Goal: Transaction & Acquisition: Purchase product/service

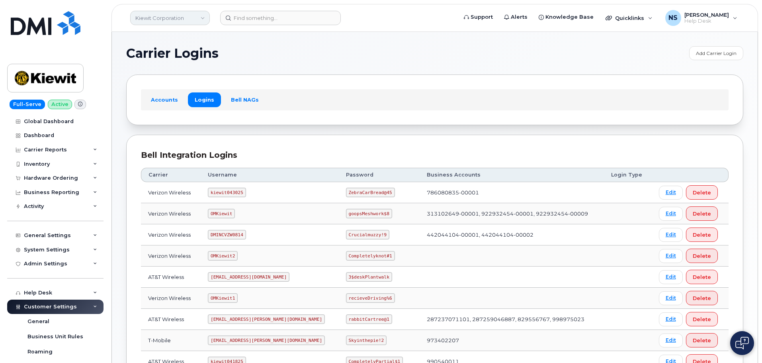
click at [143, 22] on link "Kiewit Corporation" at bounding box center [170, 18] width 80 height 14
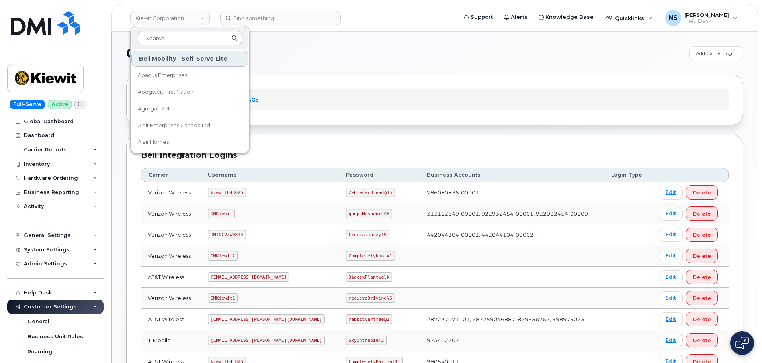
click at [240, 10] on header "Kiewit Corporation Bell Mobility - Self-Serve Lite Abacus Enterprises Abegweit …" at bounding box center [435, 18] width 647 height 28
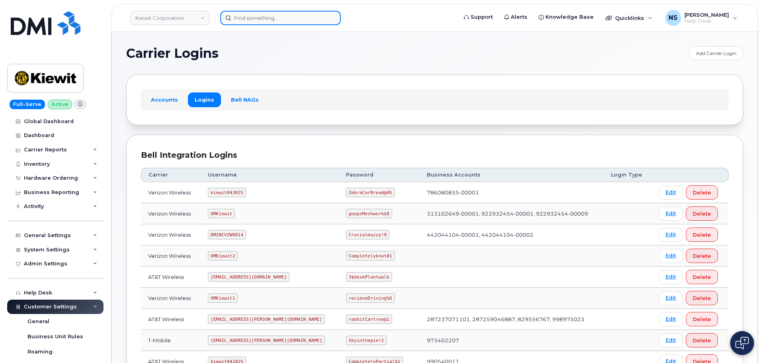
click at [247, 14] on input at bounding box center [280, 18] width 121 height 14
paste input "296893"
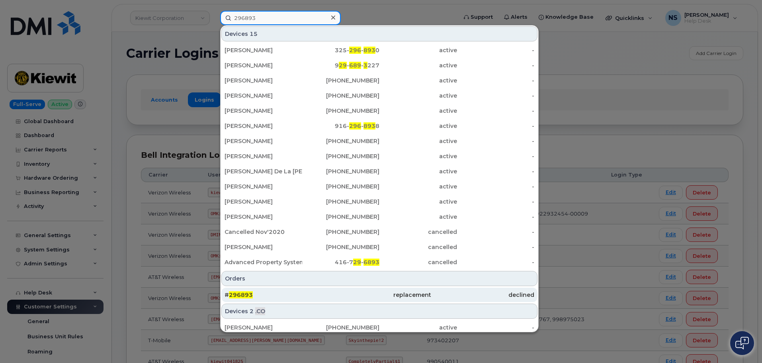
type input "296893"
click at [328, 290] on div "# 296893" at bounding box center [379, 295] width 103 height 14
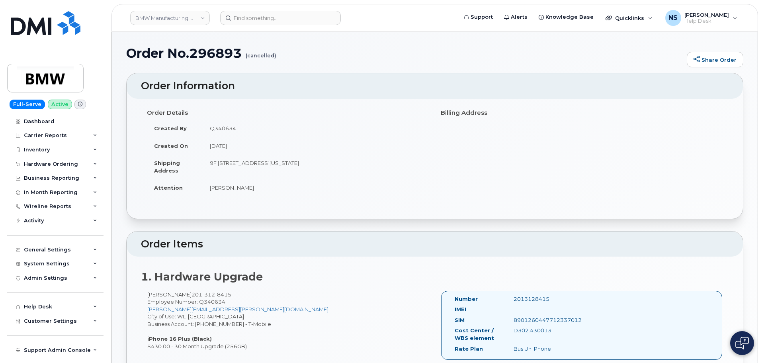
click at [229, 182] on td "Daniel Nentwich" at bounding box center [316, 188] width 226 height 18
click at [229, 182] on td "[PERSON_NAME]" at bounding box center [316, 188] width 226 height 18
click at [230, 183] on td "[PERSON_NAME]" at bounding box center [316, 188] width 226 height 18
copy div "[PERSON_NAME]"
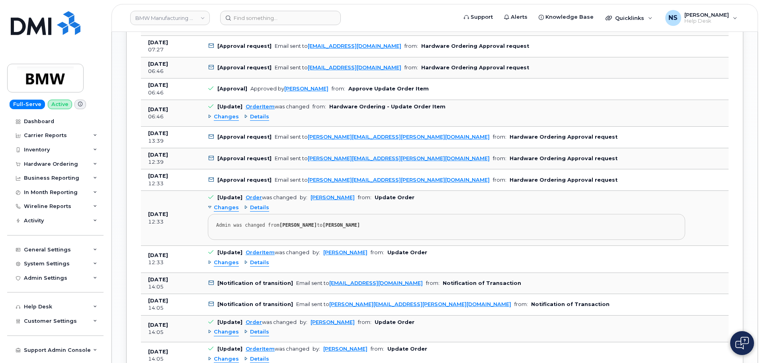
scroll to position [757, 0]
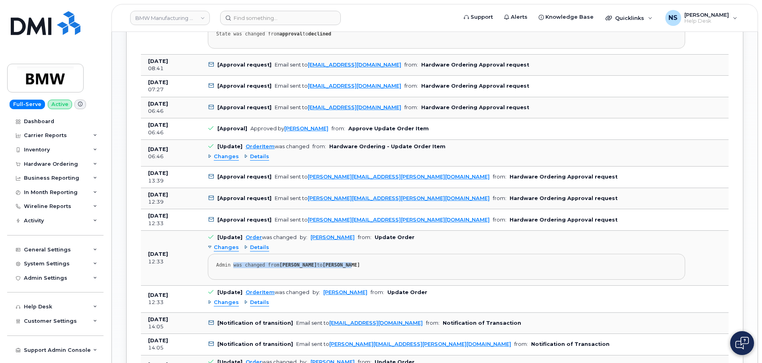
drag, startPoint x: 232, startPoint y: 266, endPoint x: 372, endPoint y: 256, distance: 140.6
click at [371, 257] on pre "Admin was changed from Darryl Smith to Bill Geary" at bounding box center [447, 267] width 478 height 26
click at [372, 256] on pre "Admin was changed from Darryl Smith to Bill Geary" at bounding box center [447, 267] width 478 height 26
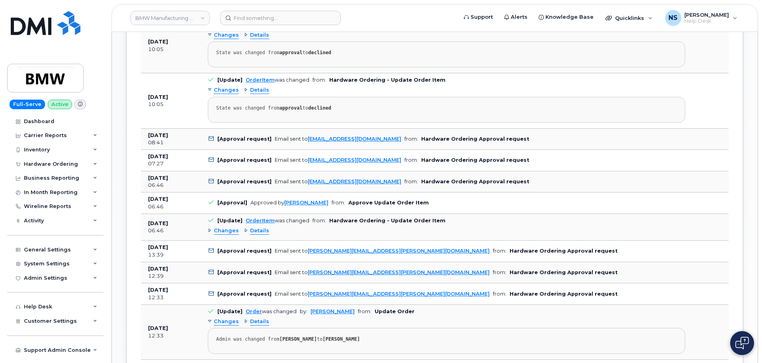
scroll to position [677, 0]
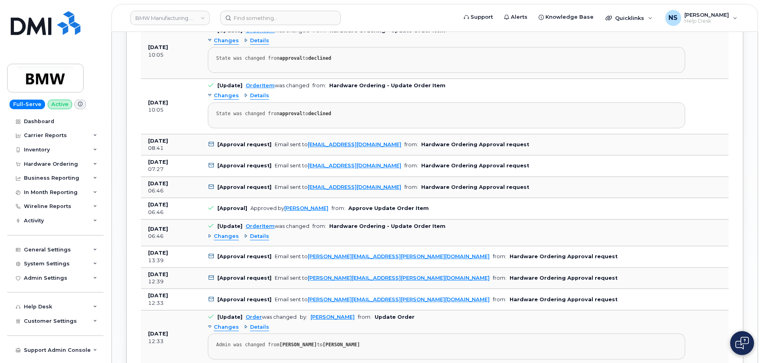
click at [232, 236] on span "Changes" at bounding box center [226, 237] width 25 height 8
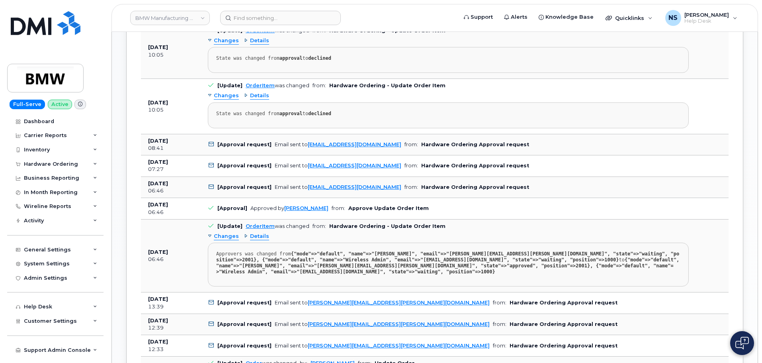
click at [232, 236] on span "Changes" at bounding box center [226, 237] width 25 height 8
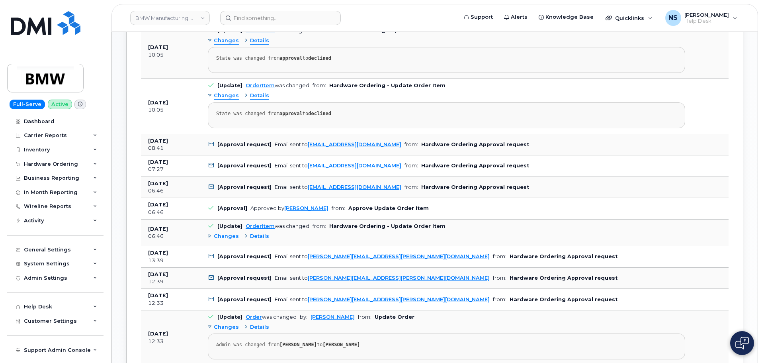
click at [250, 238] on span "Details" at bounding box center [259, 237] width 19 height 8
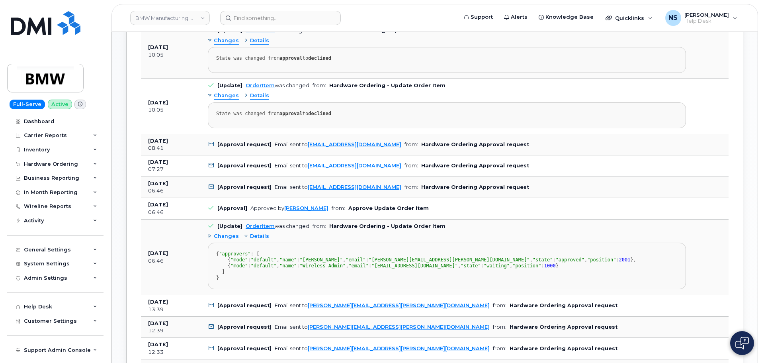
click at [250, 238] on span "Details" at bounding box center [259, 237] width 19 height 8
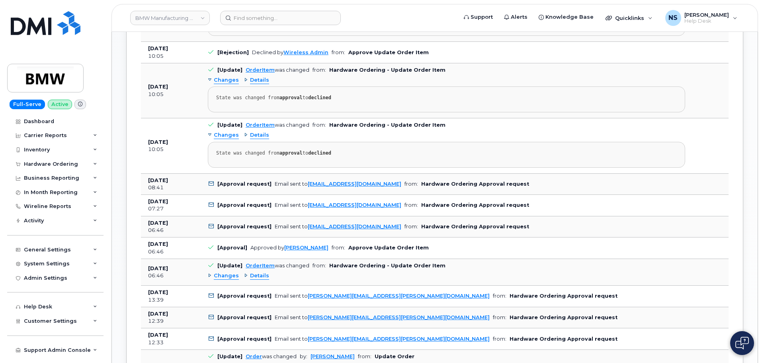
scroll to position [637, 0]
click at [251, 133] on span "Details" at bounding box center [259, 136] width 19 height 8
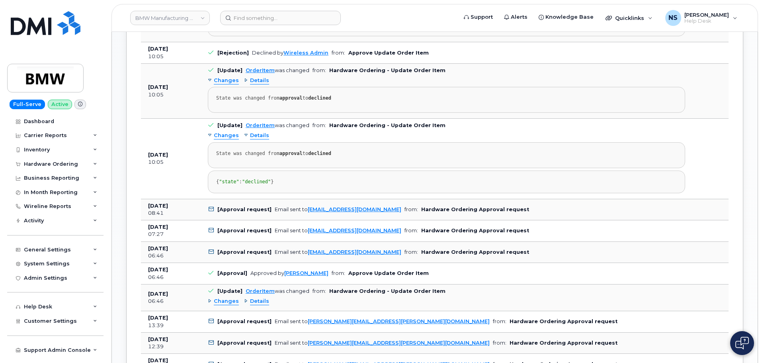
click at [251, 133] on span "Details" at bounding box center [259, 136] width 19 height 8
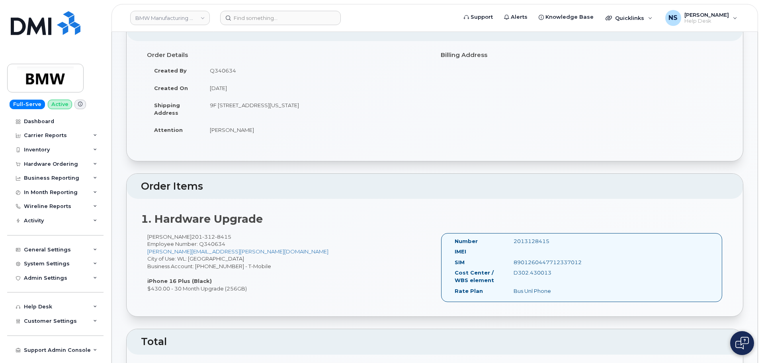
scroll to position [0, 0]
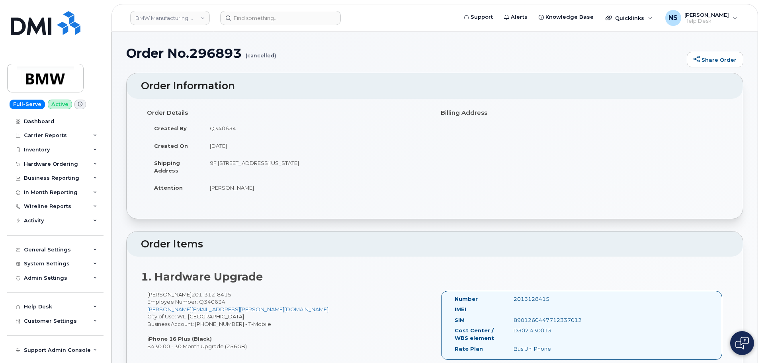
click at [229, 131] on td "Q340634" at bounding box center [316, 128] width 226 height 18
copy tbody "Q340634"
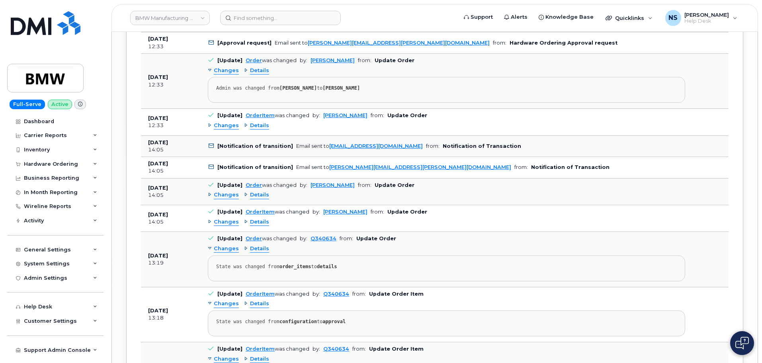
scroll to position [956, 0]
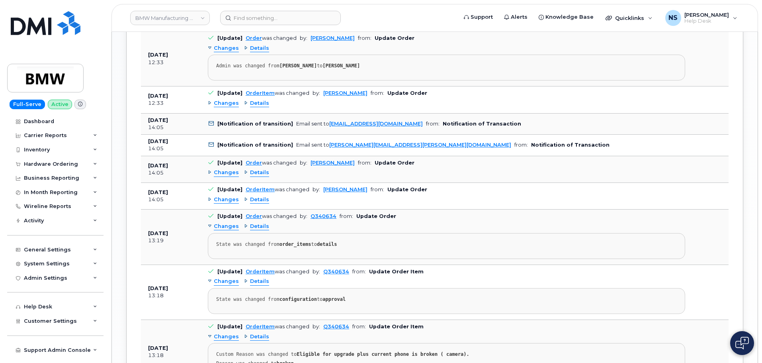
click at [220, 175] on span "Changes" at bounding box center [226, 173] width 25 height 8
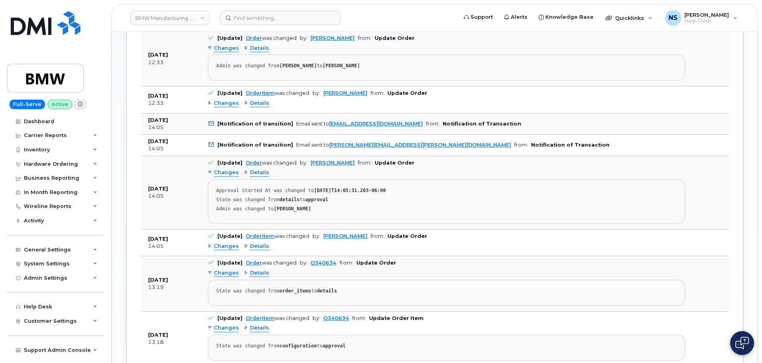
click at [220, 174] on span "Changes" at bounding box center [226, 173] width 25 height 8
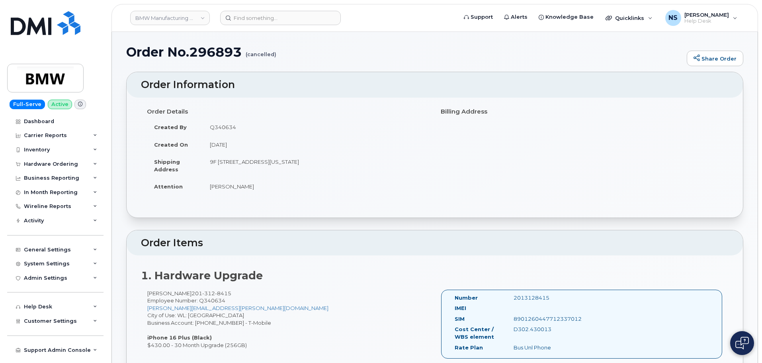
scroll to position [0, 0]
click at [233, 186] on td "Daniel Nentwich" at bounding box center [316, 188] width 226 height 18
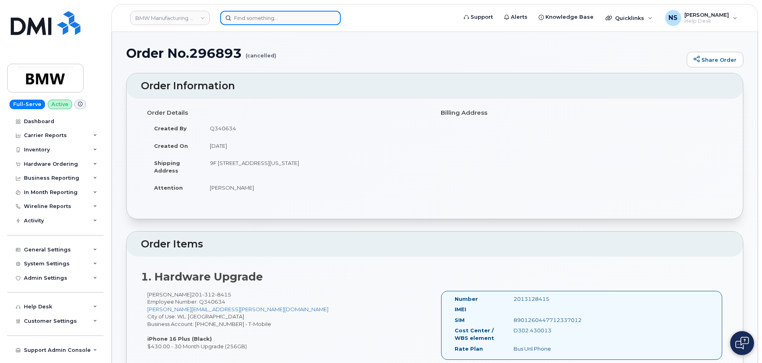
drag, startPoint x: 233, startPoint y: 186, endPoint x: 286, endPoint y: 22, distance: 172.3
click at [286, 22] on input at bounding box center [280, 18] width 121 height 14
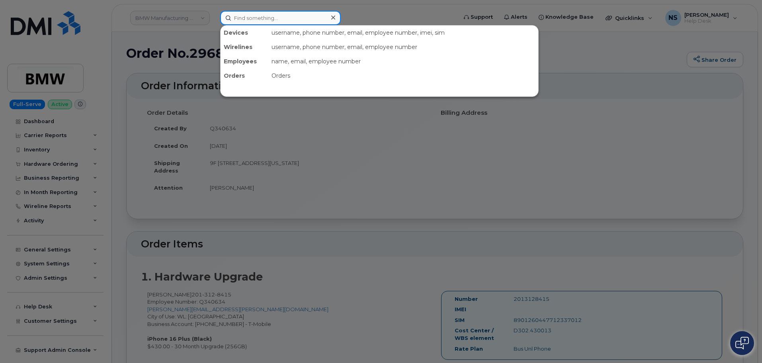
drag, startPoint x: 286, startPoint y: 22, endPoint x: 280, endPoint y: 23, distance: 5.2
paste input "Q340634"
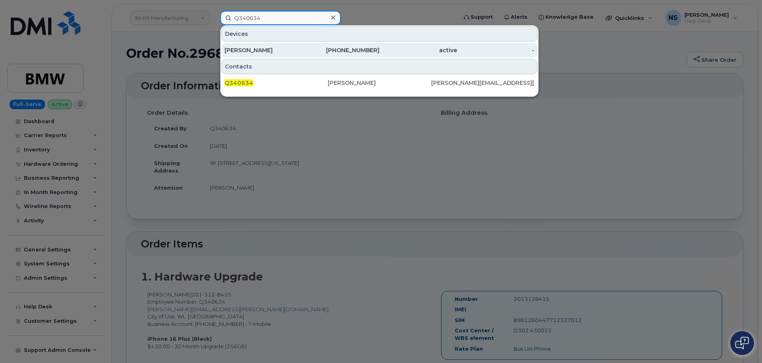
type input "Q340634"
click at [271, 49] on div "Daniel Nentwich" at bounding box center [264, 50] width 78 height 8
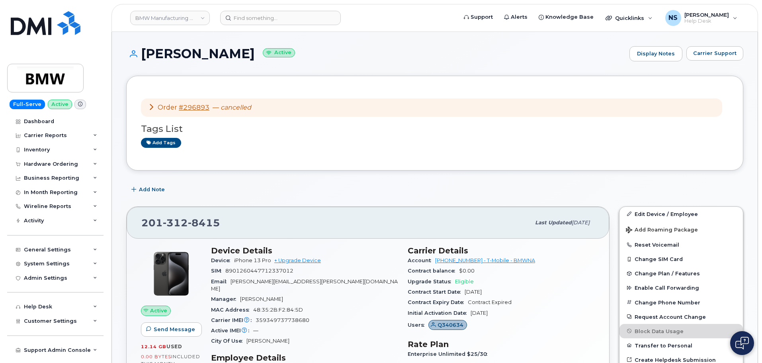
click at [145, 106] on div "Order #296893 — cancelled" at bounding box center [432, 107] width 582 height 19
click at [152, 110] on div "Order #296893 — cancelled" at bounding box center [199, 107] width 103 height 9
click at [155, 111] on div "Order #296893 — cancelled" at bounding box center [199, 107] width 103 height 9
click at [153, 108] on icon at bounding box center [151, 107] width 6 height 6
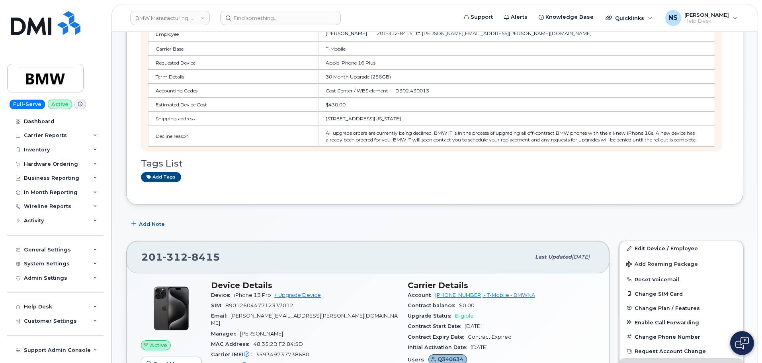
scroll to position [80, 0]
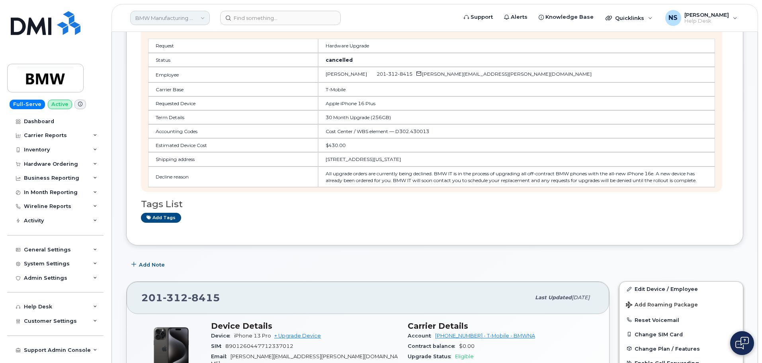
click at [169, 21] on link "BMW Manufacturing Co LLC" at bounding box center [170, 18] width 80 height 14
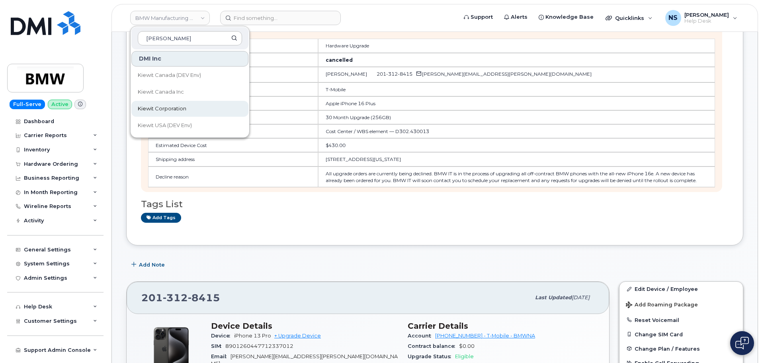
type input "Kiewit"
click at [176, 108] on span "Kiewit Corporation" at bounding box center [162, 109] width 49 height 8
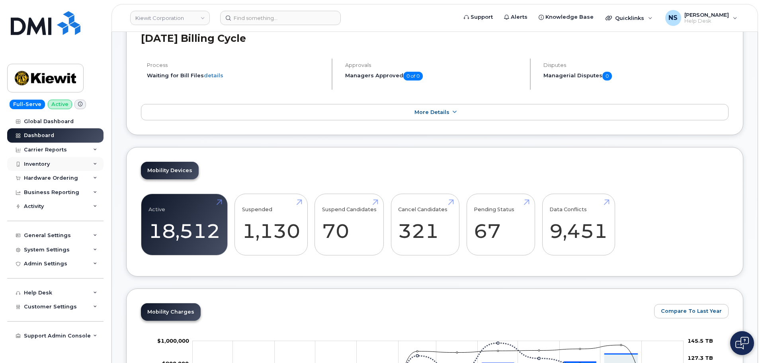
scroll to position [199, 0]
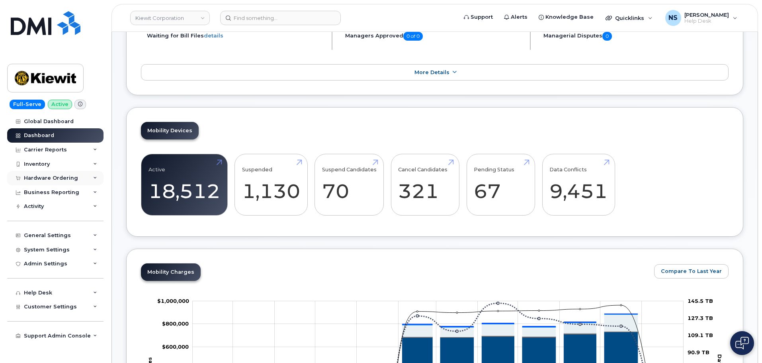
click at [55, 176] on div "Hardware Ordering" at bounding box center [51, 178] width 54 height 6
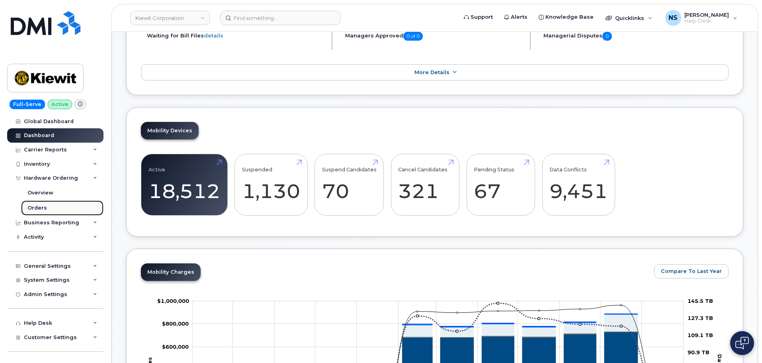
click at [52, 206] on link "Orders" at bounding box center [62, 207] width 82 height 15
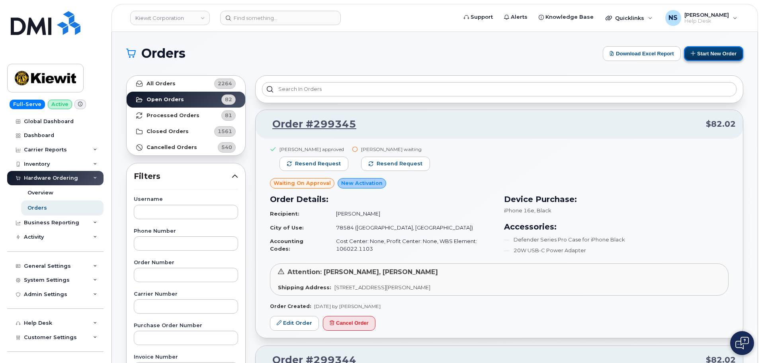
click at [696, 53] on button "Start New Order" at bounding box center [713, 53] width 59 height 15
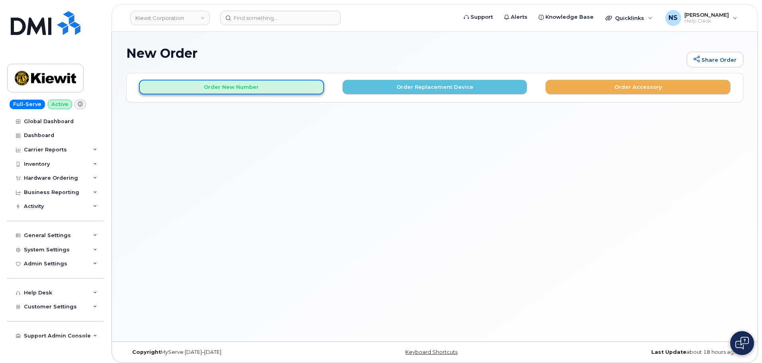
click at [291, 85] on button "Order New Number" at bounding box center [231, 87] width 185 height 15
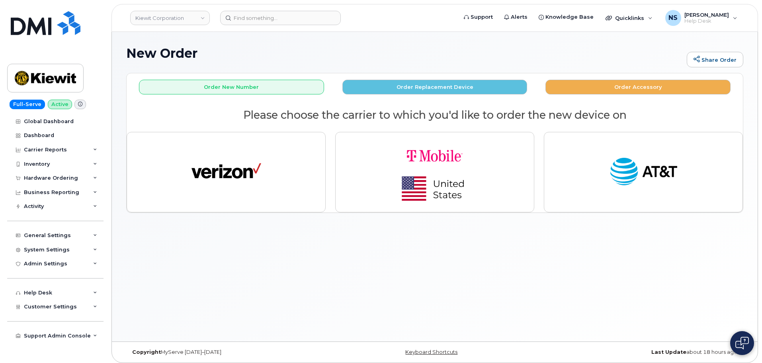
click at [374, 79] on div "Order New Number Order Replacement Device Order Accessory" at bounding box center [435, 83] width 617 height 21
click at [363, 85] on button "Order Replacement Device" at bounding box center [435, 87] width 185 height 15
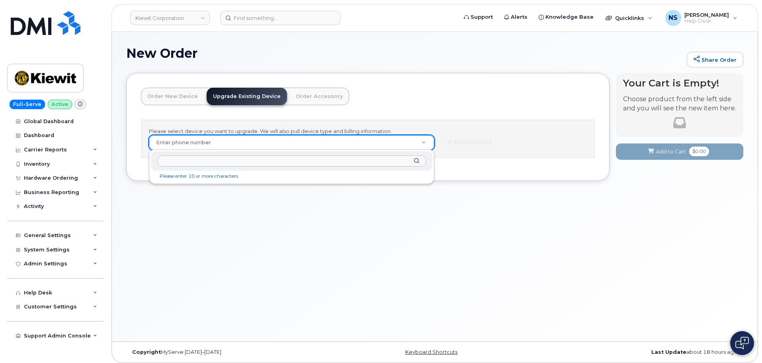
type input "[PERSON_NAME]"
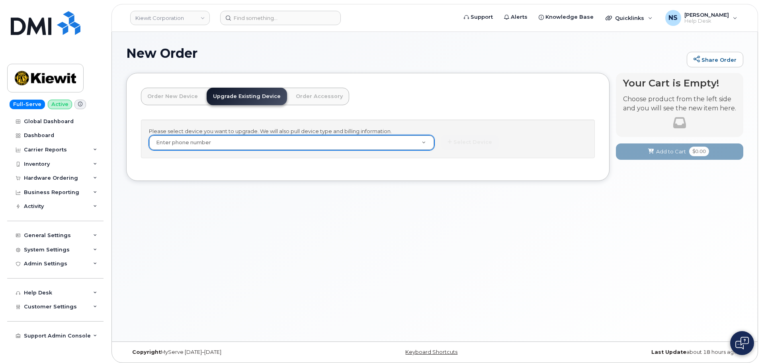
click at [189, 98] on link "Order New Device" at bounding box center [172, 97] width 63 height 18
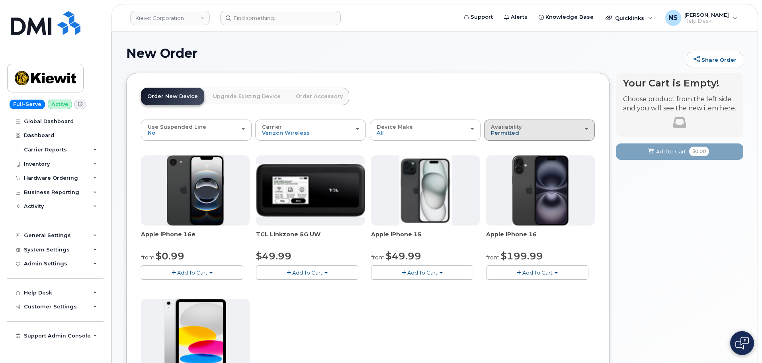
click at [509, 133] on span "Permitted" at bounding box center [505, 132] width 28 height 6
click at [504, 158] on div "All" at bounding box center [539, 162] width 107 height 10
click at [503, 159] on div at bounding box center [540, 190] width 109 height 70
click at [508, 139] on button "Availability Permitted All" at bounding box center [539, 129] width 111 height 21
drag, startPoint x: 499, startPoint y: 159, endPoint x: 466, endPoint y: 167, distance: 33.7
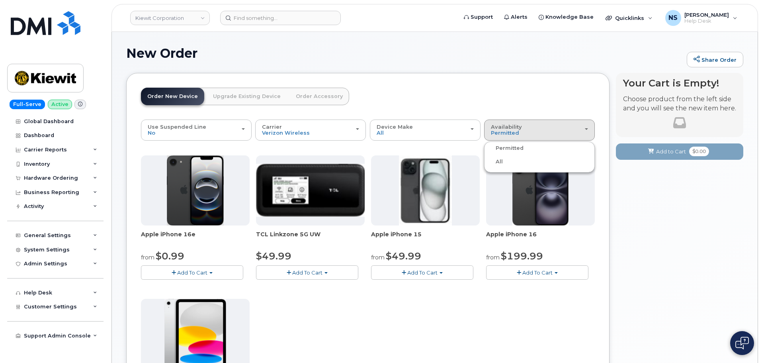
click at [498, 159] on label "All" at bounding box center [494, 162] width 17 height 10
click at [0, 0] on input "All" at bounding box center [0, 0] width 0 height 0
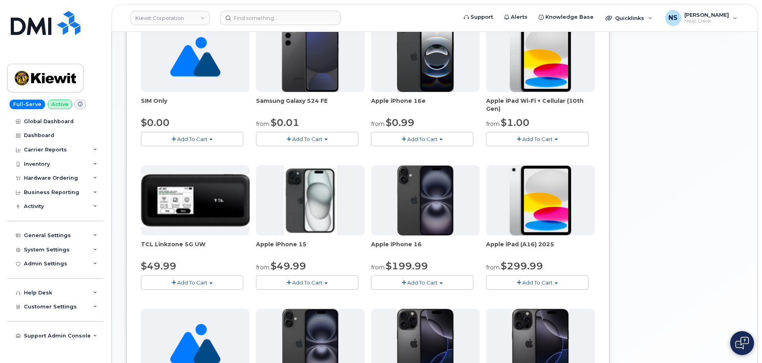
scroll to position [119, 0]
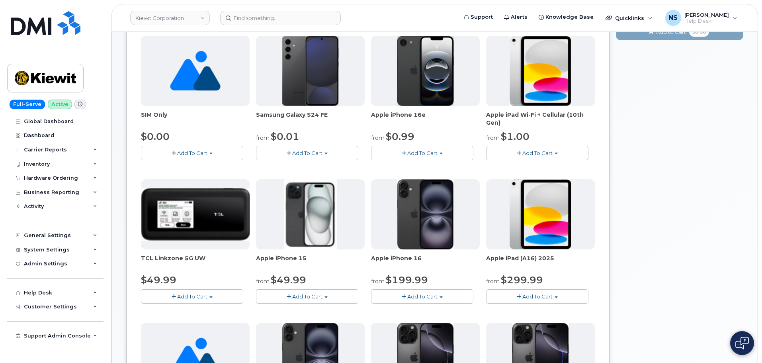
click at [548, 152] on span "Add To Cart" at bounding box center [538, 153] width 30 height 6
click at [535, 294] on span "Add To Cart" at bounding box center [538, 296] width 30 height 6
drag, startPoint x: 578, startPoint y: 268, endPoint x: 578, endPoint y: 262, distance: 5.6
click at [578, 267] on span "Apple iPad (A16) 2025" at bounding box center [540, 262] width 109 height 16
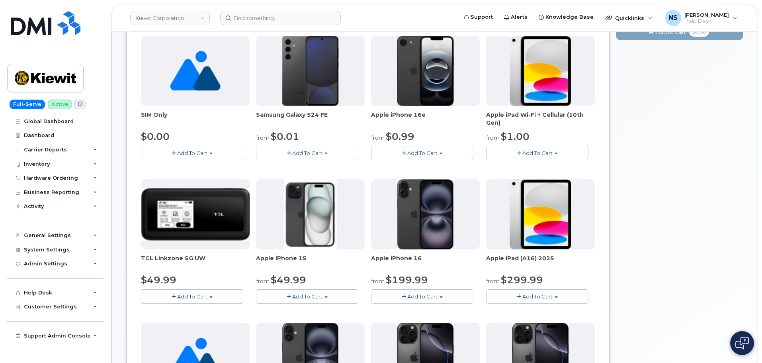
click at [547, 150] on span "Add To Cart" at bounding box center [538, 153] width 30 height 6
click at [527, 171] on link "$1.00 - 2 year agreement" at bounding box center [537, 168] width 98 height 10
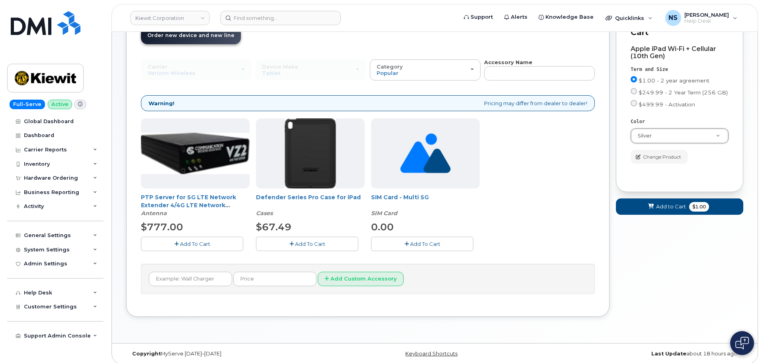
scroll to position [0, 0]
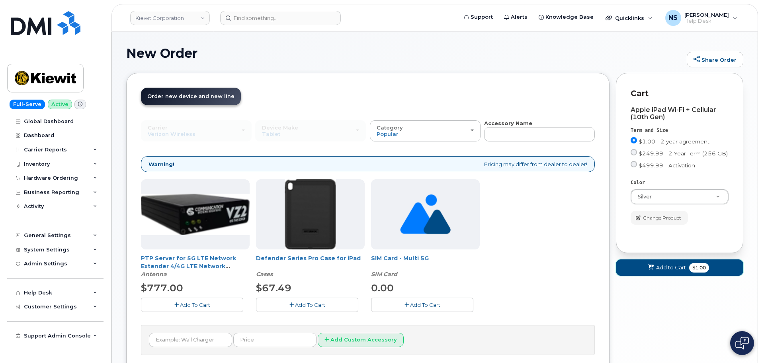
click at [668, 266] on span "Add to Cart" at bounding box center [671, 268] width 30 height 8
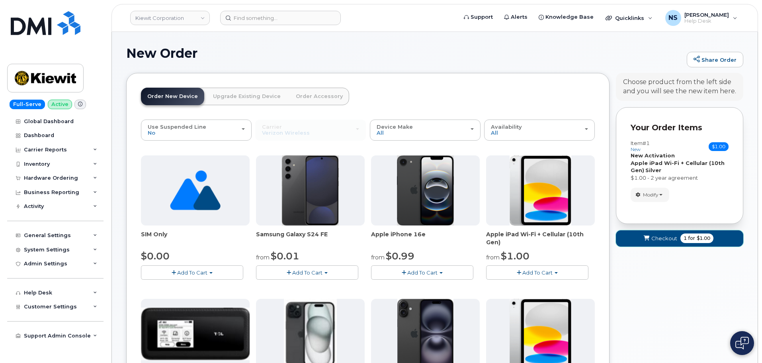
click at [659, 232] on button "Checkout 1 for $1.00" at bounding box center [679, 238] width 127 height 16
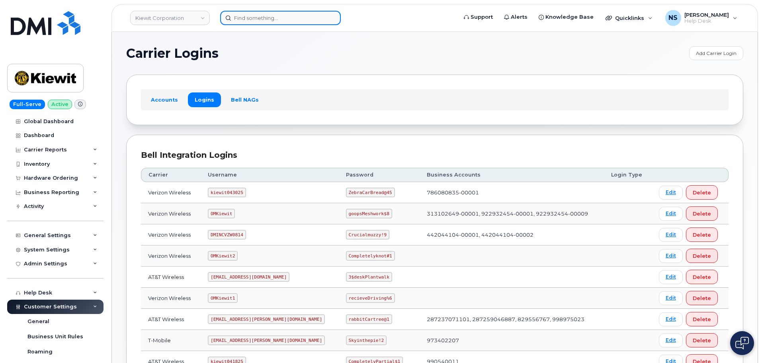
drag, startPoint x: 280, startPoint y: 24, endPoint x: 275, endPoint y: 21, distance: 5.7
click at [275, 21] on input at bounding box center [280, 18] width 121 height 14
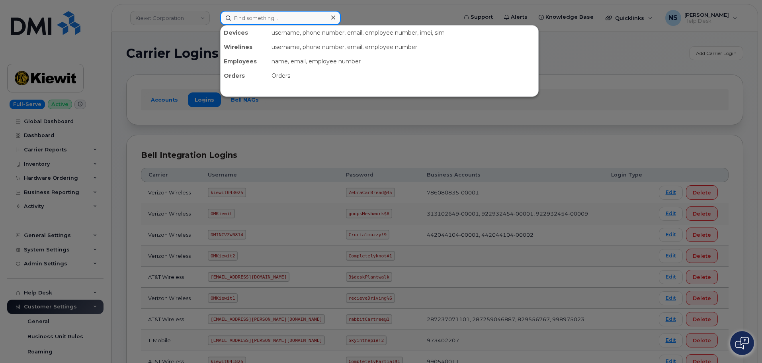
paste input "[PERSON_NAME]"
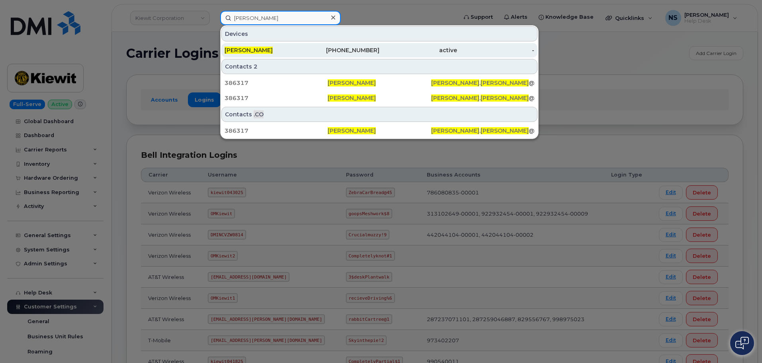
type input "[PERSON_NAME]"
click at [278, 53] on div "[PERSON_NAME]" at bounding box center [264, 50] width 78 height 8
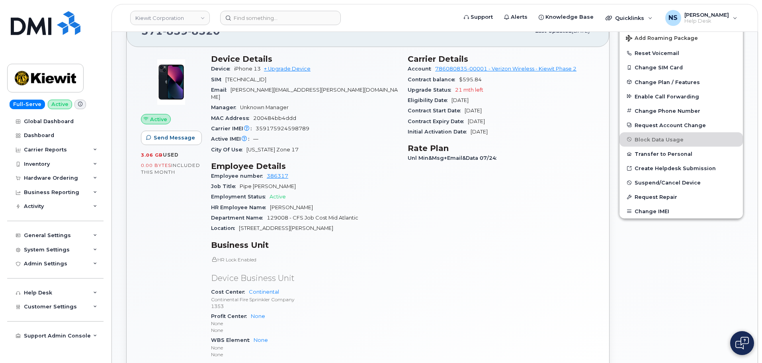
scroll to position [159, 0]
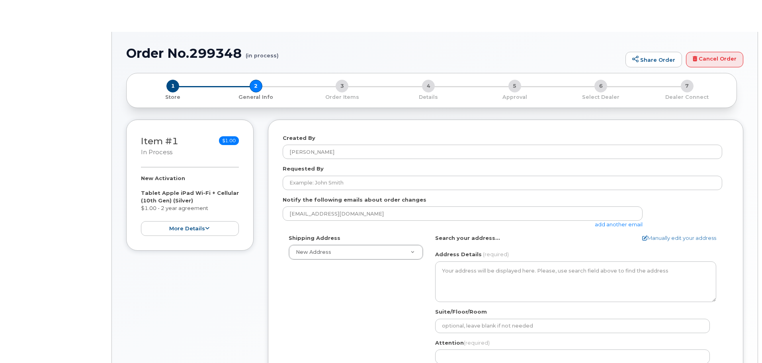
select select
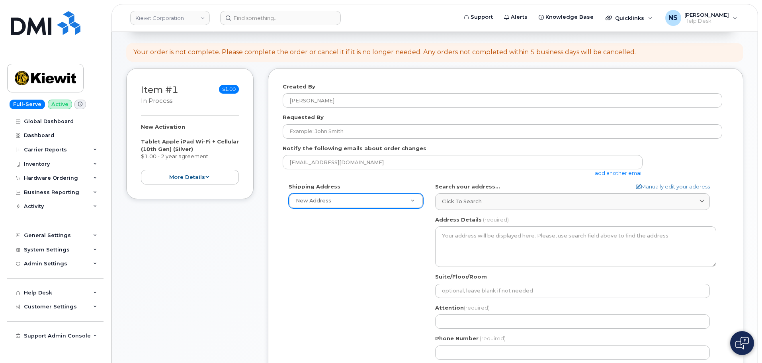
scroll to position [80, 0]
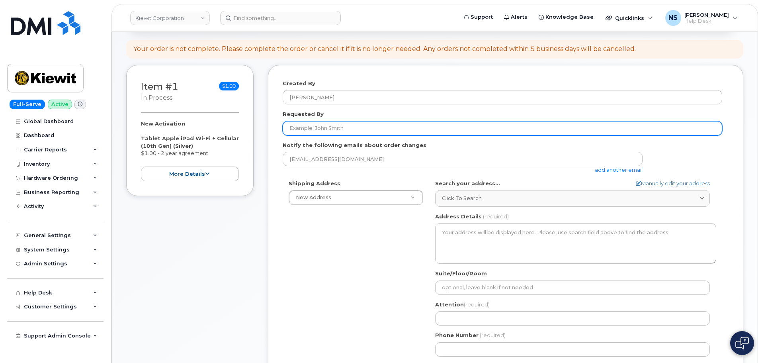
drag, startPoint x: 343, startPoint y: 122, endPoint x: 349, endPoint y: 125, distance: 6.1
click at [343, 122] on input "Requested By" at bounding box center [503, 128] width 440 height 14
paste input "[PERSON_NAME]"
type input "[PERSON_NAME]"
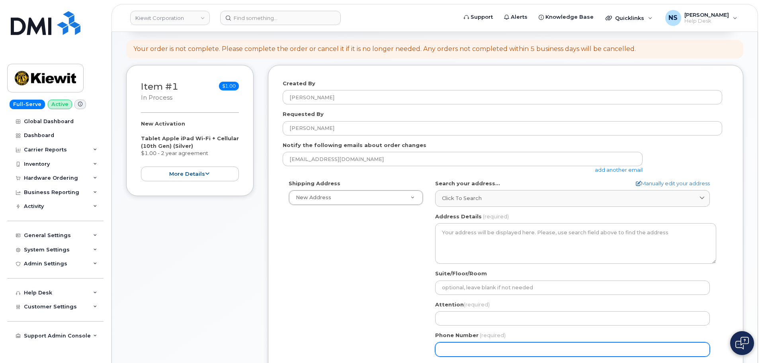
drag, startPoint x: 307, startPoint y: 287, endPoint x: 348, endPoint y: 245, distance: 58.0
click at [314, 279] on div "Shipping Address New Address New Address 8880 Penrose Ln 4650 Business Center D…" at bounding box center [503, 271] width 440 height 183
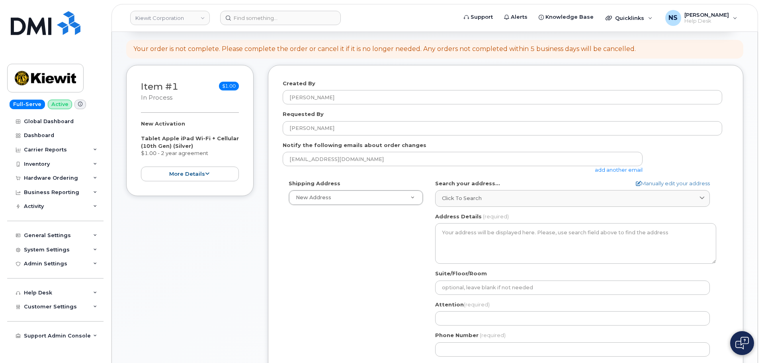
click at [607, 170] on link "add another email" at bounding box center [619, 169] width 48 height 6
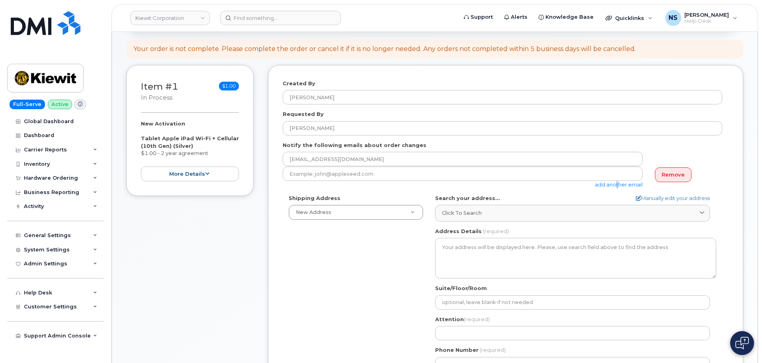
click at [615, 183] on link "add another email" at bounding box center [619, 184] width 48 height 6
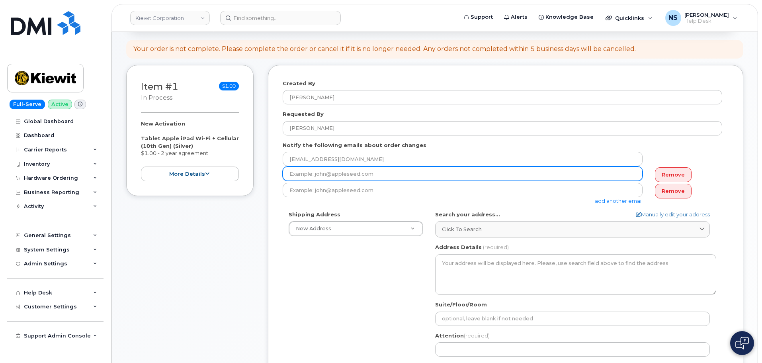
click at [349, 178] on input "email" at bounding box center [463, 173] width 360 height 14
paste input "KIMBERLY.HERNANDEZ@CONTINENTAL-FIRE.COM"
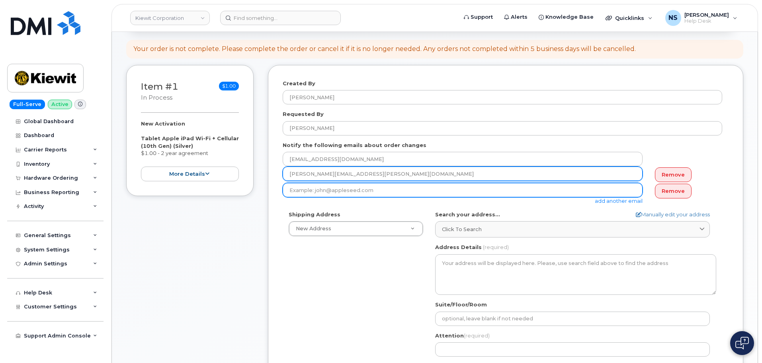
type input "KIMBERLY.HERNANDEZ@CONTINENTAL-FIRE.COM"
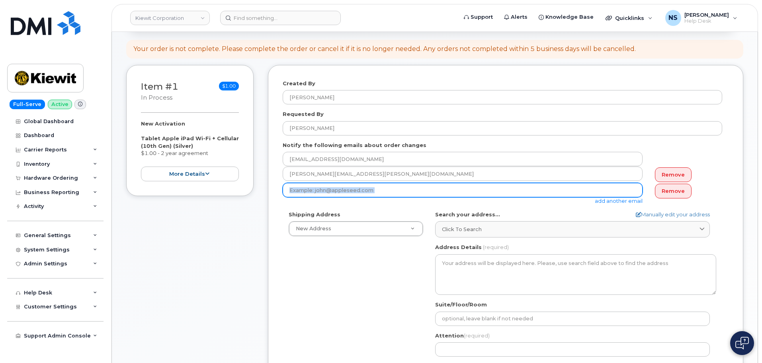
click at [421, 196] on div "add another email" at bounding box center [466, 194] width 366 height 22
click at [418, 190] on input "email" at bounding box center [463, 190] width 360 height 14
click at [422, 189] on input "email" at bounding box center [463, 190] width 360 height 14
click at [417, 190] on input "email" at bounding box center [463, 190] width 360 height 14
paste input "TROY.BLAIR@CONTINENTAL-FIRE.COM"
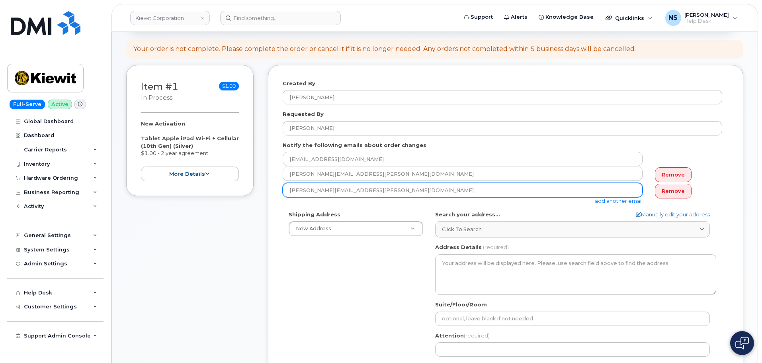
type input "TROY.BLAIR@CONTINENTAL-FIRE.COM"
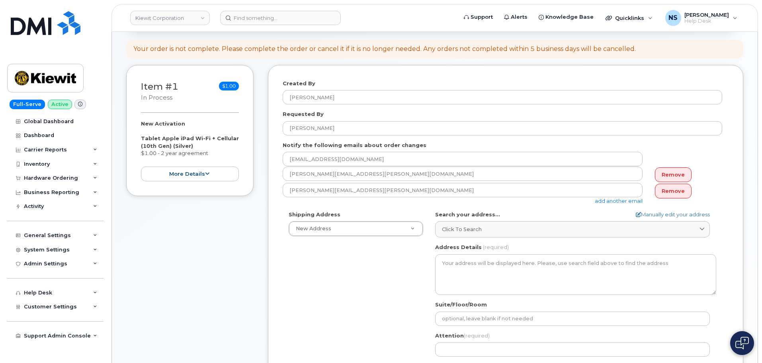
click at [396, 310] on div "Shipping Address New Address New Address 8880 Penrose Ln 4650 Business Center D…" at bounding box center [503, 302] width 440 height 183
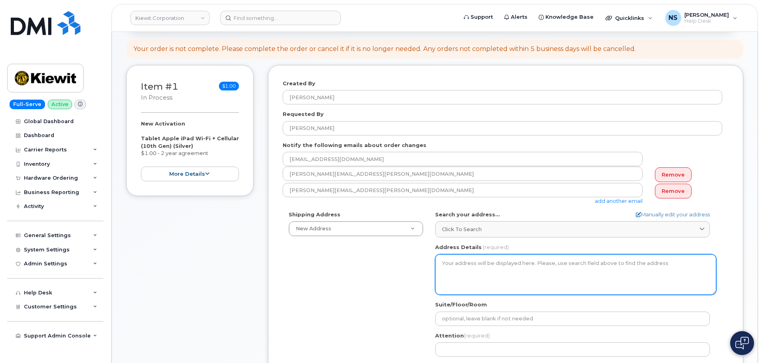
click at [480, 271] on textarea "Address Details" at bounding box center [575, 274] width 281 height 41
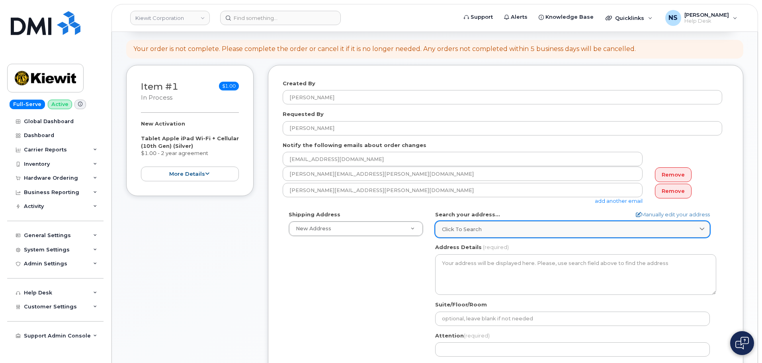
click at [469, 227] on span "Click to search" at bounding box center [462, 229] width 40 height 8
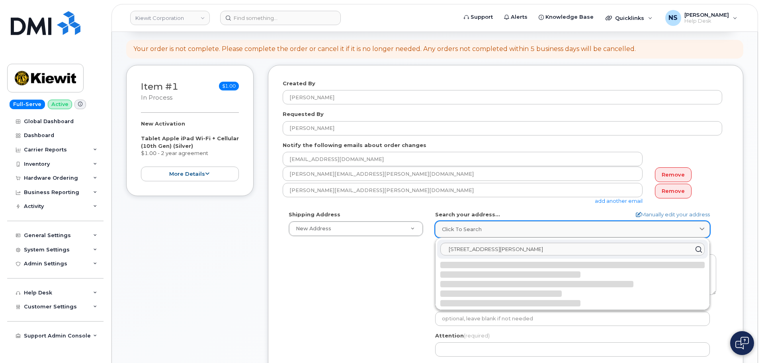
drag, startPoint x: 469, startPoint y: 227, endPoint x: 464, endPoint y: 230, distance: 6.0
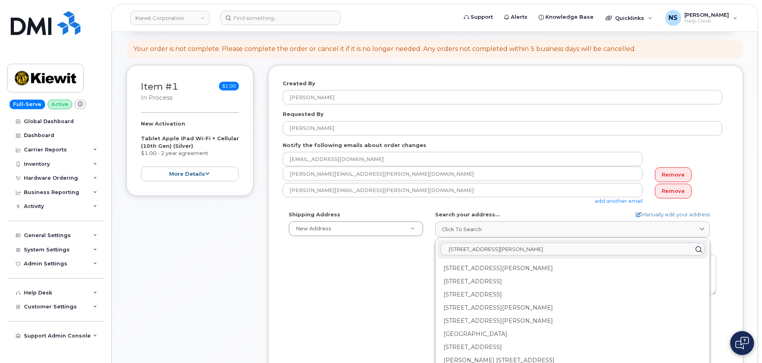
drag, startPoint x: 464, startPoint y: 230, endPoint x: 522, endPoint y: 252, distance: 61.3
click at [522, 252] on input "1745 Dorothy Rd Suite Marlyland" at bounding box center [573, 249] width 264 height 13
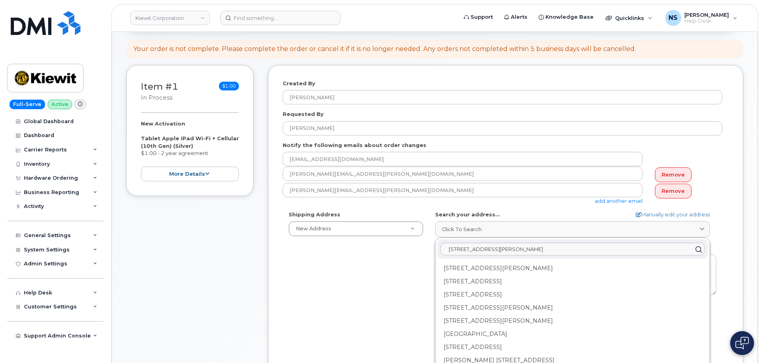
click at [480, 252] on input "1745 Dorothy Rd Suite Marlyland" at bounding box center [573, 249] width 264 height 13
paste input "sey Rd Ste R Hanover, MD 21076"
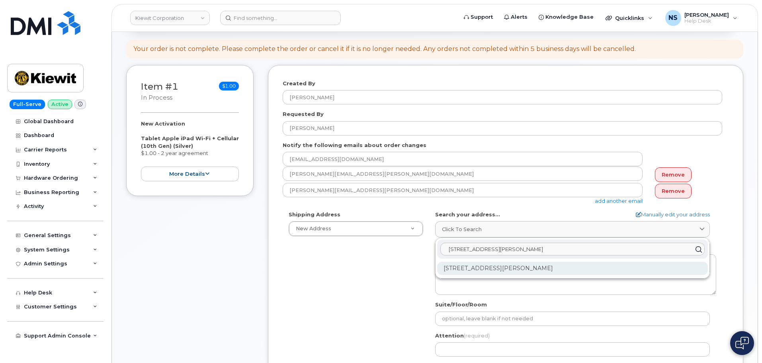
type input "1745 Dorsey Rd Ste R Hanover, MD 21076"
click at [563, 268] on div "1745 Dorsey Rd Ste R Hanover MD 21076-2399" at bounding box center [572, 268] width 271 height 13
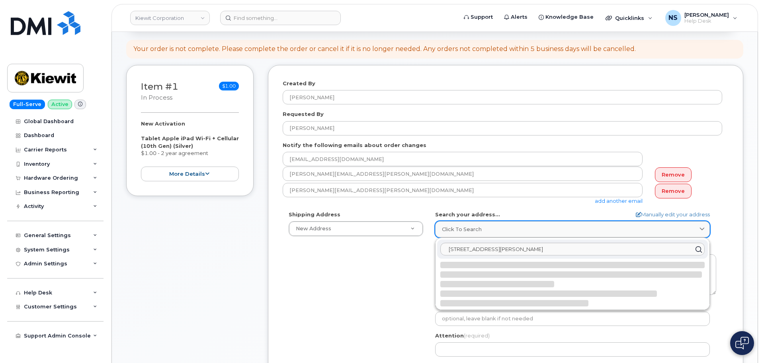
select select
type textarea "1745 Dorsey Rd Ste R HANOVER MD 21076-2399 UNITED STATES"
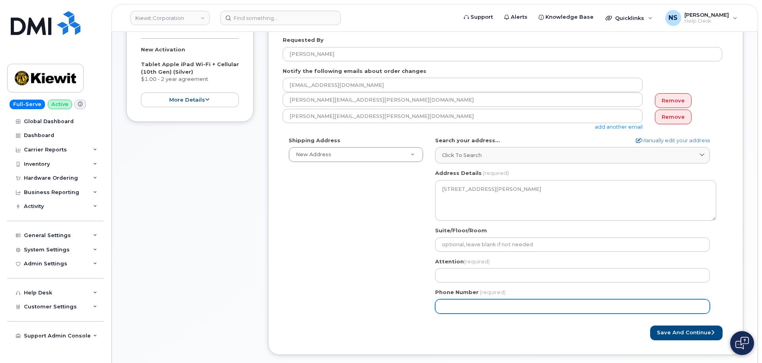
scroll to position [199, 0]
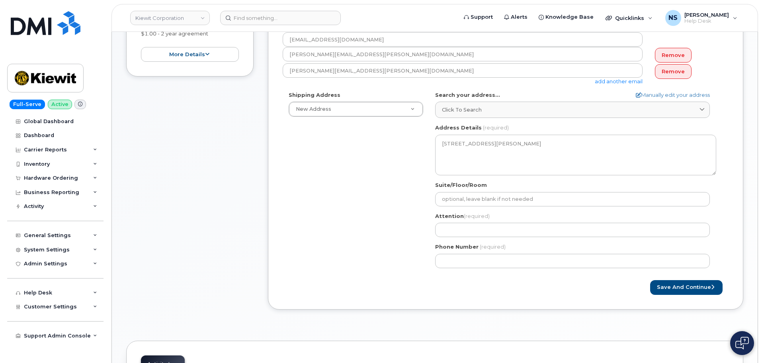
click at [488, 211] on div "MD Hanover Search your address... Manually edit your address Click to search 17…" at bounding box center [575, 182] width 293 height 183
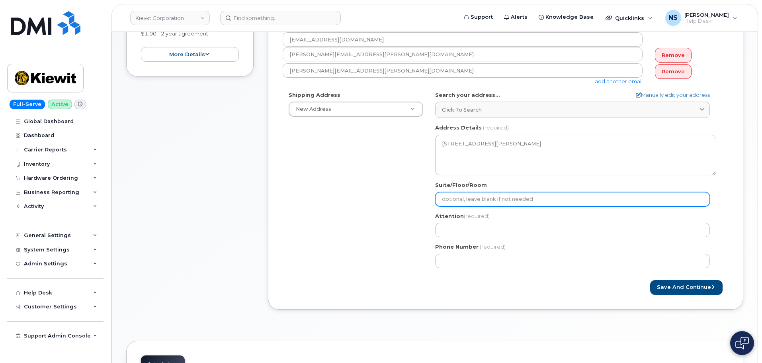
drag, startPoint x: 489, startPoint y: 207, endPoint x: 487, endPoint y: 202, distance: 5.0
click at [489, 206] on div "MD Hanover Search your address... Manually edit your address Click to search 17…" at bounding box center [575, 182] width 293 height 183
click at [487, 202] on input "Suite/Floor/Room" at bounding box center [572, 199] width 275 height 14
select select
type input "A"
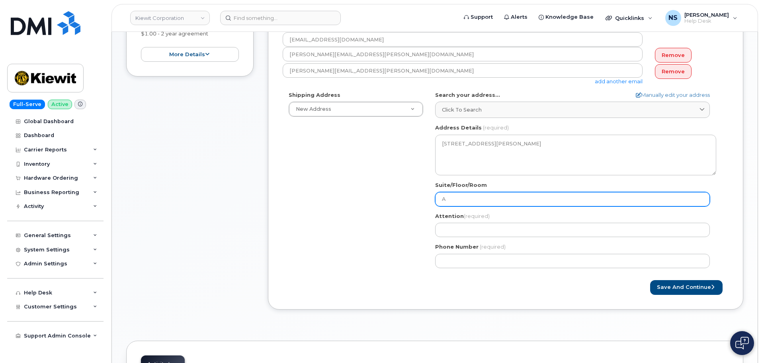
select select
type input "A-"
select select
type input "A-D"
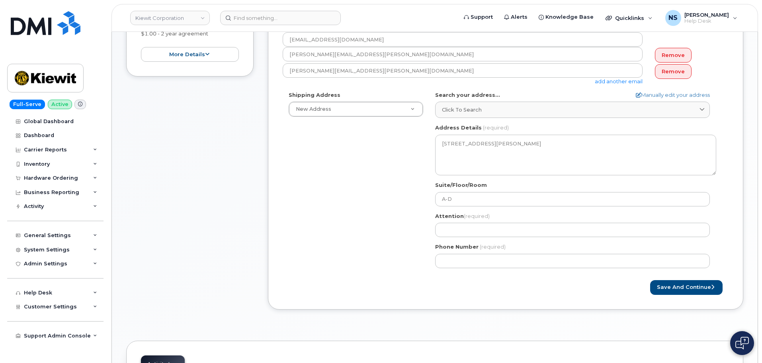
drag, startPoint x: 315, startPoint y: 197, endPoint x: 326, endPoint y: 199, distance: 10.6
click at [322, 198] on div "Shipping Address New Address New Address 8880 Penrose Ln 4650 Business Center D…" at bounding box center [503, 182] width 440 height 183
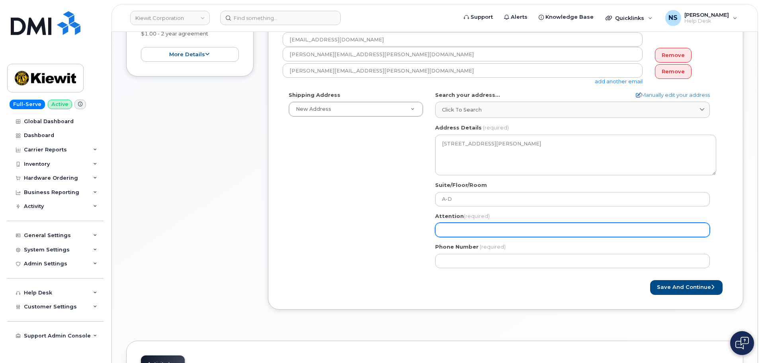
click at [466, 231] on input "Attention (required)" at bounding box center [572, 230] width 275 height 14
click at [501, 231] on input "Attention (required)" at bounding box center [572, 230] width 275 height 14
select select
type input "T"
select select
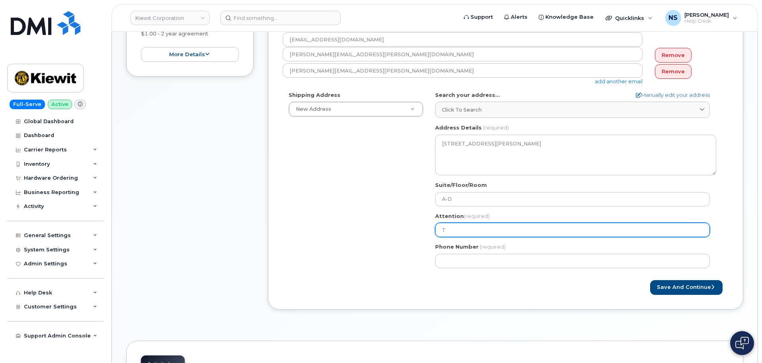
type input "Tr"
select select
type input "Tro"
select select
type input "Troy"
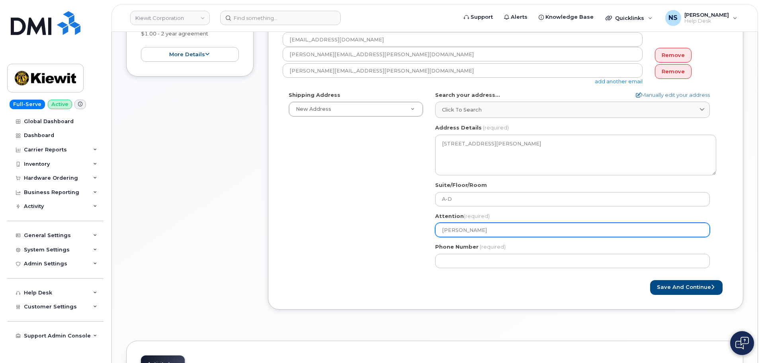
select select
type input "Troy B"
select select
type input "Troy Bl"
select select
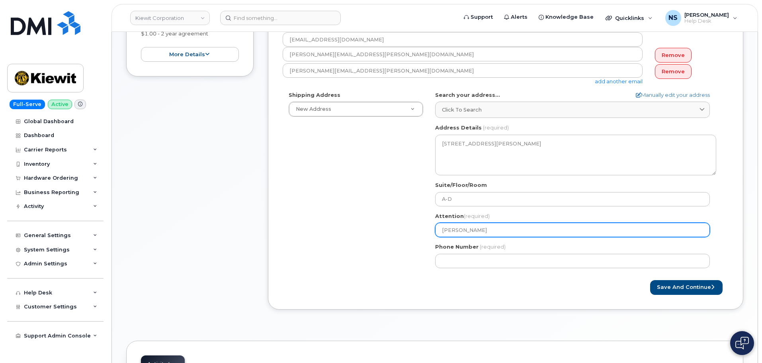
type input "Troy Bli"
select select
type input "Troy Bl"
select select
type input "Troy Bla"
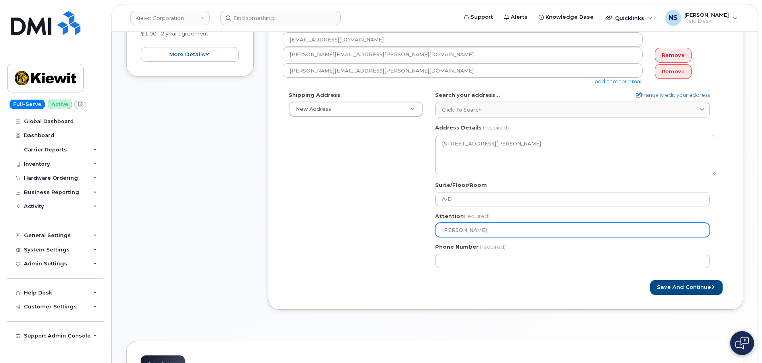
select select
type input "Troy Blai"
select select
type input "[PERSON_NAME]"
drag, startPoint x: 468, startPoint y: 225, endPoint x: 464, endPoint y: 230, distance: 6.0
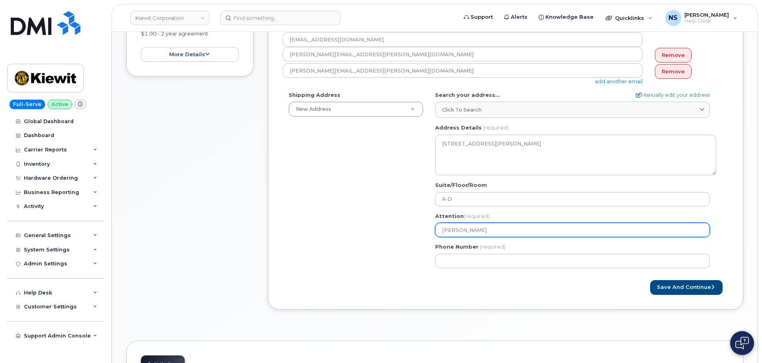
click at [421, 224] on div "Shipping Address New Address New Address 8880 Penrose Ln 4650 Business Center D…" at bounding box center [503, 182] width 440 height 183
paste input "Continental Fire Sprinkler Company"
select select
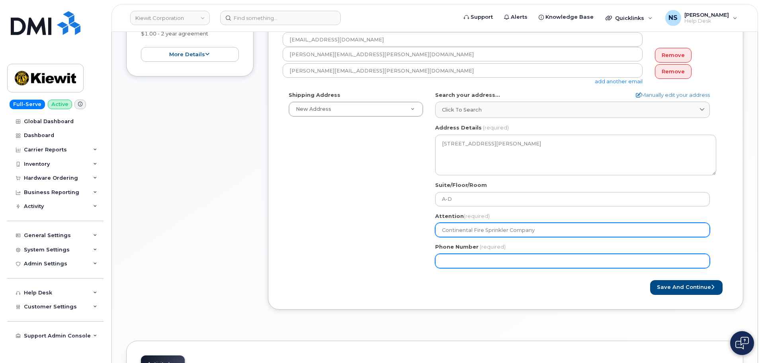
type input "Continental Fire Sprinkler Company"
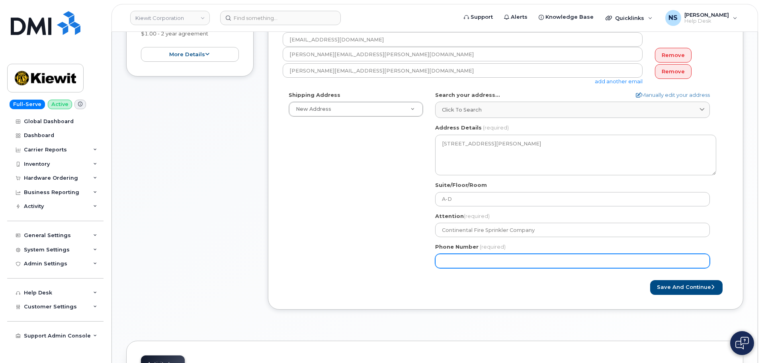
click at [474, 262] on input "Phone Number" at bounding box center [572, 261] width 275 height 14
click at [491, 268] on input "Phone Number" at bounding box center [572, 261] width 275 height 14
paste input "9086322934"
select select
type input "9086322934"
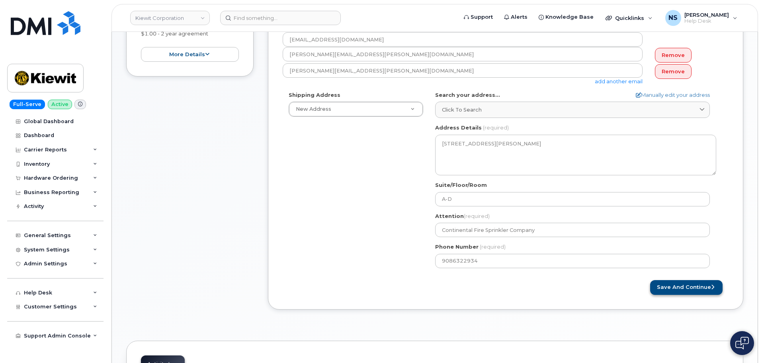
click at [672, 295] on div "Created By Noah Shelton Requested By Kimberly Hernandez Notify the following em…" at bounding box center [506, 127] width 476 height 364
click at [672, 294] on button "Save and Continue" at bounding box center [686, 287] width 72 height 15
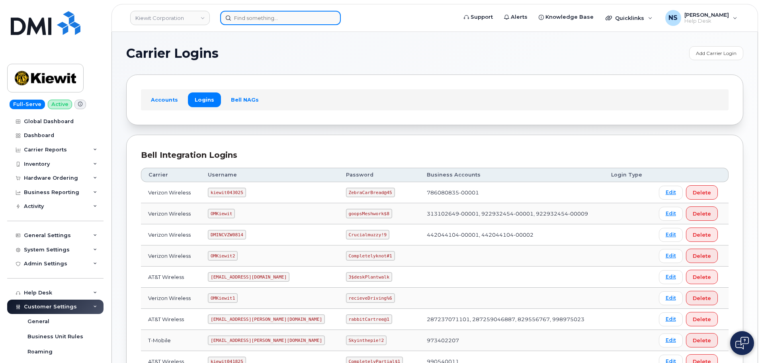
click at [270, 14] on input at bounding box center [280, 18] width 121 height 14
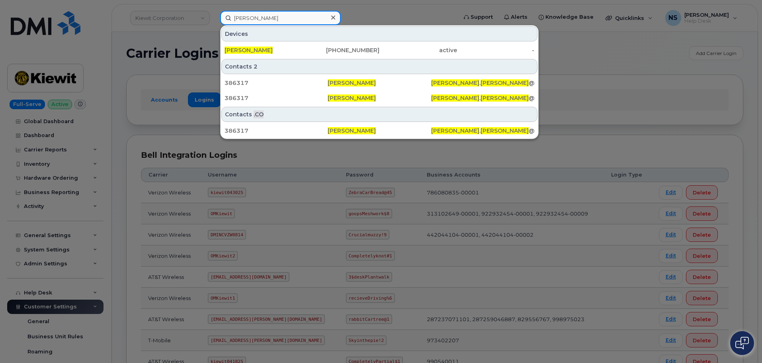
type input "[PERSON_NAME]"
click at [325, 42] on div "Devices TROY BLAIR 571-839-8320 active -" at bounding box center [380, 41] width 318 height 33
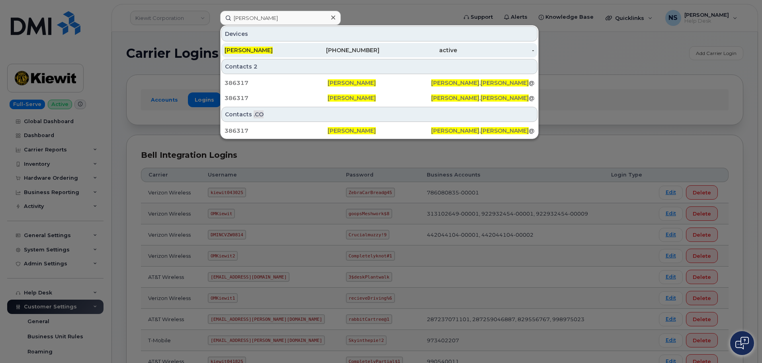
click at [380, 46] on div "571-839-8320" at bounding box center [419, 50] width 78 height 14
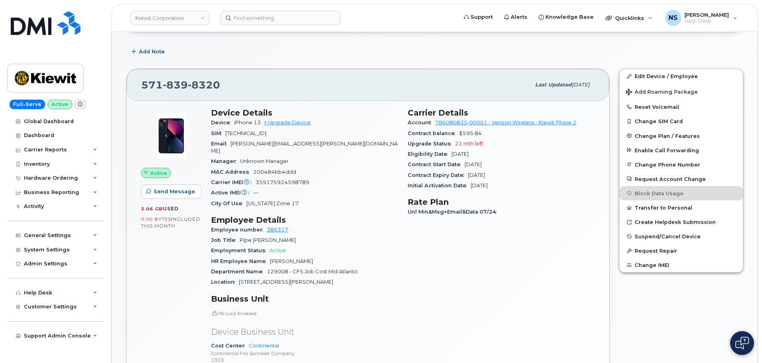
scroll to position [239, 0]
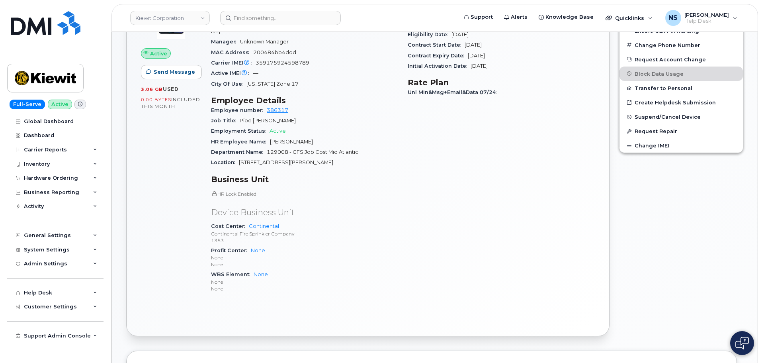
click at [276, 230] on p "Continental Fire Sprinkler Company" at bounding box center [304, 233] width 187 height 7
copy p "Continental Fire Sprinkler Company"
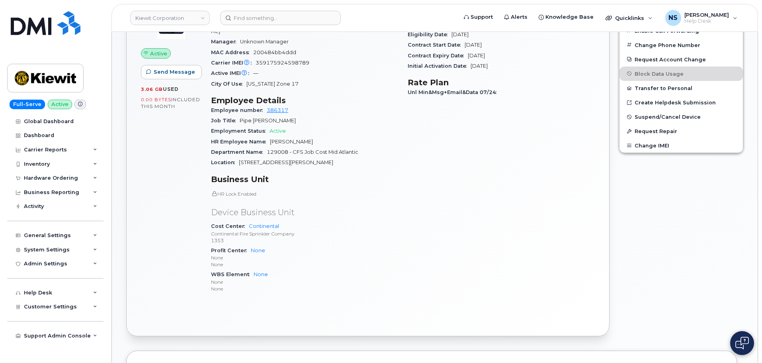
click at [320, 190] on p "HR Lock Enabled" at bounding box center [304, 193] width 187 height 7
drag, startPoint x: 228, startPoint y: 233, endPoint x: 283, endPoint y: 18, distance: 221.7
click at [212, 237] on p "1353" at bounding box center [304, 240] width 187 height 7
copy p "1353"
click at [275, 222] on div "Cost Center Continental Continental Fire Sprinkler Company 1353" at bounding box center [304, 233] width 187 height 24
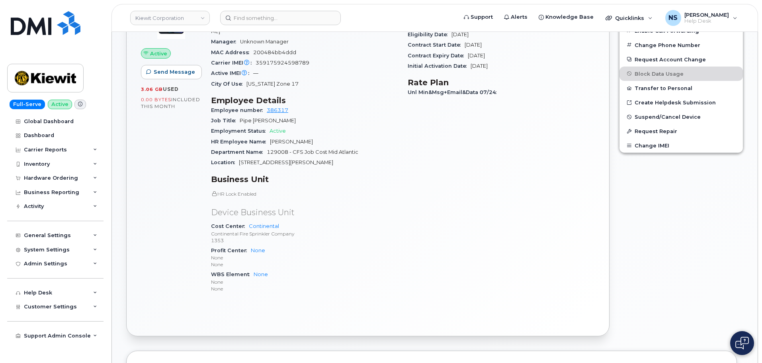
click at [277, 230] on p "Continental Fire Sprinkler Company" at bounding box center [304, 233] width 187 height 7
copy p "Continental Fire Sprinkler Company"
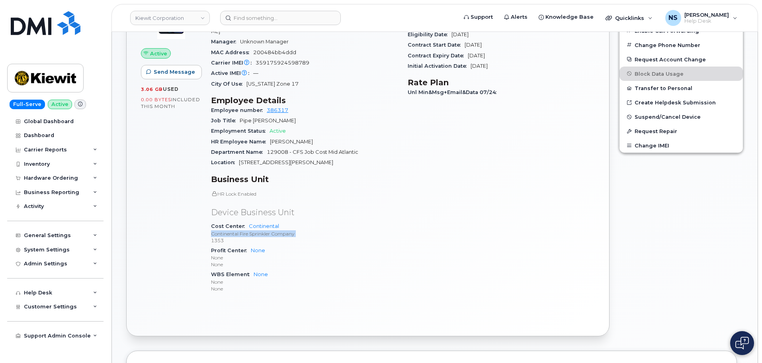
click at [228, 230] on p "Continental Fire Sprinkler Company" at bounding box center [304, 233] width 187 height 7
click at [223, 237] on p "1353" at bounding box center [304, 240] width 187 height 7
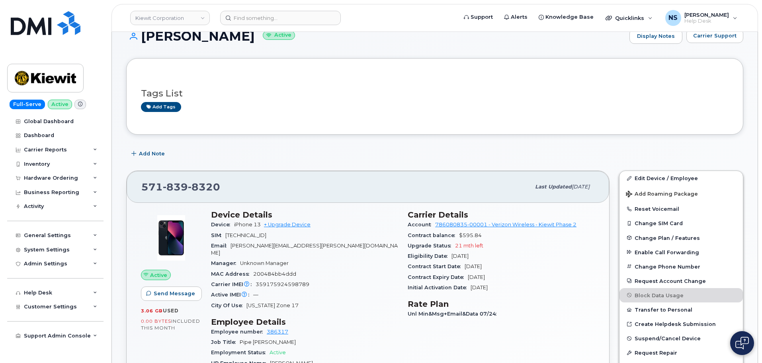
scroll to position [0, 0]
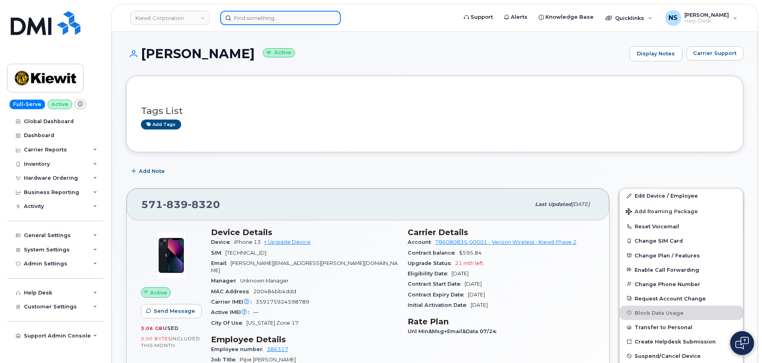
click at [300, 11] on input at bounding box center [280, 18] width 121 height 14
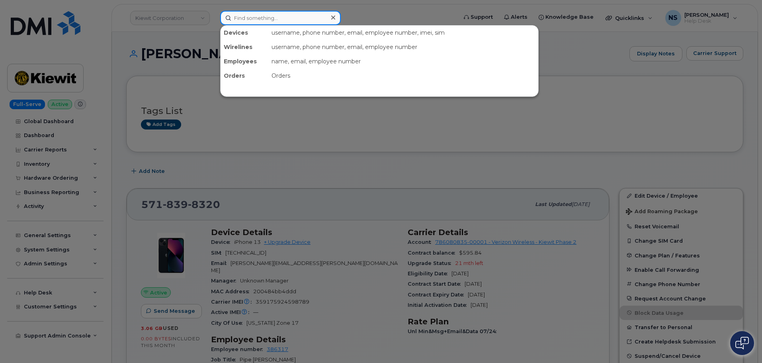
paste input "[PERSON_NAME]"
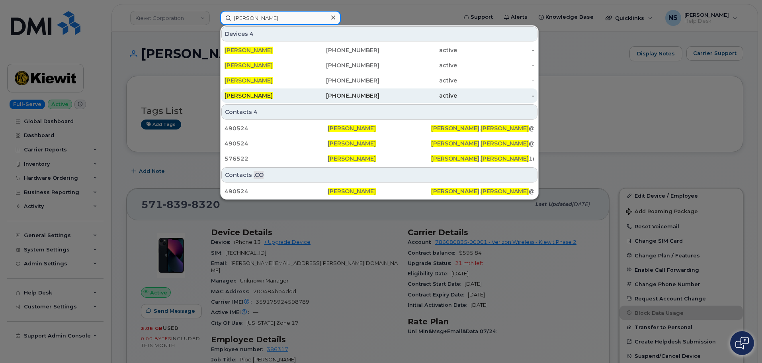
type input "[PERSON_NAME]"
click at [303, 96] on div "908-632-2934" at bounding box center [341, 96] width 78 height 8
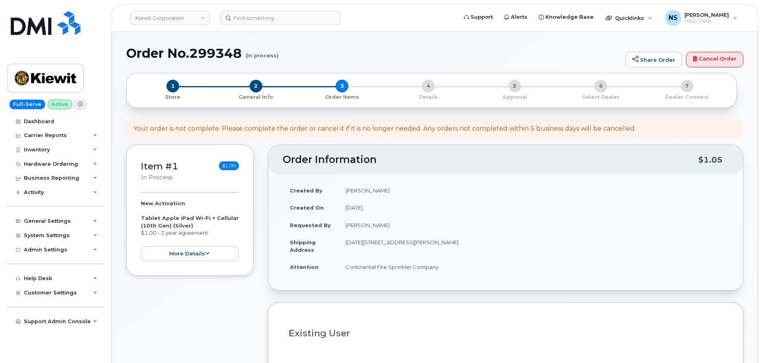
select select
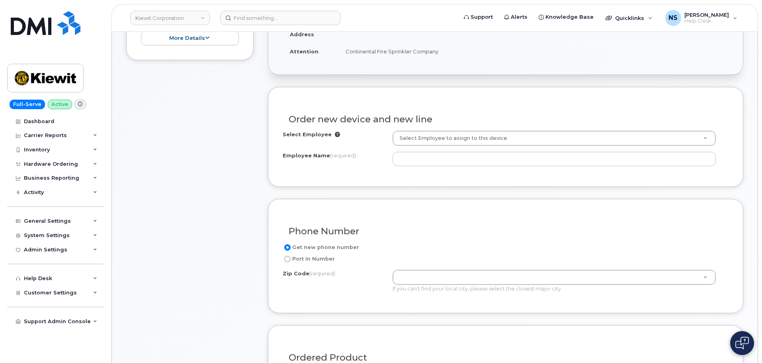
scroll to position [159, 0]
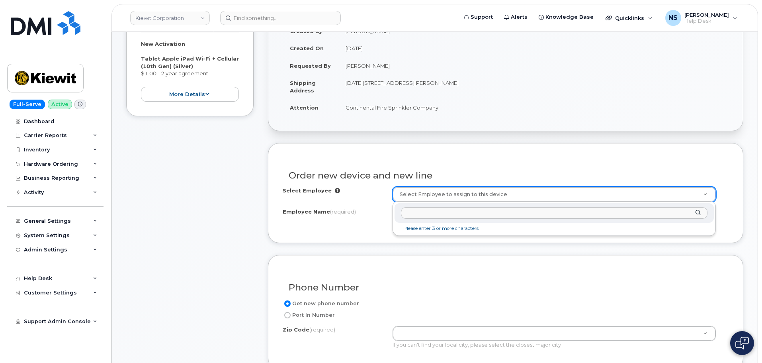
click at [407, 211] on input "text" at bounding box center [554, 213] width 307 height 12
paste input "Troy Blair"
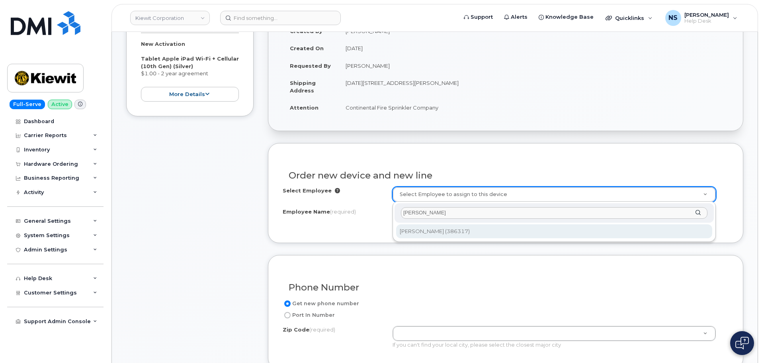
type input "Troy Blair"
type input "2153208"
type input "Troy Blair"
type input "1745 Dorsey Rd Suite A-D"
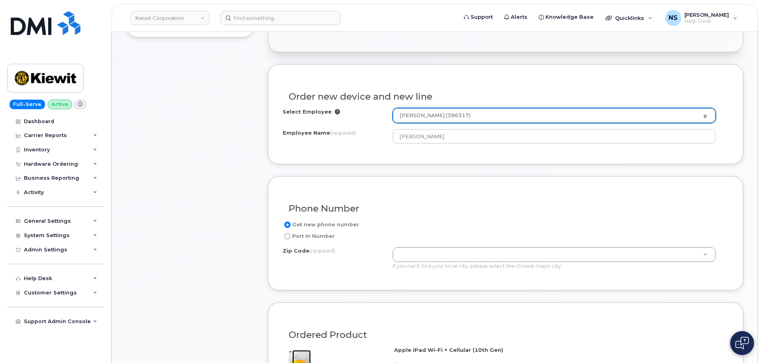
scroll to position [279, 0]
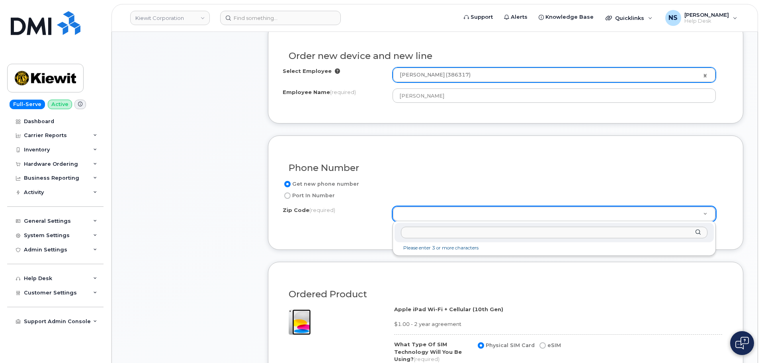
click at [450, 234] on input "Zip Code (required)" at bounding box center [554, 233] width 307 height 12
paste input "21076"
type input "21076"
type input "21076 (Hanover, MD)"
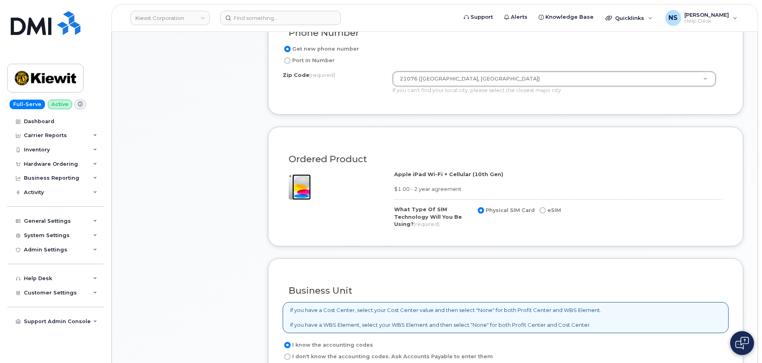
scroll to position [438, 0]
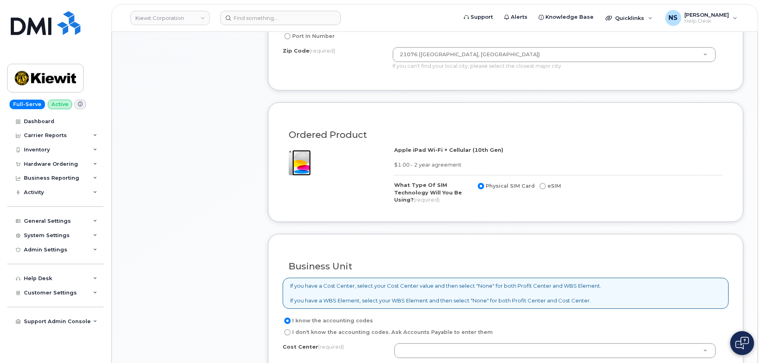
click at [551, 192] on div "Physical SIM Card eSIM" at bounding box center [518, 188] width 85 height 14
click at [546, 187] on label "eSIM" at bounding box center [549, 186] width 23 height 10
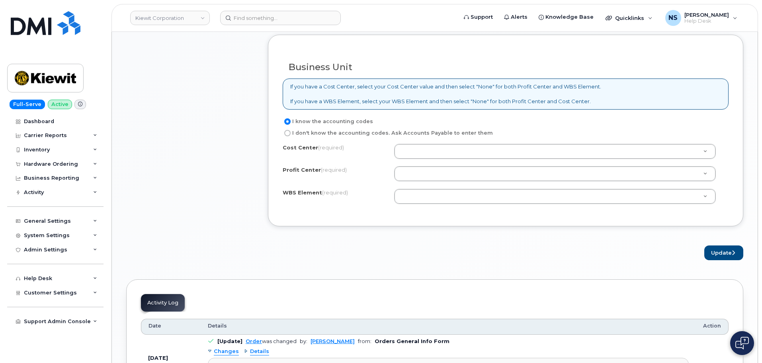
scroll to position [518, 0]
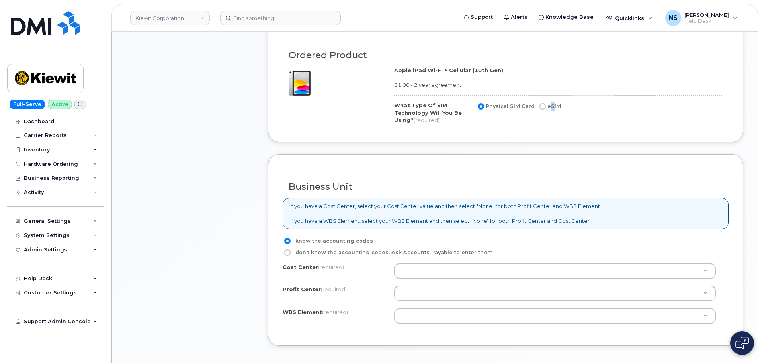
click at [542, 110] on label "eSIM" at bounding box center [549, 107] width 23 height 10
click at [542, 110] on input "eSIM" at bounding box center [543, 106] width 6 height 6
radio input "true"
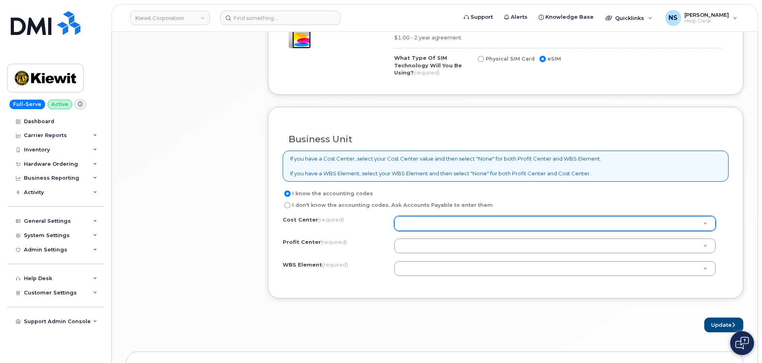
scroll to position [637, 0]
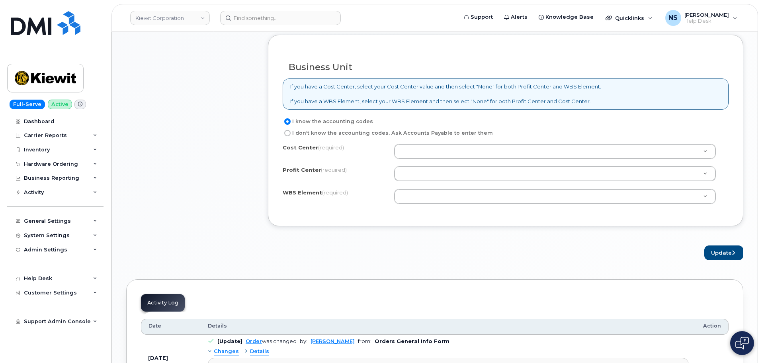
click at [397, 141] on div "I know the accounting codes I don't know the accounting codes. Ask Accounts Pay…" at bounding box center [506, 164] width 446 height 95
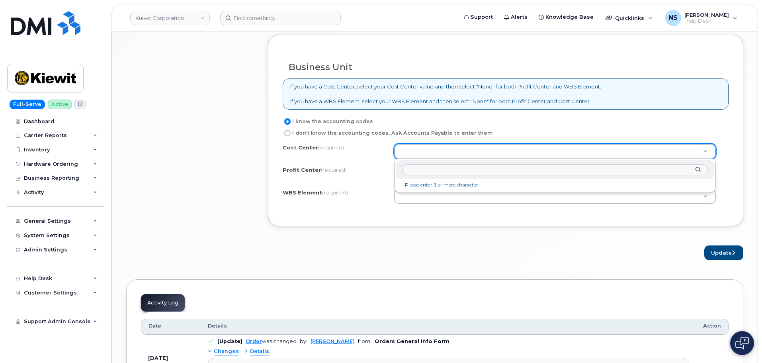
paste input "1353"
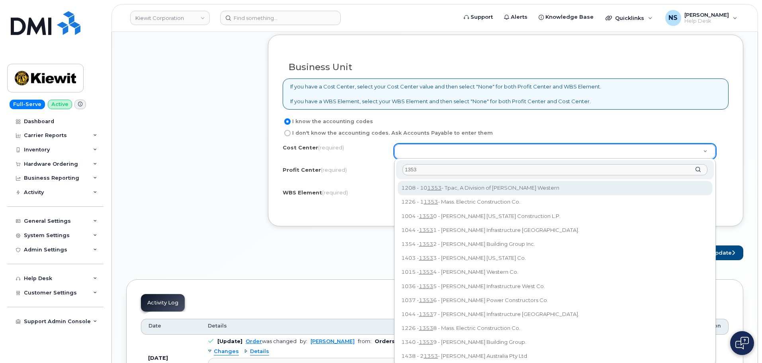
click at [424, 170] on input "1353" at bounding box center [555, 170] width 305 height 12
paste input "Continental Fire Sprinkler Company"
type input "Continental Fire Sprinkler Company"
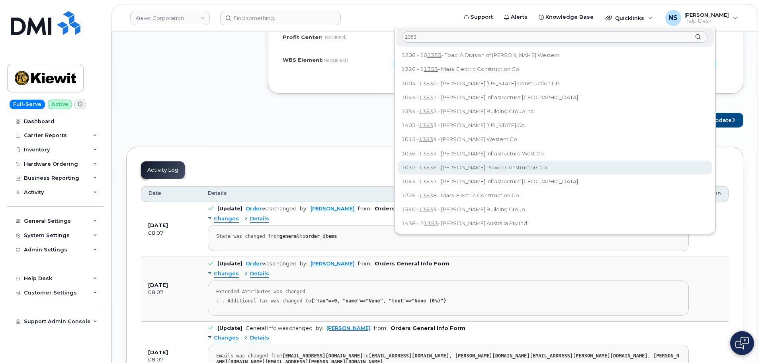
scroll to position [717, 0]
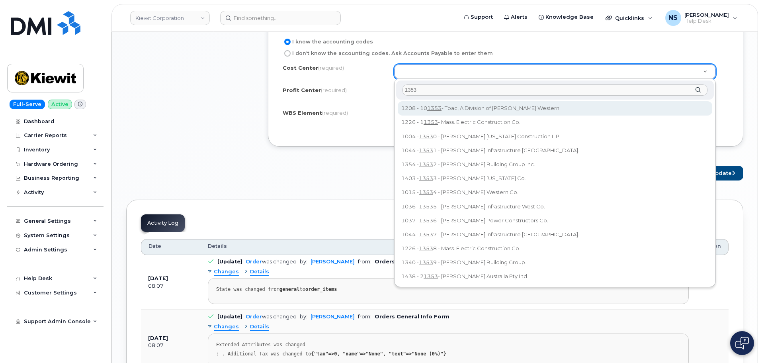
drag, startPoint x: 429, startPoint y: 91, endPoint x: 391, endPoint y: 83, distance: 39.0
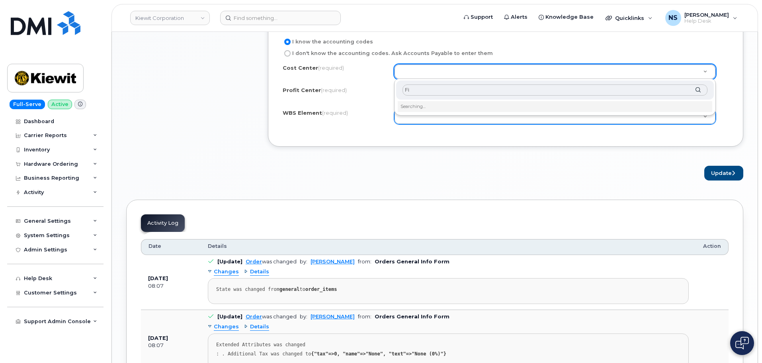
type input "F"
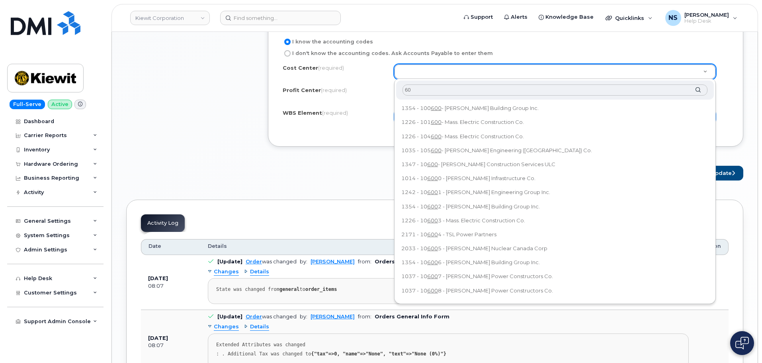
type input "6"
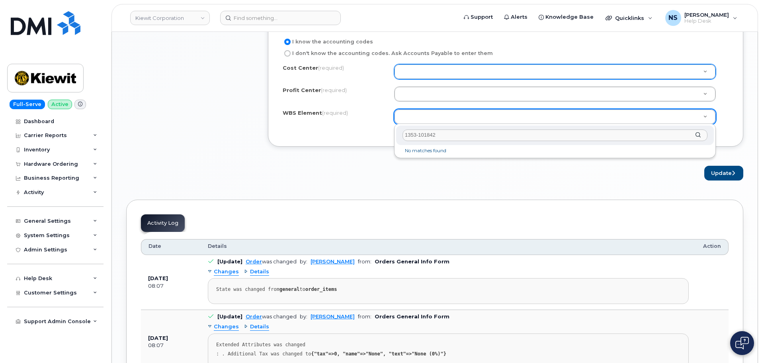
click at [420, 134] on input "1353-101842" at bounding box center [555, 135] width 305 height 12
type input "1353-101842"
click at [421, 143] on div "1353-101842" at bounding box center [555, 135] width 318 height 20
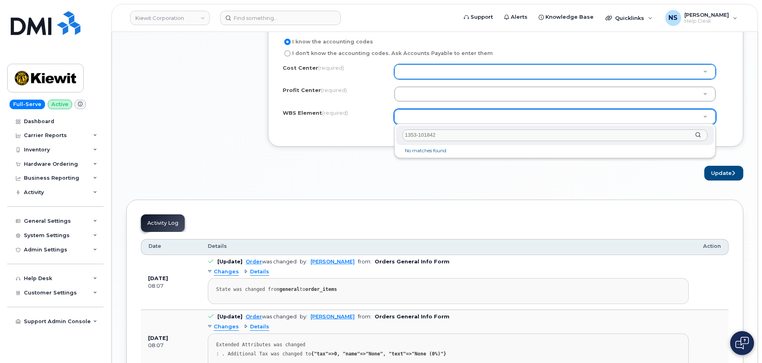
click at [415, 135] on input "1353-101842" at bounding box center [555, 135] width 305 height 12
click at [424, 132] on input "1353-101842" at bounding box center [555, 135] width 305 height 12
click at [441, 133] on input "1353-101842" at bounding box center [555, 135] width 305 height 12
drag, startPoint x: 441, startPoint y: 134, endPoint x: 398, endPoint y: 129, distance: 42.9
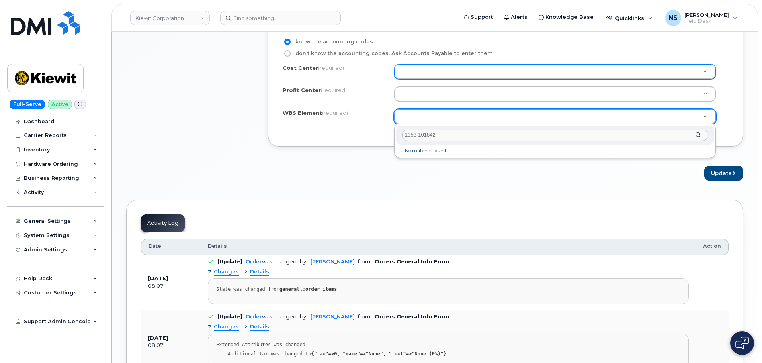
click at [435, 138] on input "1353-101842" at bounding box center [555, 135] width 305 height 12
click at [442, 138] on input "1353-101842" at bounding box center [555, 135] width 305 height 12
click at [444, 135] on input "1353-101842" at bounding box center [555, 135] width 305 height 12
click at [445, 135] on input "1353-101842" at bounding box center [555, 135] width 305 height 12
click at [452, 134] on input "1353-101842" at bounding box center [555, 135] width 305 height 12
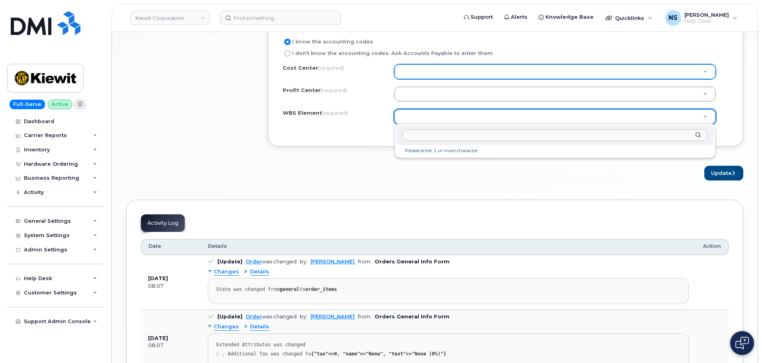
paste input "1353-101842"
type input "1353-101842"
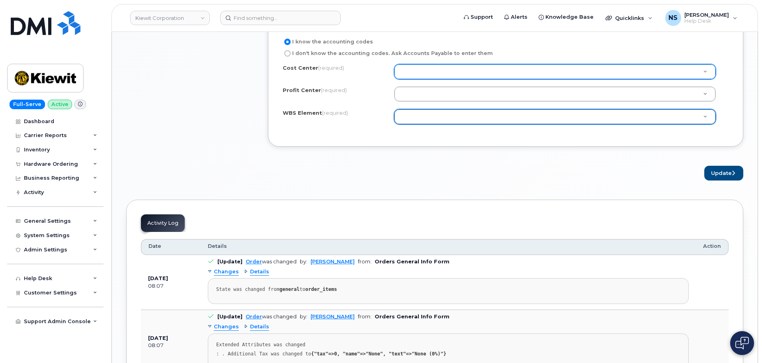
click at [435, 109] on div at bounding box center [555, 116] width 322 height 15
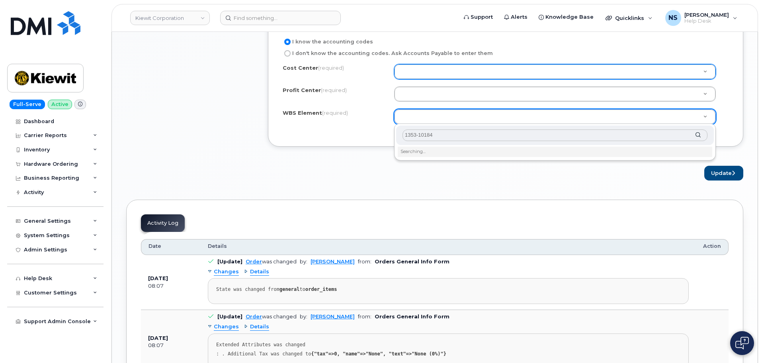
type input "1353-101842"
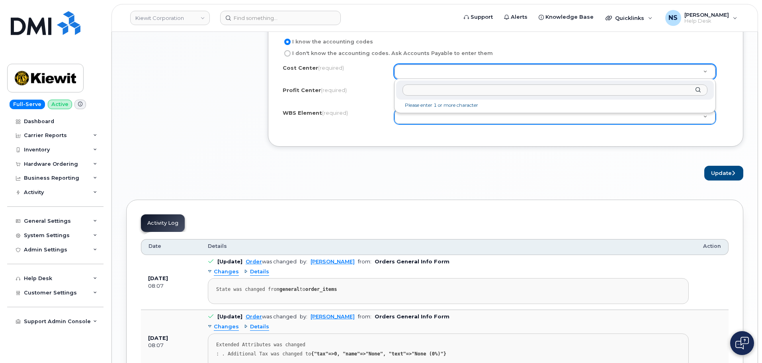
type input "1353-101842"
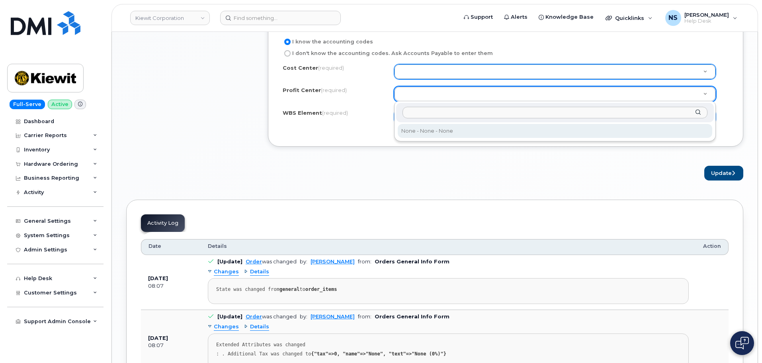
type input "1353-101842"
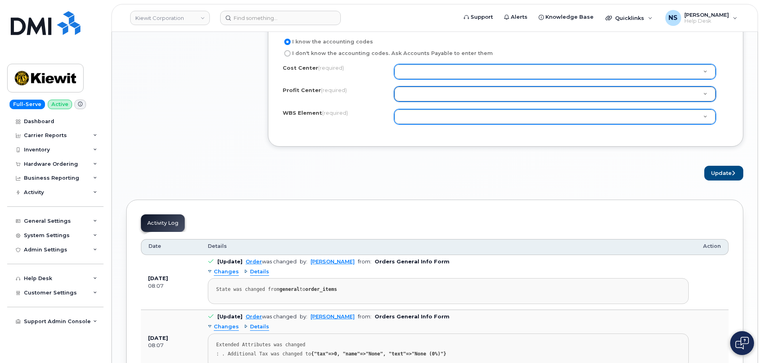
drag, startPoint x: 410, startPoint y: 130, endPoint x: 413, endPoint y: 123, distance: 7.3
click at [411, 127] on div "Cost Center (required) Profit Center (required) None - None - None WBS Element …" at bounding box center [506, 98] width 446 height 68
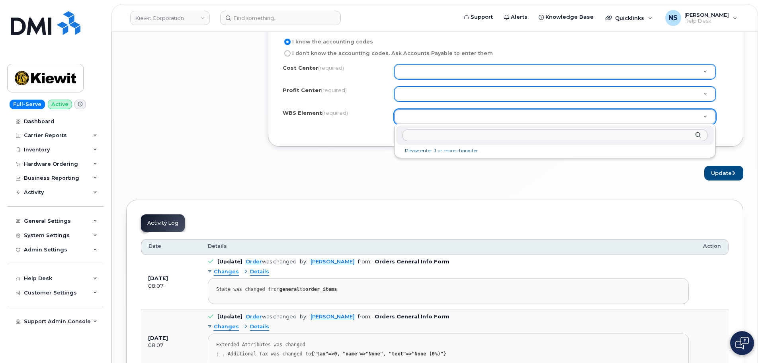
drag, startPoint x: 413, startPoint y: 123, endPoint x: 416, endPoint y: 120, distance: 4.2
type input "1353-101842"
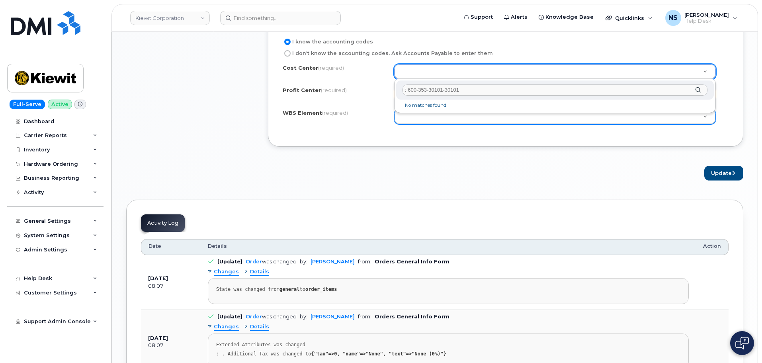
drag, startPoint x: 409, startPoint y: 90, endPoint x: 380, endPoint y: 95, distance: 29.4
drag, startPoint x: 474, startPoint y: 94, endPoint x: 415, endPoint y: 91, distance: 58.6
click at [415, 91] on input "600-353-30101-30101" at bounding box center [555, 90] width 305 height 12
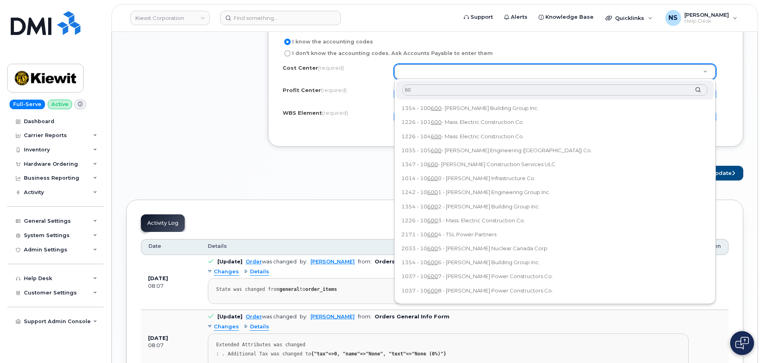
type input "6"
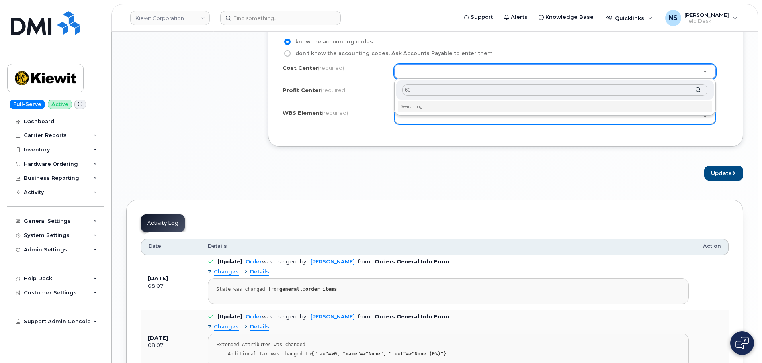
type input "6"
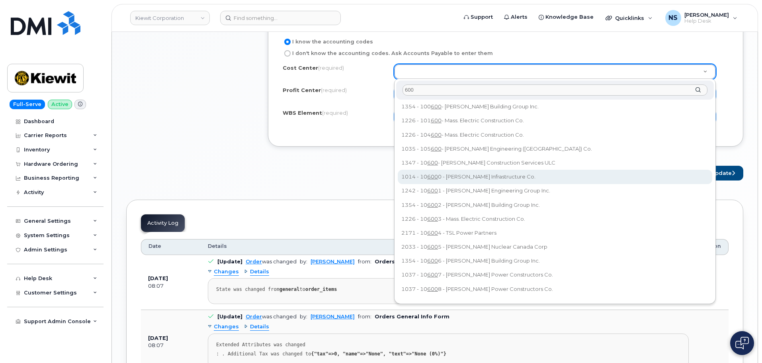
scroll to position [0, 0]
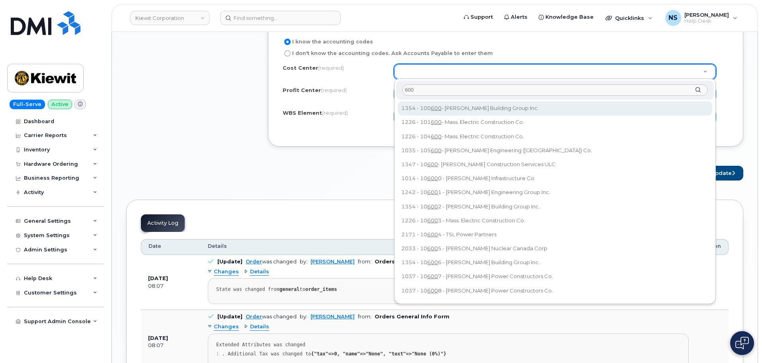
click at [439, 90] on input "600" at bounding box center [555, 90] width 305 height 12
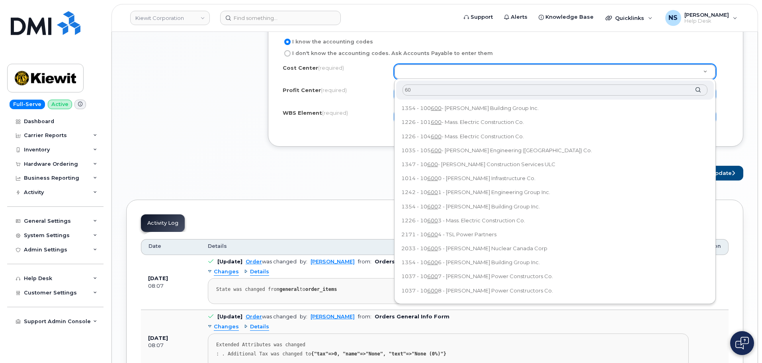
type input "6"
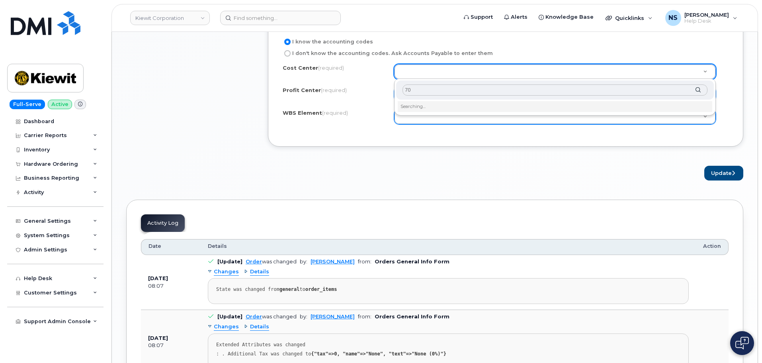
type input "7"
type input "600"
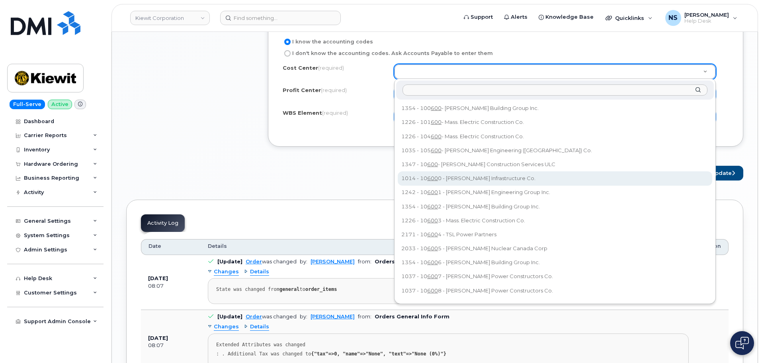
drag, startPoint x: 352, startPoint y: 187, endPoint x: 364, endPoint y: 182, distance: 13.0
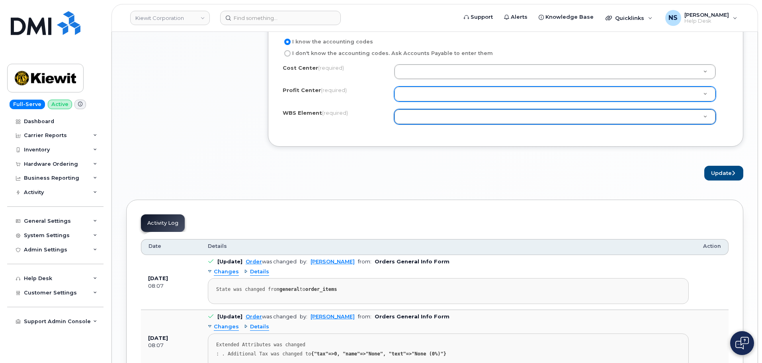
paste input "1353-101842"
type input "1353-101842"
paste input "1353-101842"
type input "1353-101842"
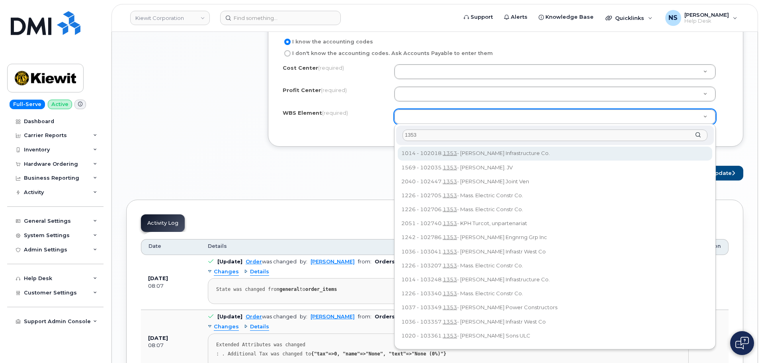
click at [436, 135] on input "1353" at bounding box center [555, 135] width 305 height 12
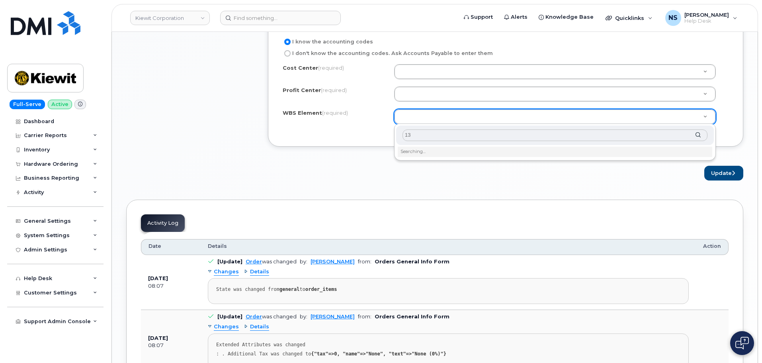
type input "1"
type input "1353"
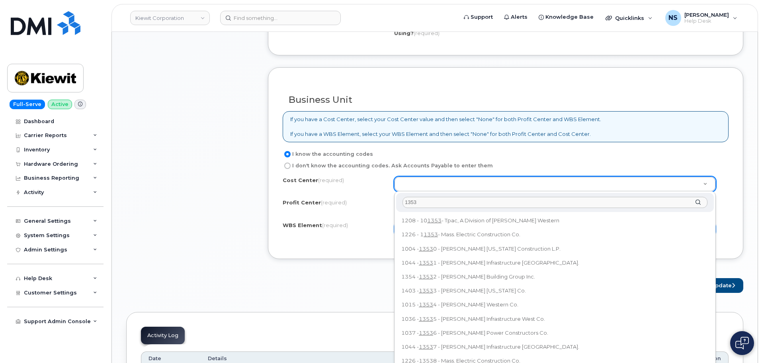
scroll to position [597, 0]
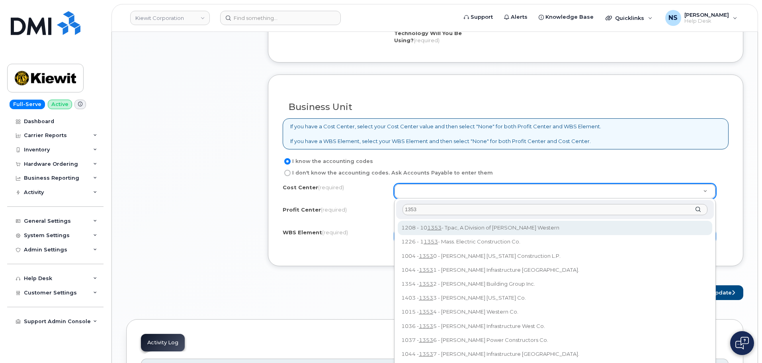
drag, startPoint x: 438, startPoint y: 215, endPoint x: 363, endPoint y: 217, distance: 74.5
click at [363, 217] on body "Kiewit Corporation Support Alerts Knowledge Base Quicklinks Suspend / Cancel De…" at bounding box center [381, 58] width 762 height 1310
paste input "Continental Fire Sprinkler Company"
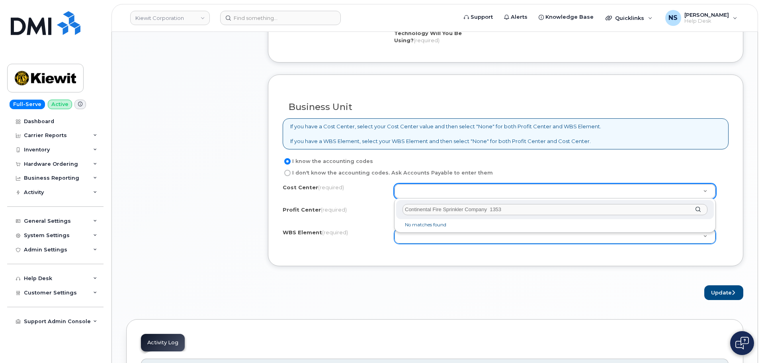
click at [491, 211] on input "Continental Fire Sprinkler Company 1353" at bounding box center [555, 210] width 305 height 12
type input "Continental1353"
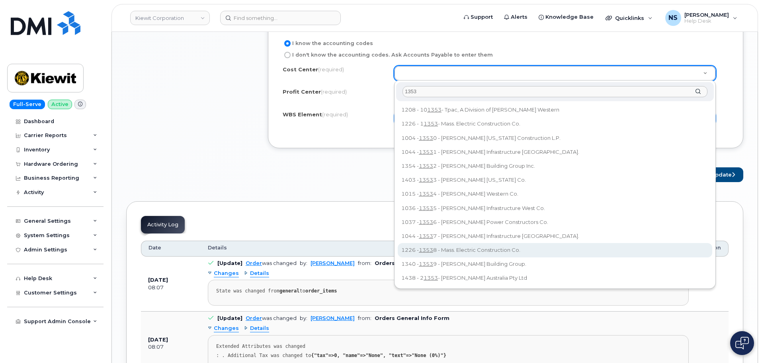
scroll to position [717, 0]
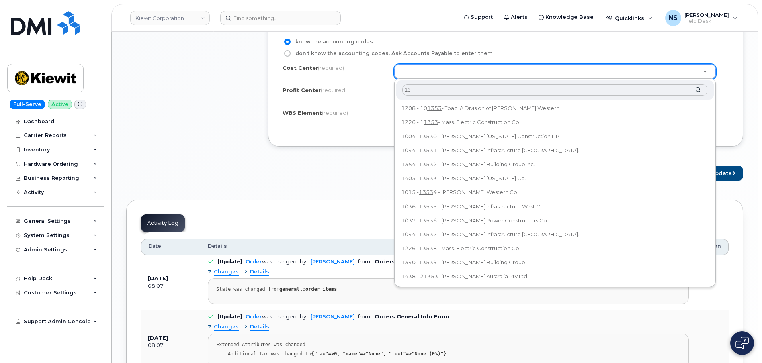
type input "1"
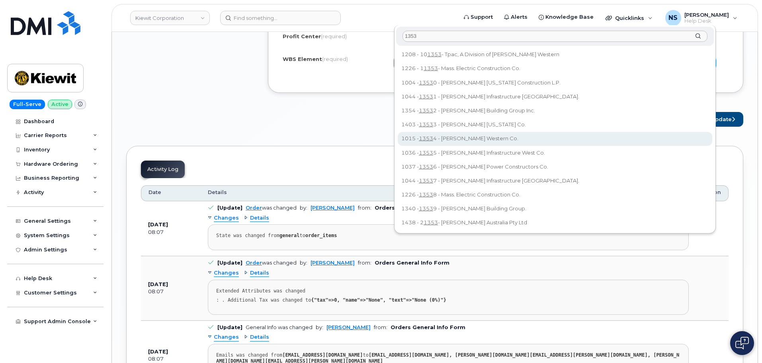
scroll to position [757, 0]
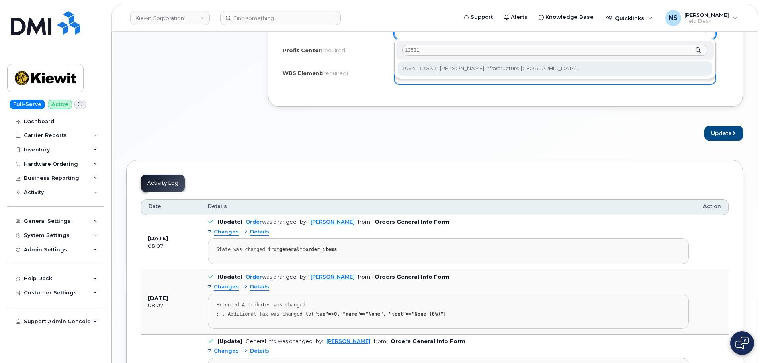
type input "13531"
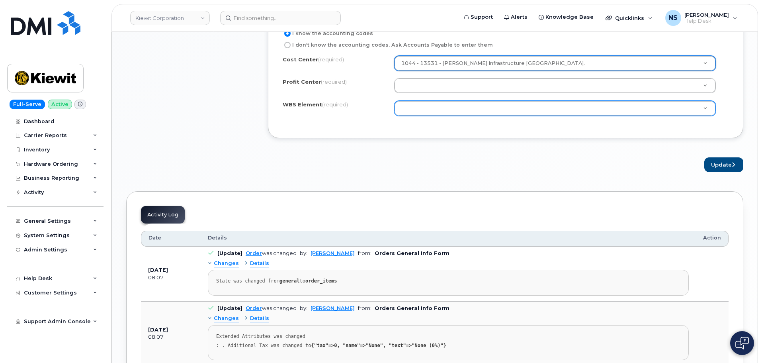
scroll to position [677, 0]
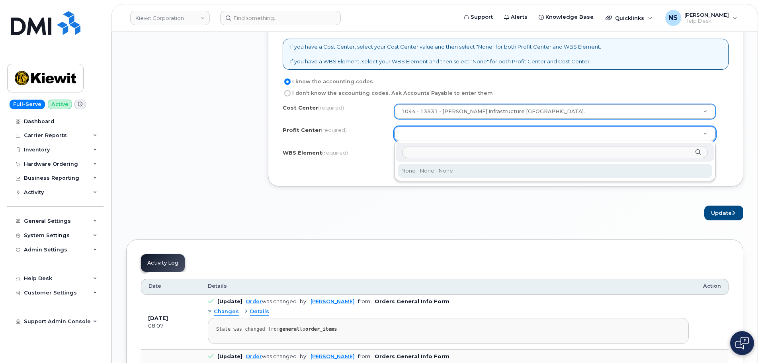
select select "None"
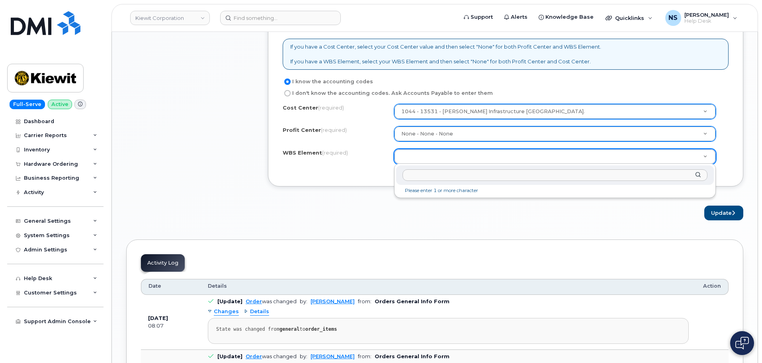
click at [434, 173] on input "text" at bounding box center [555, 175] width 305 height 12
type input "none"
type input "None"
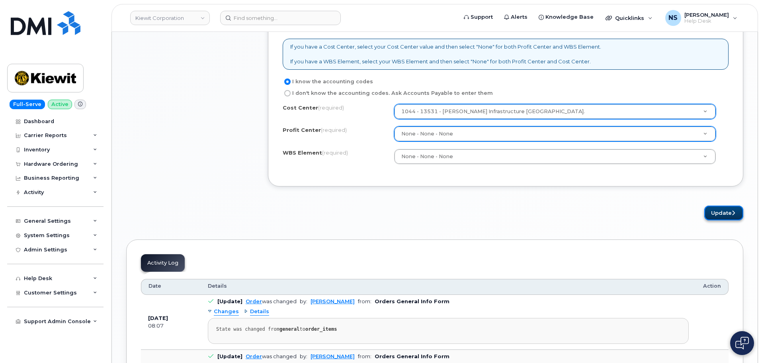
click at [716, 211] on button "Update" at bounding box center [724, 213] width 39 height 15
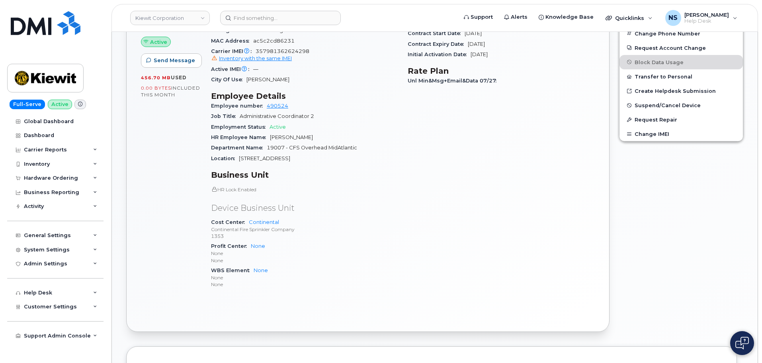
scroll to position [319, 0]
click at [265, 225] on p "Continental Fire Sprinkler Company" at bounding box center [304, 228] width 187 height 7
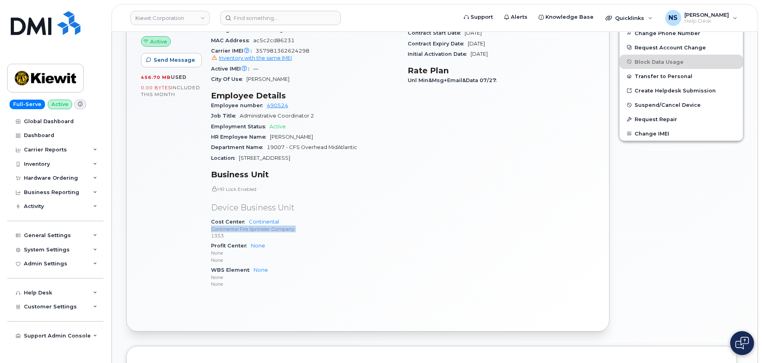
copy p "Continental Fire Sprinkler Company"
click at [392, 194] on div "HR Lock Enabled Device Business Unit Cost Center Continental Continental Fire S…" at bounding box center [304, 237] width 187 height 103
click at [69, 229] on div "General Settings" at bounding box center [55, 235] width 96 height 14
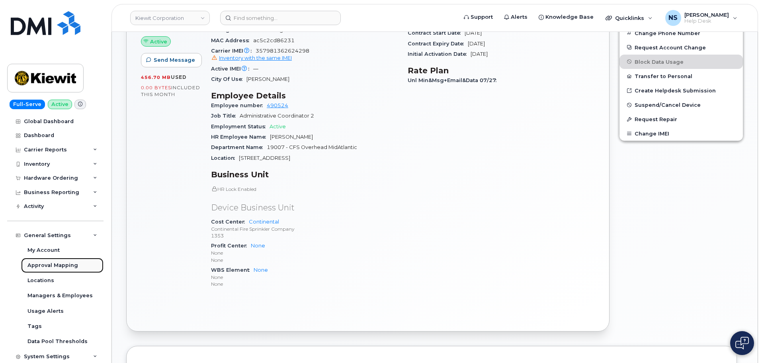
click at [64, 266] on div "Approval Mapping" at bounding box center [52, 265] width 51 height 7
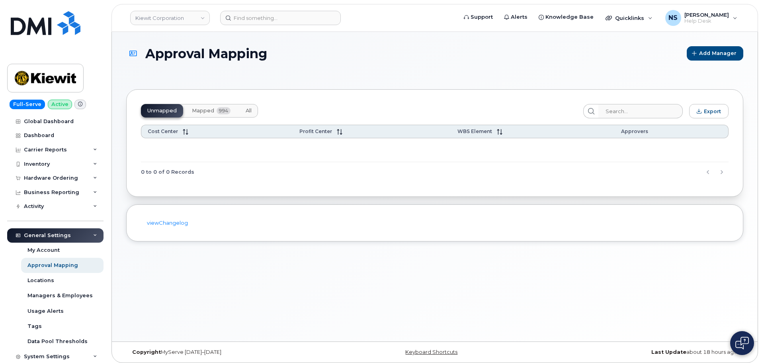
drag, startPoint x: 198, startPoint y: 108, endPoint x: 243, endPoint y: 114, distance: 45.4
click at [198, 108] on span "Mapped" at bounding box center [203, 111] width 22 height 6
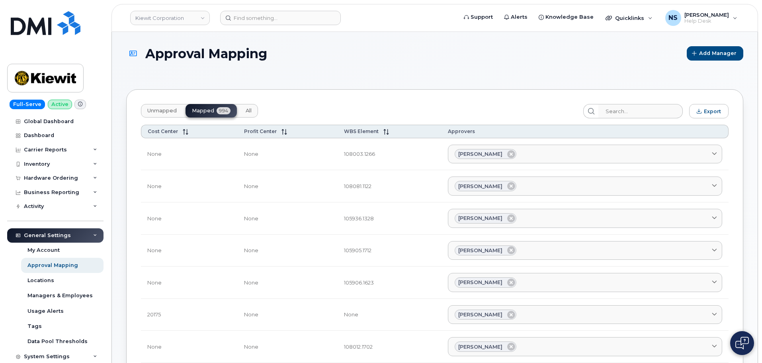
click at [249, 113] on span "All" at bounding box center [249, 111] width 6 height 6
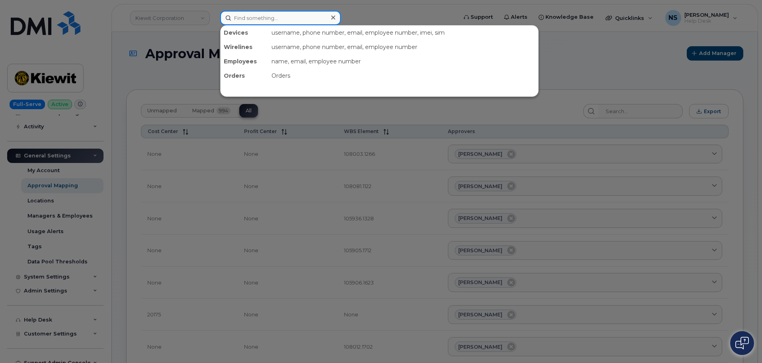
click at [277, 15] on input at bounding box center [280, 18] width 121 height 14
paste input "1353-101842"
type input "a1353-101842"
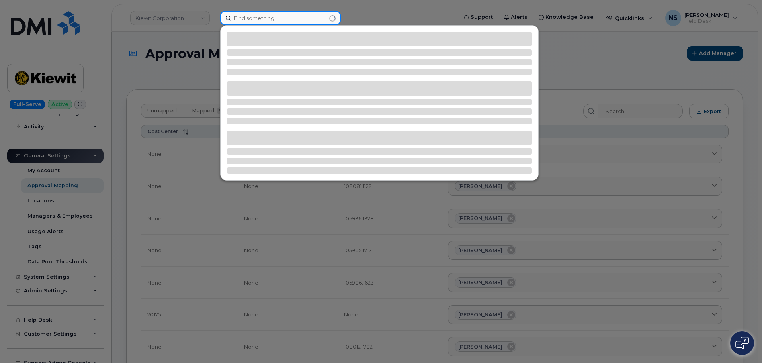
paste input "1353-101842"
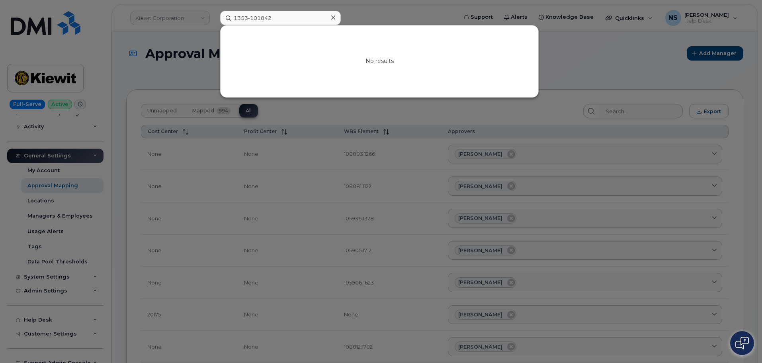
click at [187, 41] on div at bounding box center [381, 181] width 762 height 363
drag, startPoint x: 288, startPoint y: 17, endPoint x: 248, endPoint y: 18, distance: 39.8
click at [248, 18] on input "1353-101842" at bounding box center [280, 18] width 121 height 14
click at [193, 6] on div at bounding box center [381, 181] width 762 height 363
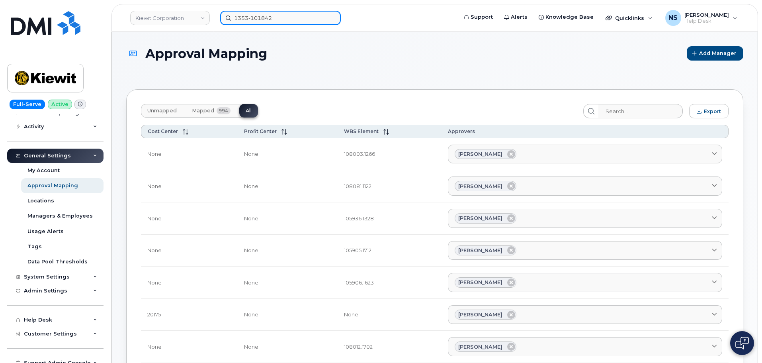
click at [243, 23] on input "1353-101842" at bounding box center [280, 18] width 121 height 14
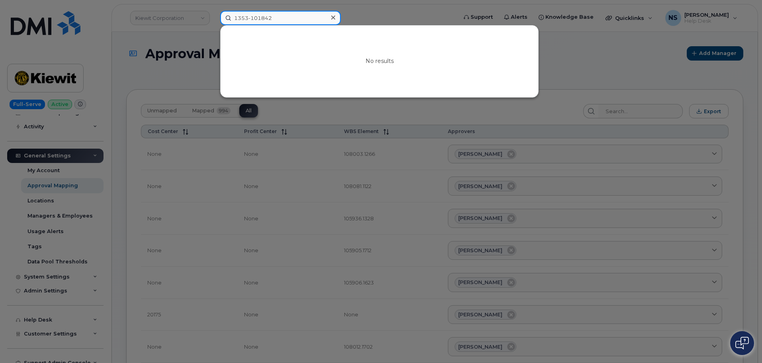
click at [243, 23] on input "1353-101842" at bounding box center [280, 18] width 121 height 14
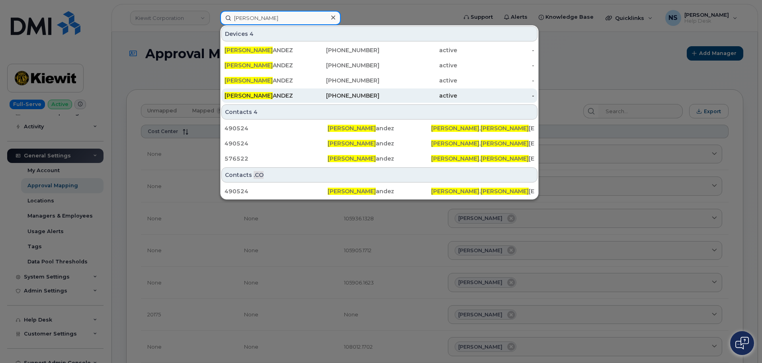
type input "[PERSON_NAME]"
click at [273, 99] on div "[PERSON_NAME] ANDEZ" at bounding box center [264, 96] width 78 height 8
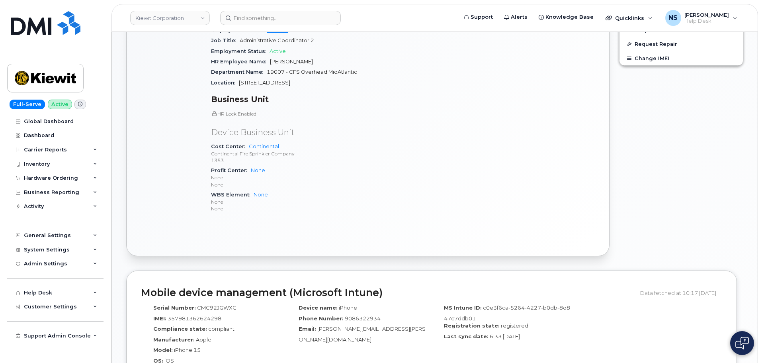
scroll to position [398, 0]
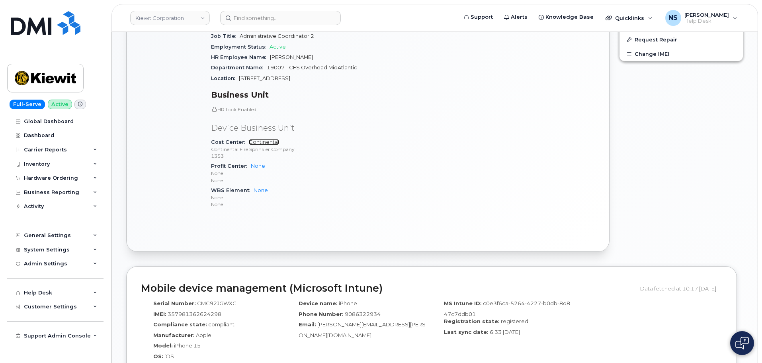
click at [272, 139] on link "Continental" at bounding box center [264, 142] width 30 height 6
drag, startPoint x: 227, startPoint y: 149, endPoint x: 210, endPoint y: 141, distance: 18.7
click at [210, 141] on div "Device Details Device iPhone 15 + Upgrade Device SIM [TECHNICAL_ID] Email [PERS…" at bounding box center [304, 56] width 197 height 328
copy span "Continental Fire Sprinkler Company 1353"
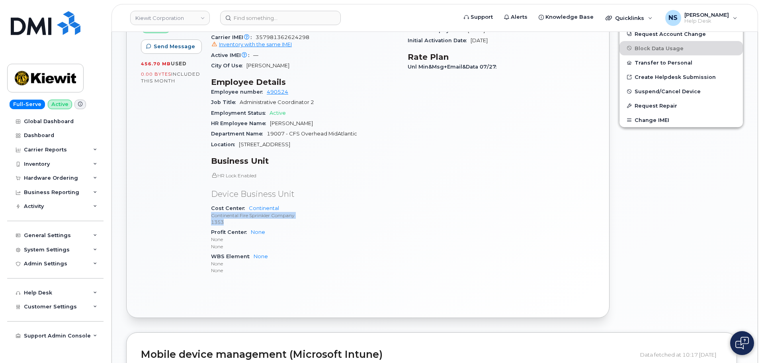
scroll to position [279, 0]
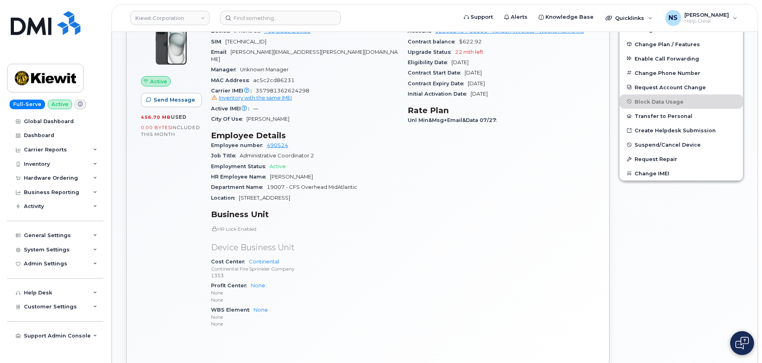
click at [356, 225] on p "HR Lock Enabled" at bounding box center [304, 228] width 187 height 7
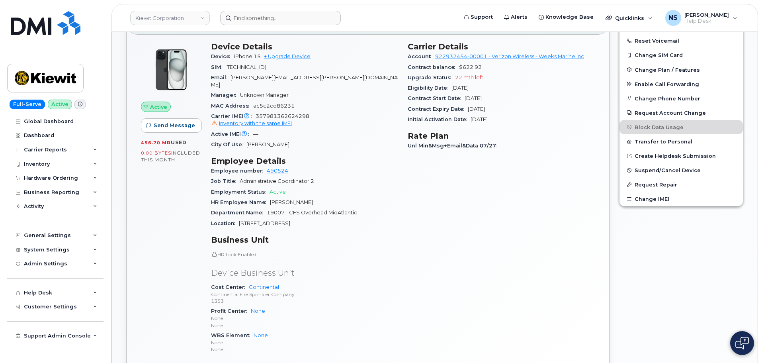
scroll to position [239, 0]
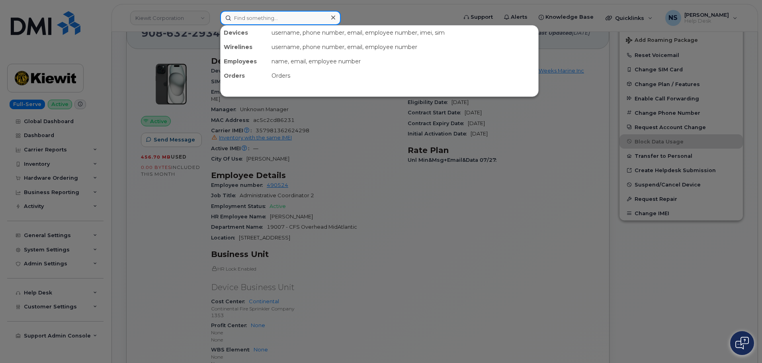
click at [240, 14] on input at bounding box center [280, 18] width 121 height 14
paste input "298391"
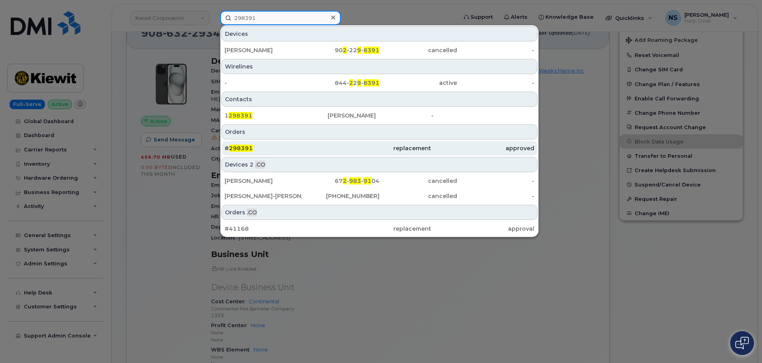
type input "298391"
click at [375, 151] on div "replacement" at bounding box center [379, 148] width 103 height 8
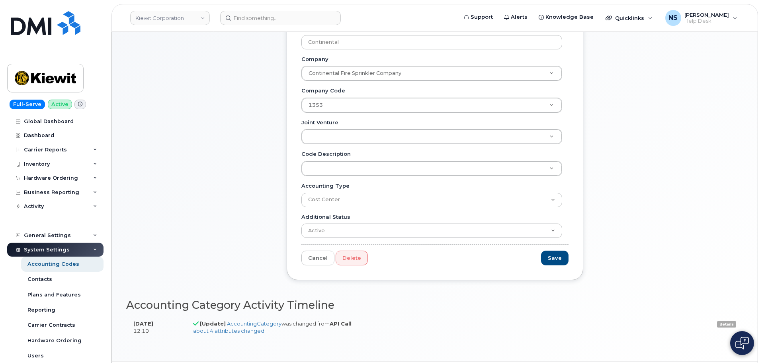
scroll to position [87, 0]
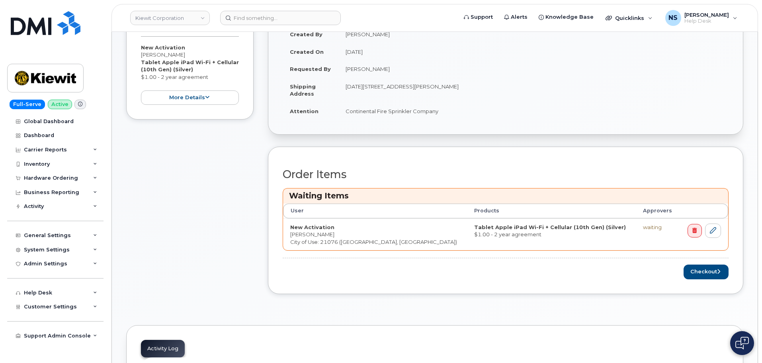
scroll to position [199, 0]
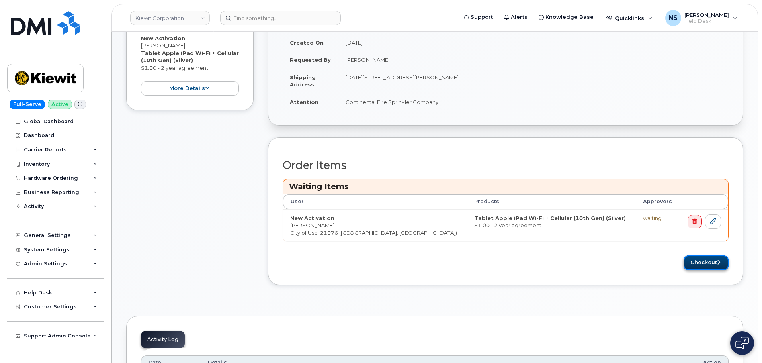
click at [695, 265] on button "Checkout" at bounding box center [706, 262] width 45 height 15
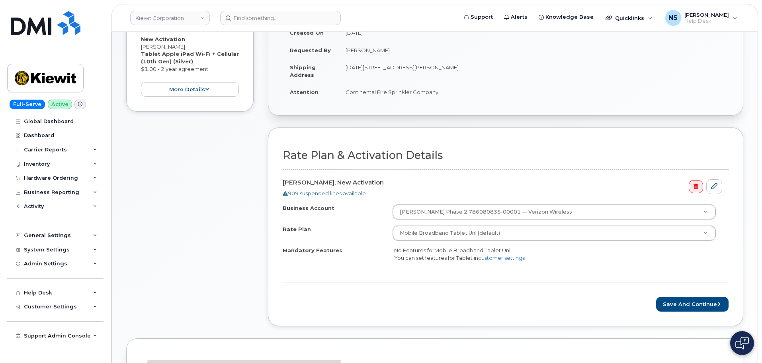
scroll to position [199, 0]
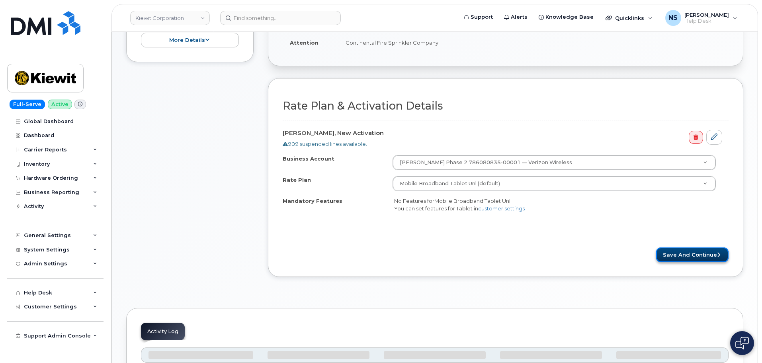
drag, startPoint x: 704, startPoint y: 249, endPoint x: 707, endPoint y: 256, distance: 7.3
click at [707, 256] on button "Save and Continue" at bounding box center [692, 254] width 72 height 15
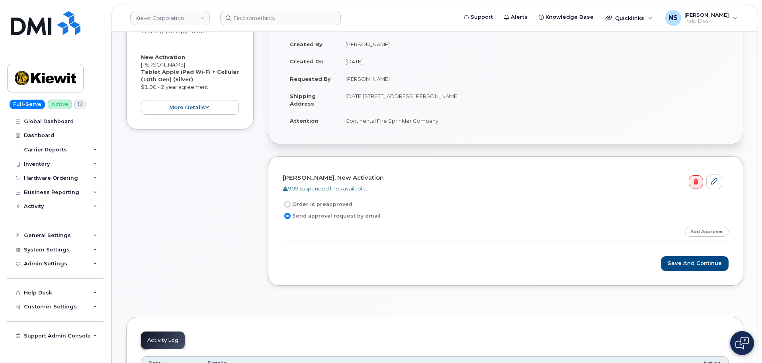
scroll to position [119, 0]
click at [329, 204] on label "Order is preapproved" at bounding box center [318, 206] width 70 height 10
click at [291, 204] on input "Order is preapproved" at bounding box center [287, 206] width 6 height 6
radio input "true"
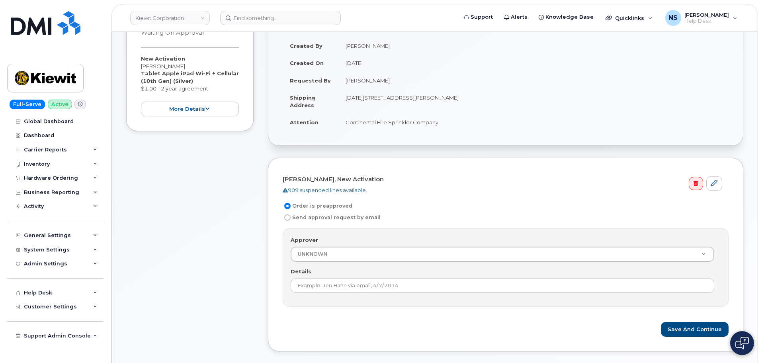
click at [327, 215] on label "Send approval request by email" at bounding box center [332, 218] width 98 height 10
click at [291, 215] on input "Send approval request by email" at bounding box center [287, 217] width 6 height 6
radio input "true"
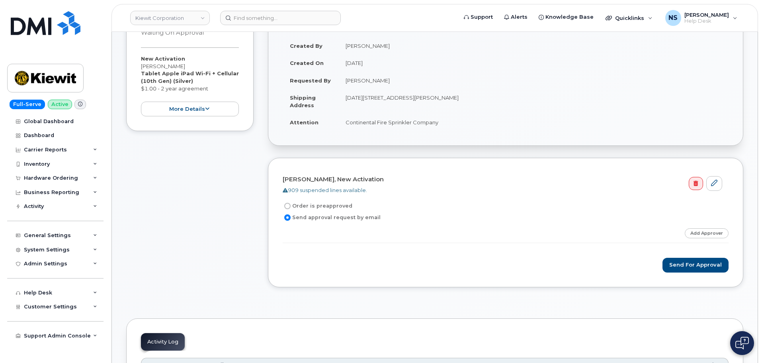
click at [321, 207] on label "Order is preapproved" at bounding box center [318, 206] width 70 height 10
click at [291, 207] on input "Order is preapproved" at bounding box center [287, 206] width 6 height 6
radio input "true"
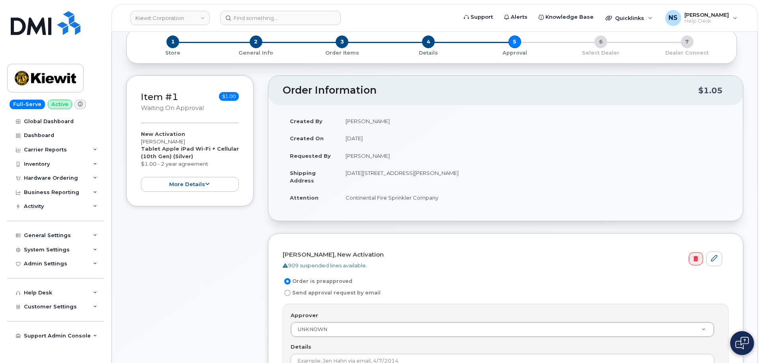
scroll to position [0, 0]
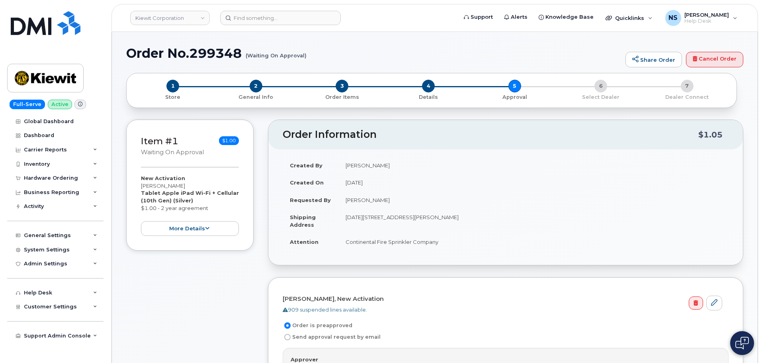
click at [233, 56] on h1 "Order No.299348 (Waiting On Approval)" at bounding box center [373, 53] width 495 height 14
copy h1 "299348"
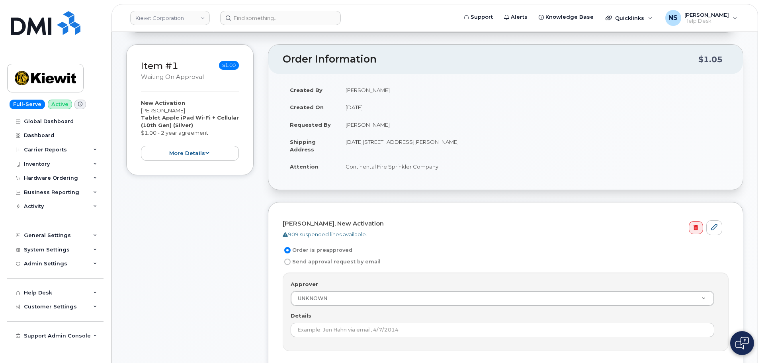
scroll to position [119, 0]
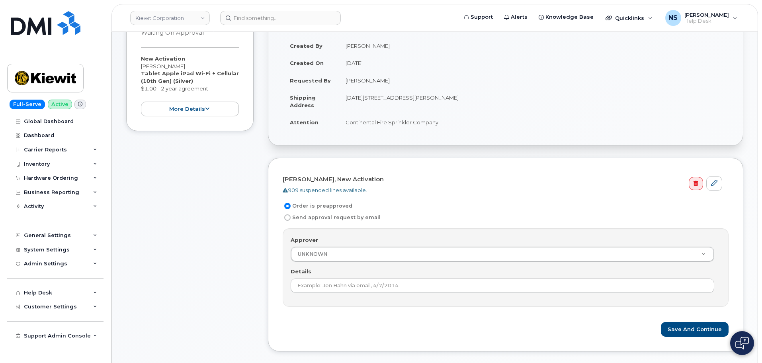
click at [353, 239] on div "Approver UNKNOWN Approver Approver UNKNOWN Aaron Seward Abrianna Garcia Adrien …" at bounding box center [506, 249] width 430 height 26
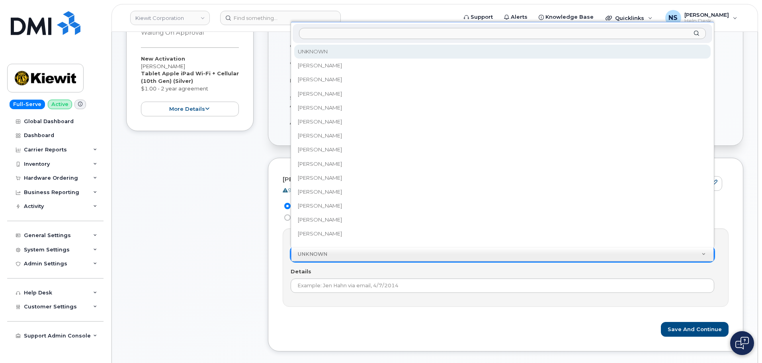
click at [368, 37] on input "Approver" at bounding box center [502, 34] width 407 height 12
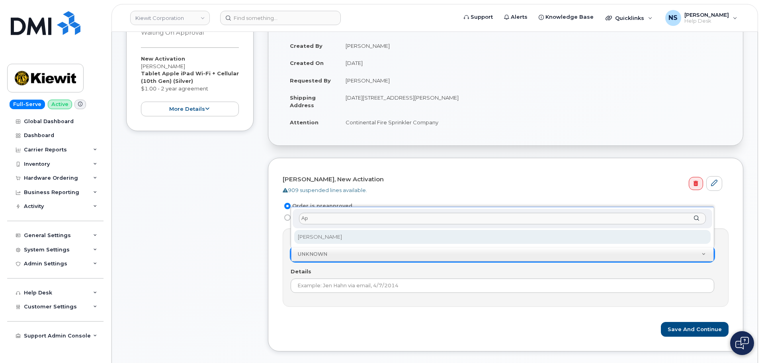
type input "A"
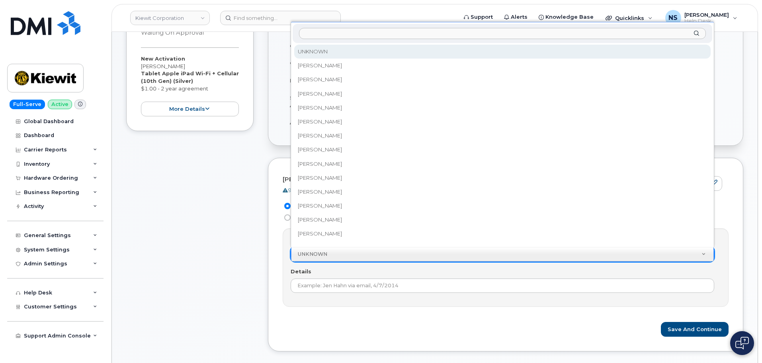
click at [335, 34] on input "Approver" at bounding box center [502, 34] width 407 height 12
type input "A"
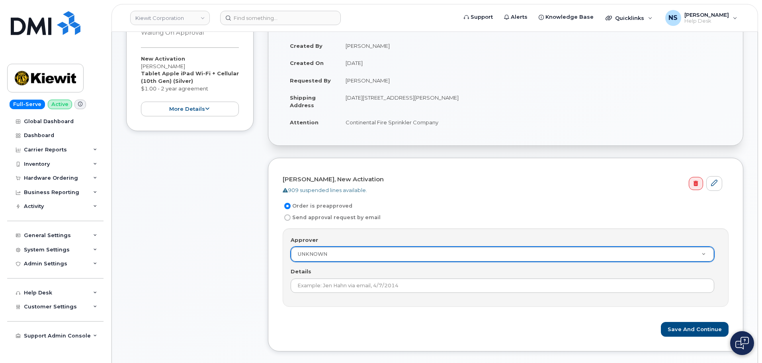
scroll to position [80, 0]
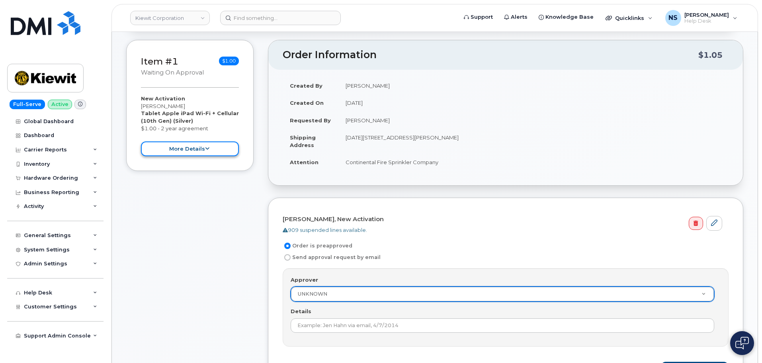
click at [208, 144] on button "more details" at bounding box center [190, 148] width 98 height 15
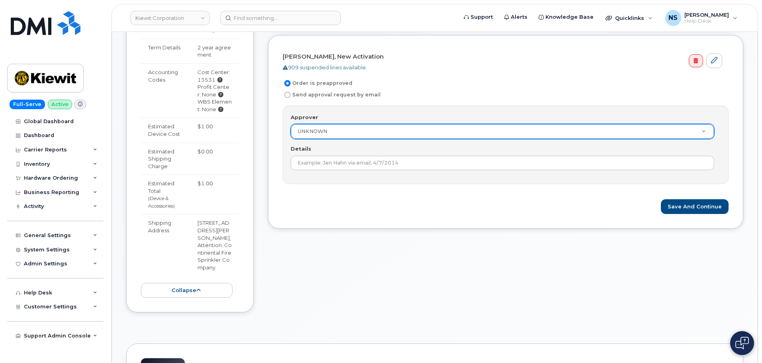
scroll to position [239, 0]
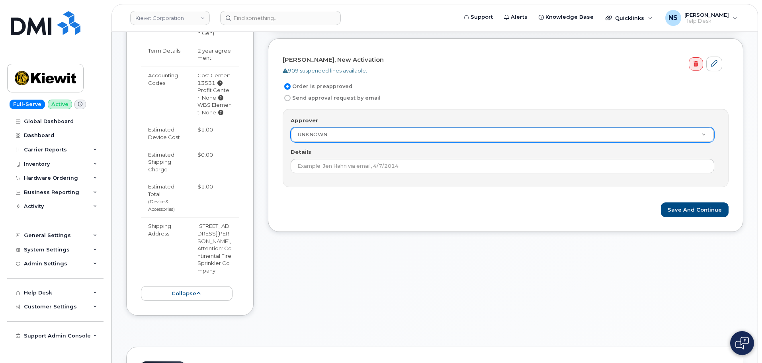
click at [341, 104] on form "Troy Blair, New Activation 909 suspended lines available. Order is preapproved …" at bounding box center [506, 135] width 446 height 164
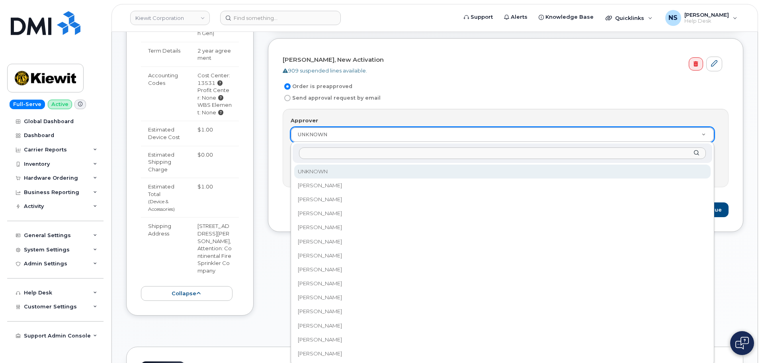
paste input "nicholas culotta"
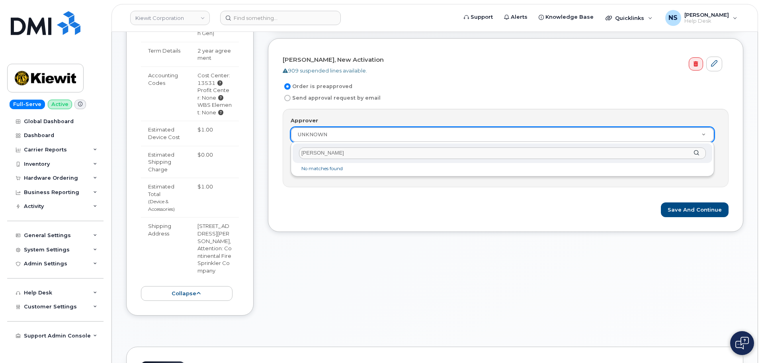
type input "nicholas culotta"
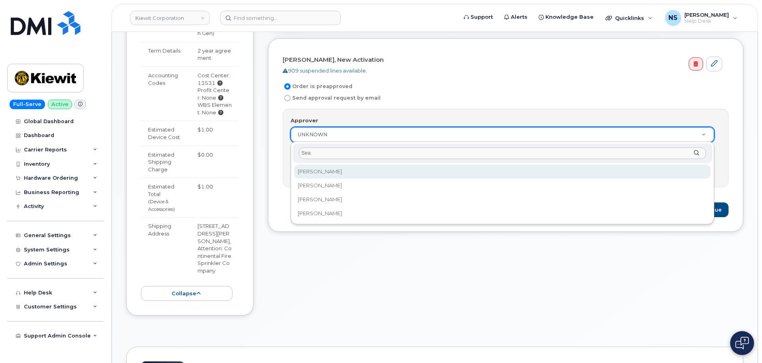
type input "Se"
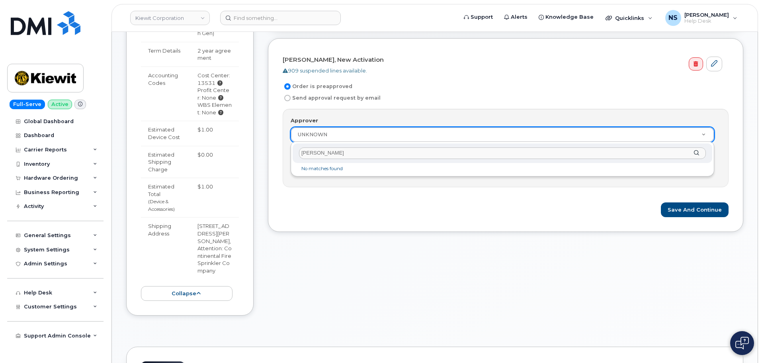
click at [330, 156] on input "Sean Sunders" at bounding box center [502, 153] width 407 height 12
type input "Sean Sunders"
drag, startPoint x: 352, startPoint y: 202, endPoint x: 337, endPoint y: 174, distance: 31.4
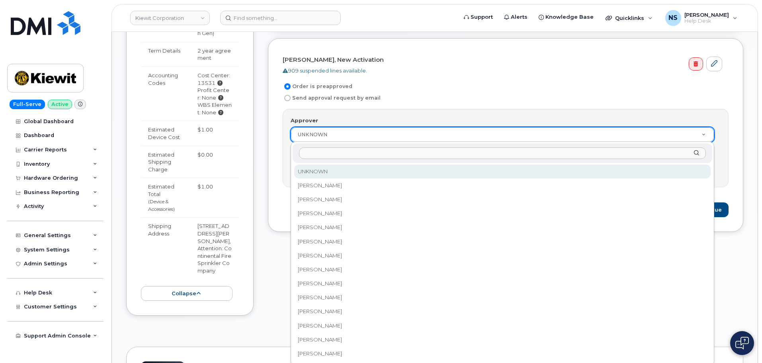
paste input "Sean Saunders"
type input "Sean Saunders"
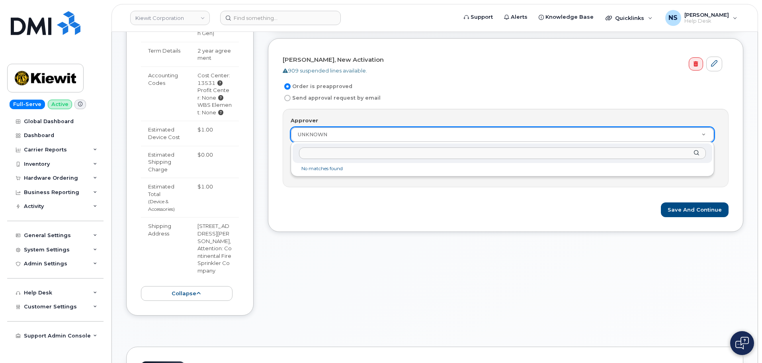
drag, startPoint x: 290, startPoint y: 198, endPoint x: 318, endPoint y: 189, distance: 30.0
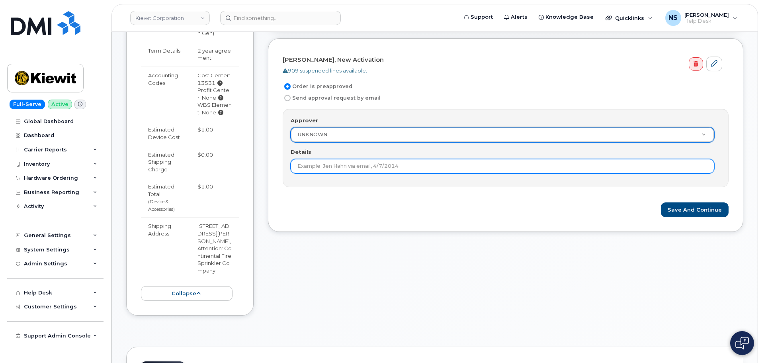
click at [338, 164] on input "Details" at bounding box center [503, 166] width 424 height 14
paste input "Sean Saunders"
click at [350, 166] on input "Sean Saunders" at bounding box center [503, 166] width 424 height 14
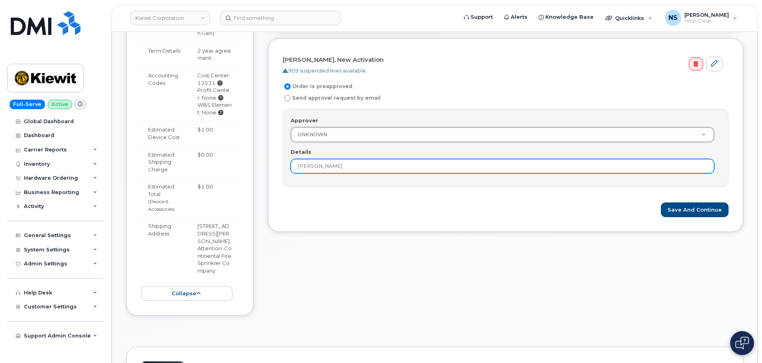
click at [350, 171] on input "Sean Saunders" at bounding box center [503, 166] width 424 height 14
click at [343, 162] on input "Sean Saunders" at bounding box center [503, 166] width 424 height 14
paste input "EAN.SAUNDERS@CONTINENTAL-FIRE.COM"
click at [469, 166] on input "SEAN.SAUNDERS@CONTINENTAL-FIRE.COM" at bounding box center [503, 166] width 424 height 14
type input "SEAN.SAUNDERS@CONTINENTAL-FIRE.COM"
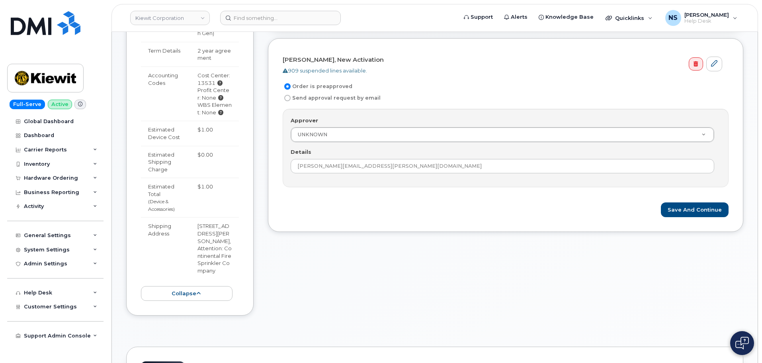
click at [400, 213] on div "Troy Blair, New Activation 909 suspended lines available. Order is preapproved …" at bounding box center [506, 135] width 476 height 194
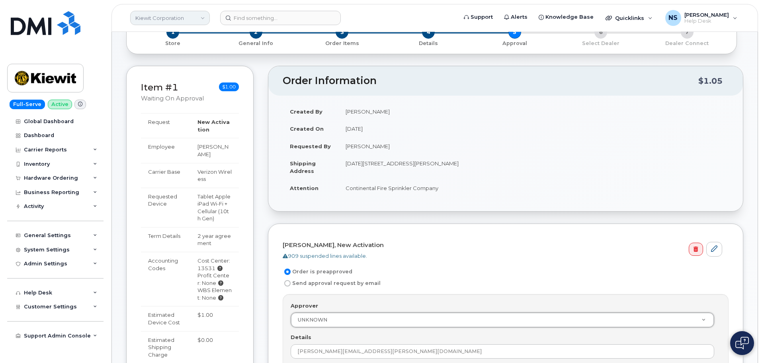
scroll to position [0, 0]
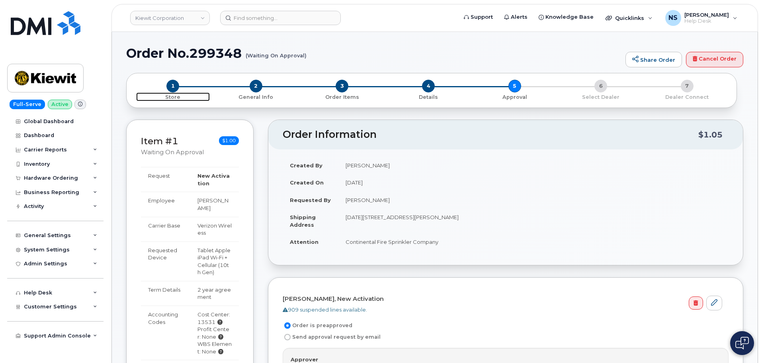
click at [169, 88] on span "1" at bounding box center [172, 86] width 13 height 13
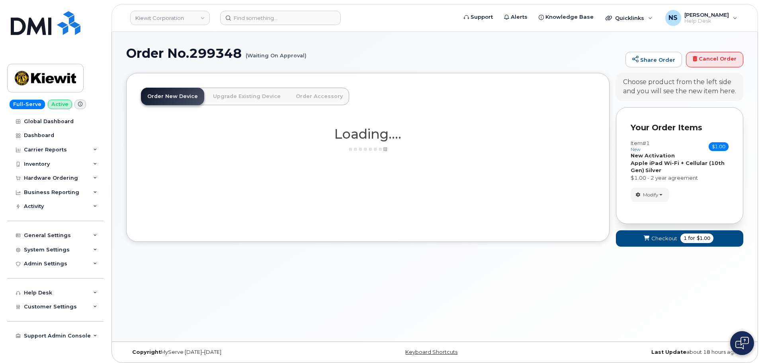
click at [328, 96] on link "Order Accessory" at bounding box center [320, 97] width 60 height 18
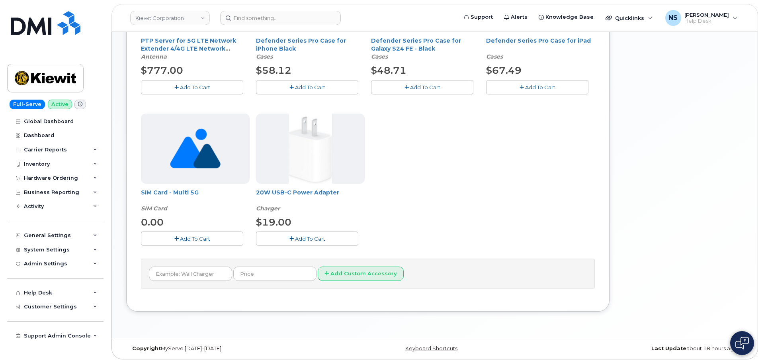
scroll to position [218, 0]
click at [300, 240] on span "Add To Cart" at bounding box center [310, 238] width 30 height 6
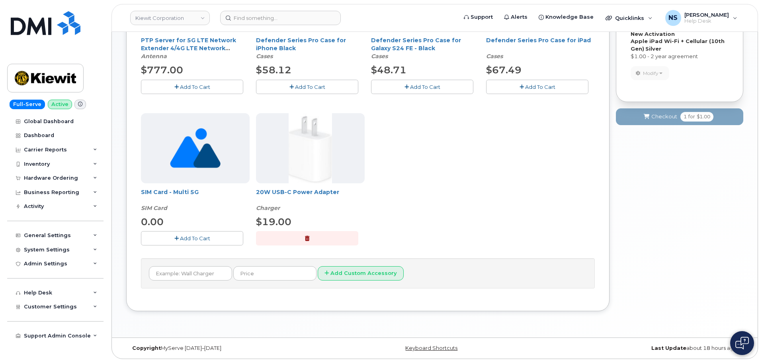
click at [538, 84] on span "Add To Cart" at bounding box center [540, 87] width 30 height 6
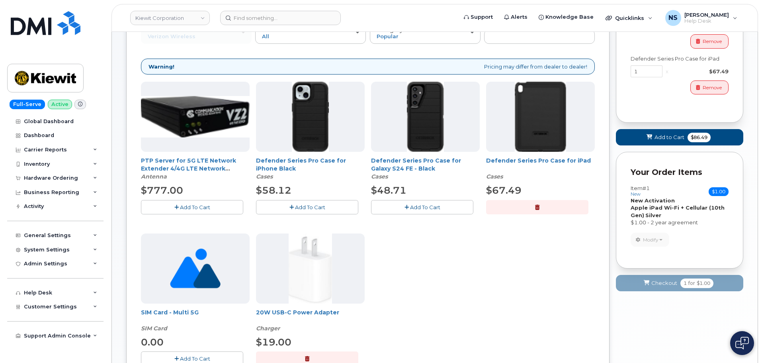
scroll to position [98, 0]
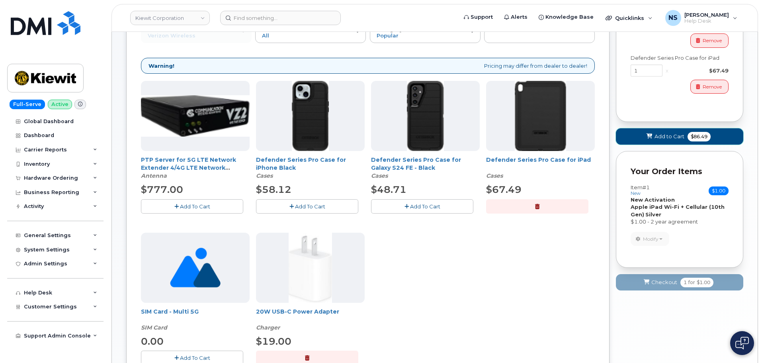
click at [654, 135] on button "Add to Cart $86.49" at bounding box center [679, 136] width 127 height 16
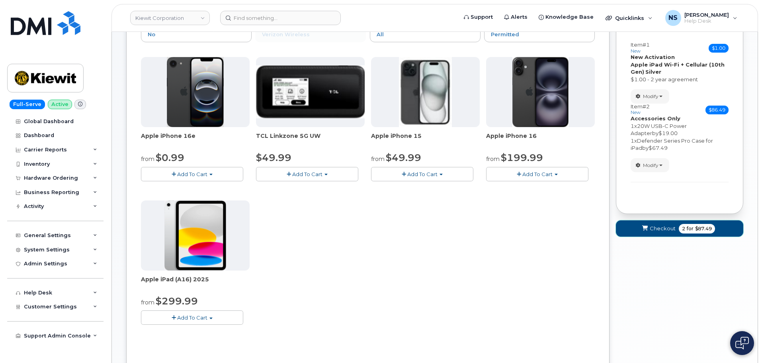
click at [684, 229] on span "2" at bounding box center [683, 228] width 3 height 7
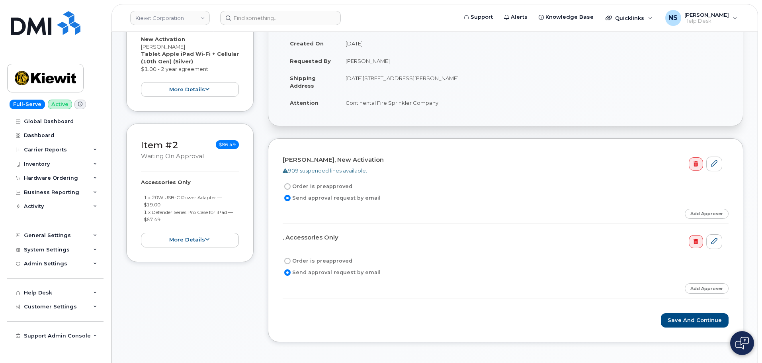
scroll to position [159, 0]
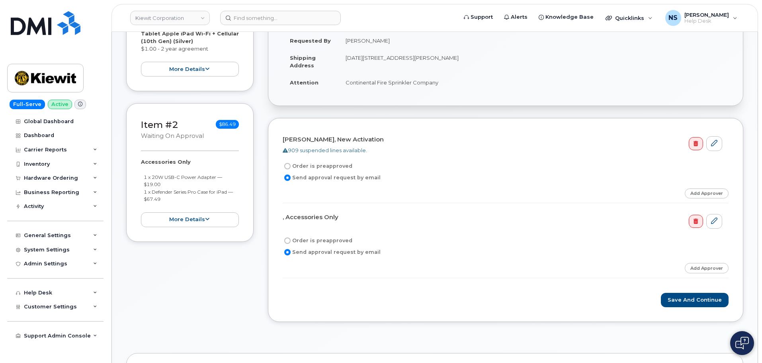
click at [324, 239] on label "Order is preapproved" at bounding box center [318, 241] width 70 height 10
click at [291, 239] on input "Order is preapproved" at bounding box center [287, 240] width 6 height 6
radio input "true"
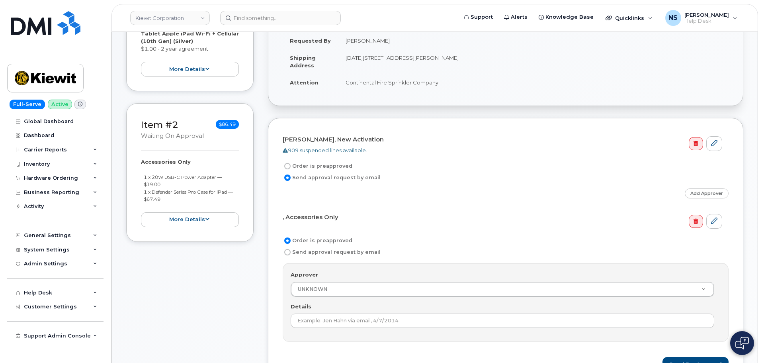
click at [309, 159] on form "[PERSON_NAME], New Activation 909 suspended lines available. Order is preapprov…" at bounding box center [506, 252] width 446 height 239
click at [313, 164] on label "Order is preapproved" at bounding box center [318, 166] width 70 height 10
click at [291, 164] on input "Order is preapproved" at bounding box center [287, 166] width 6 height 6
radio input "true"
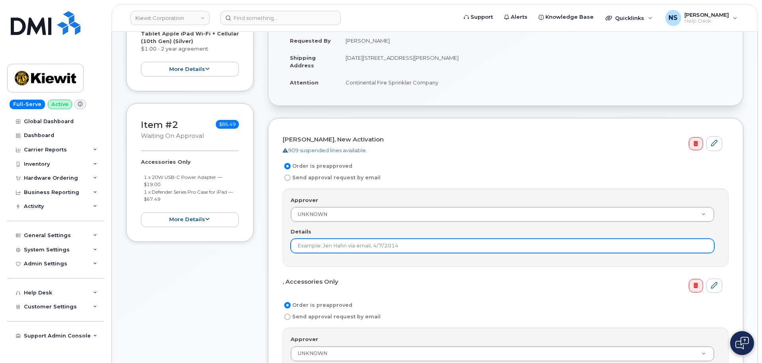
click at [350, 244] on input "Details" at bounding box center [503, 246] width 424 height 14
click at [426, 250] on input "Details" at bounding box center [503, 246] width 424 height 14
paste input "[PERSON_NAME][EMAIL_ADDRESS][PERSON_NAME][DOMAIN_NAME]"
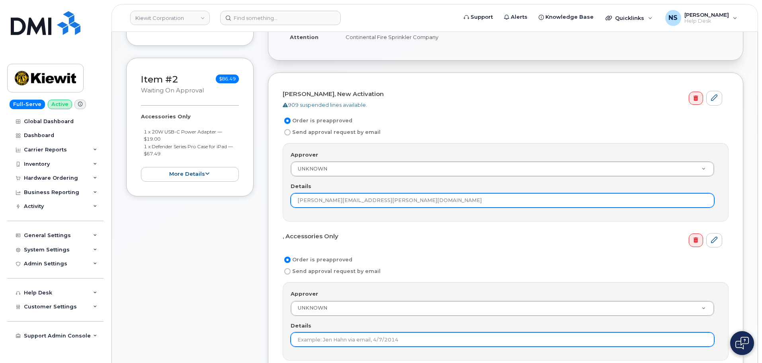
scroll to position [319, 0]
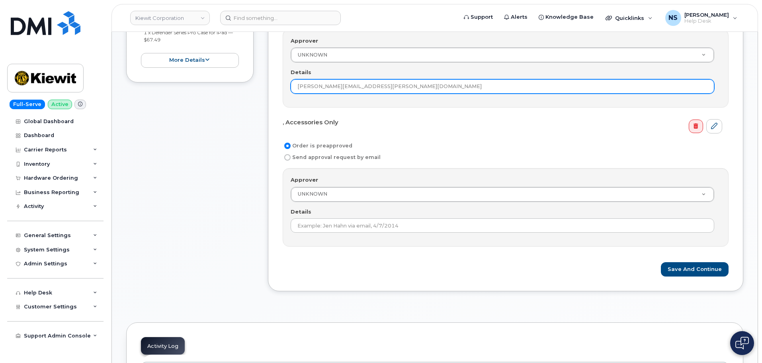
type input "[PERSON_NAME][EMAIL_ADDRESS][PERSON_NAME][DOMAIN_NAME]"
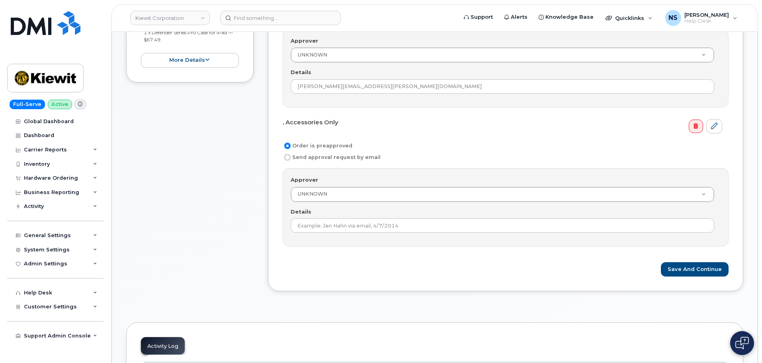
click at [425, 237] on div "Approver UNKNOWN Approver Approver UNKNOWN [PERSON_NAME] [PERSON_NAME] [PERSON_…" at bounding box center [506, 207] width 446 height 78
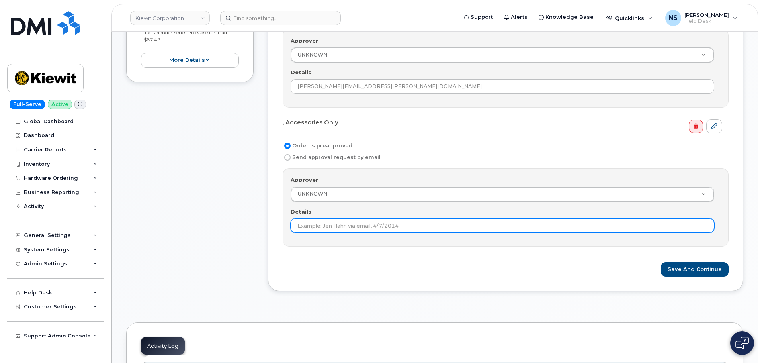
click at [416, 226] on input "Details" at bounding box center [503, 225] width 424 height 14
paste input "[PERSON_NAME][EMAIL_ADDRESS][PERSON_NAME][DOMAIN_NAME]"
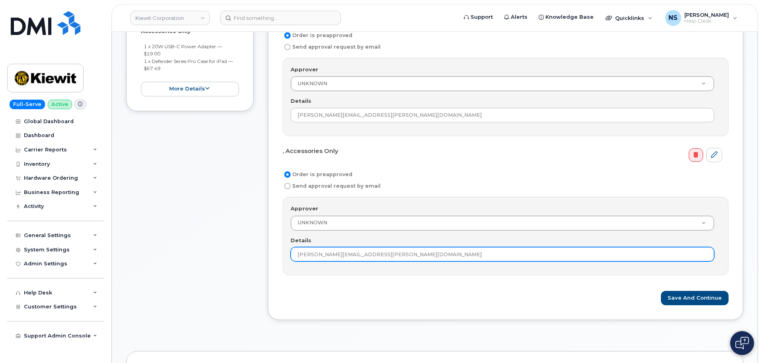
scroll to position [239, 0]
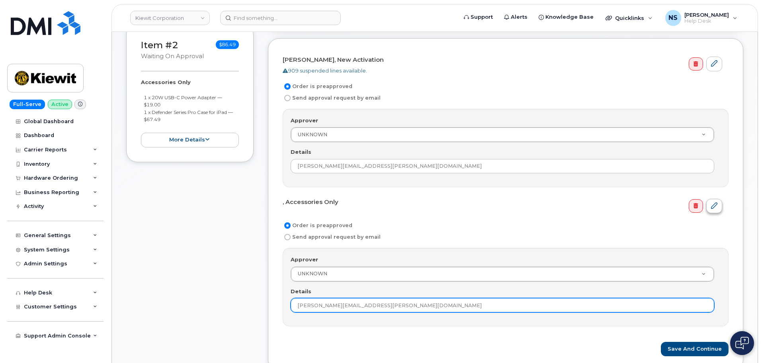
type input "[PERSON_NAME][EMAIL_ADDRESS][PERSON_NAME][DOMAIN_NAME]"
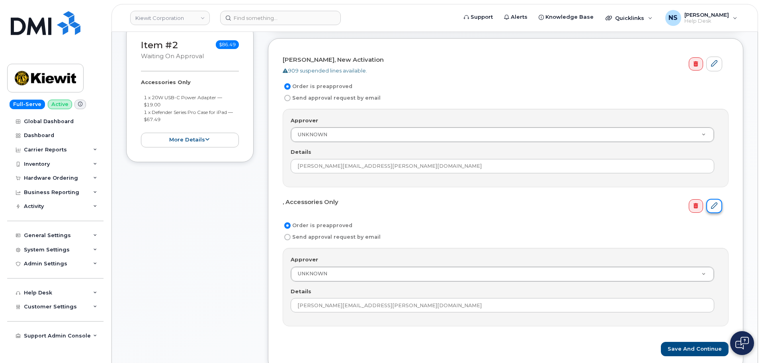
click at [716, 206] on icon at bounding box center [714, 205] width 6 height 6
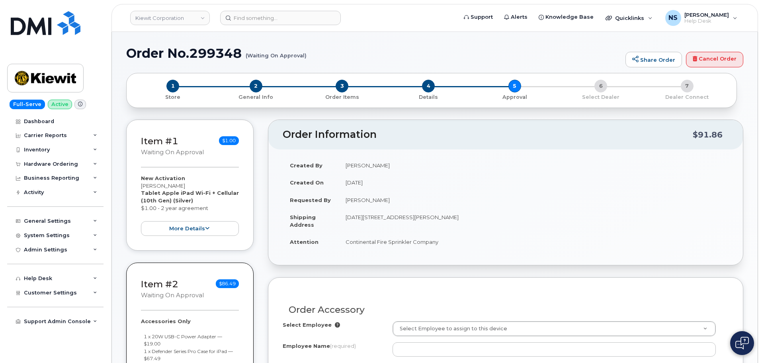
select select
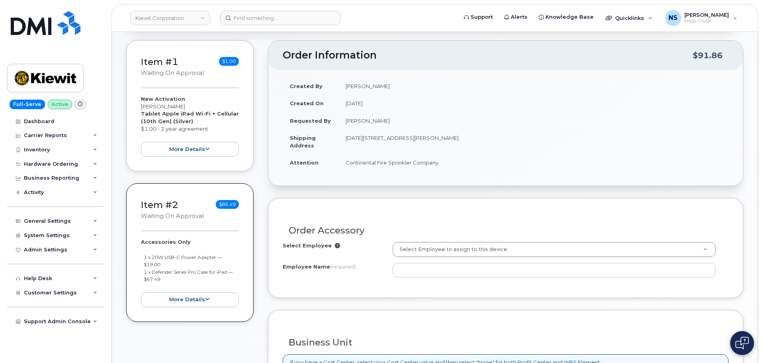
scroll to position [80, 0]
click at [189, 294] on button "more details" at bounding box center [190, 299] width 98 height 15
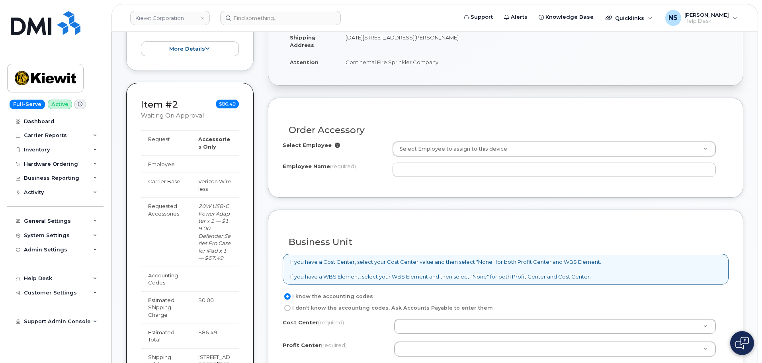
scroll to position [319, 0]
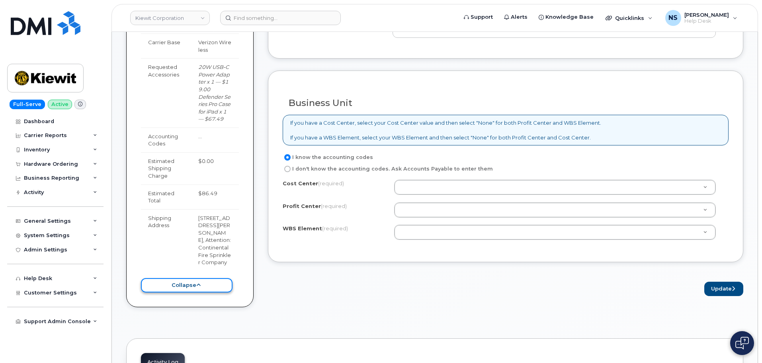
click at [192, 293] on button "collapse" at bounding box center [187, 285] width 92 height 15
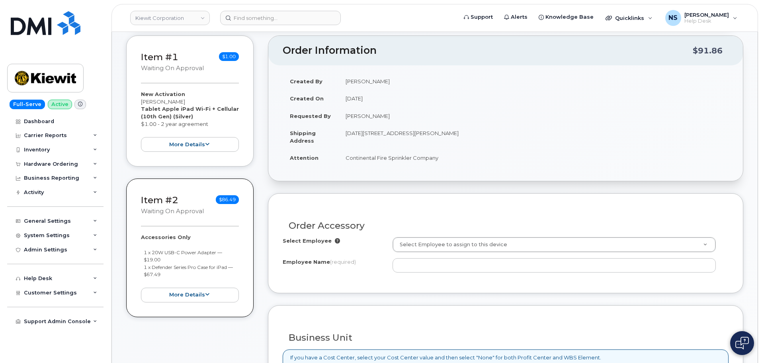
scroll to position [80, 0]
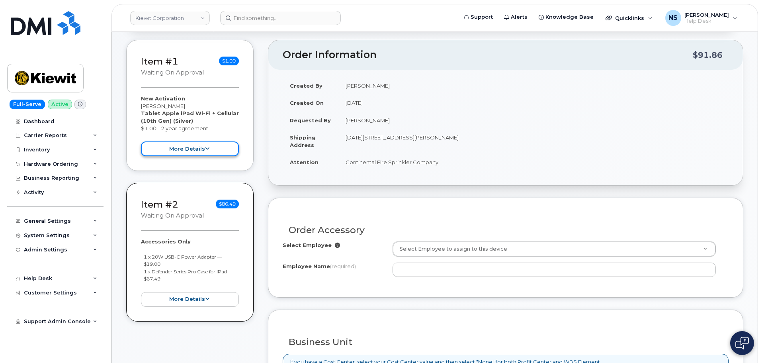
click at [199, 145] on button "more details" at bounding box center [190, 148] width 98 height 15
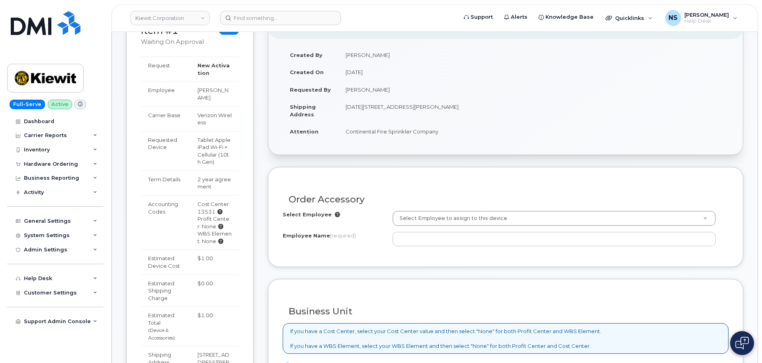
scroll to position [119, 0]
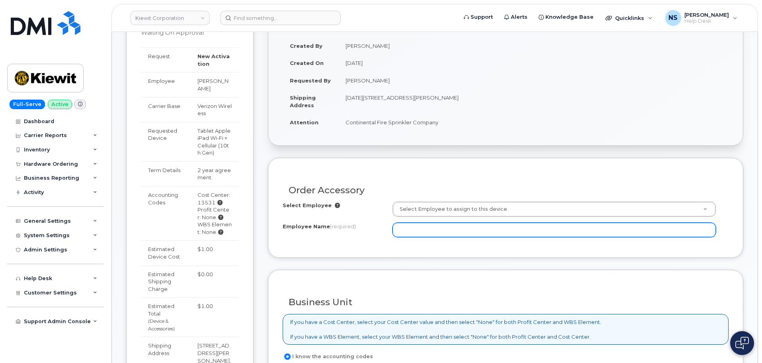
click at [412, 229] on input "Employee Name (required)" at bounding box center [554, 230] width 323 height 14
click at [424, 228] on input "Employee Name (required)" at bounding box center [554, 230] width 323 height 14
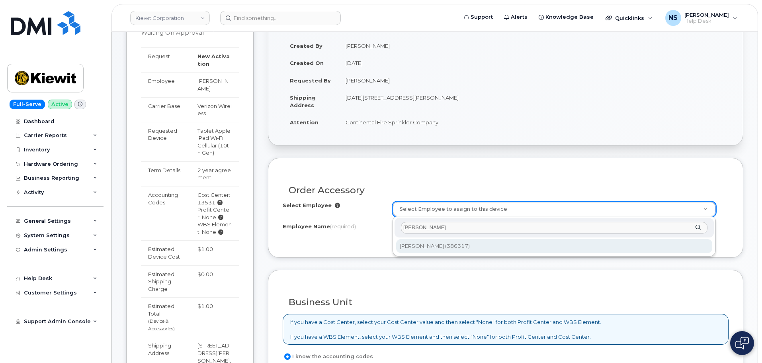
type input "[PERSON_NAME]"
type input "2153208"
type input "[PERSON_NAME]"
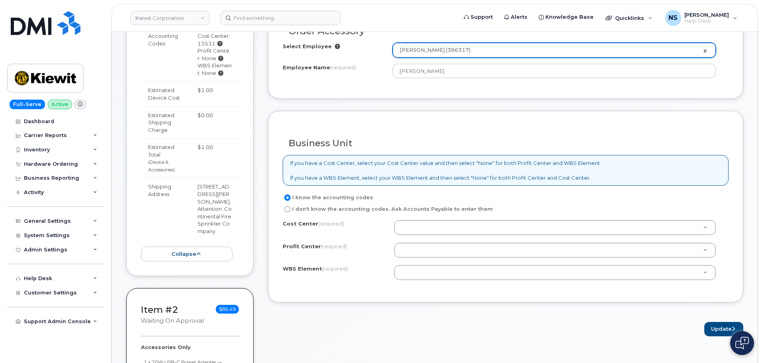
scroll to position [279, 0]
click at [429, 213] on label "I don't know the accounting codes. Ask Accounts Payable to enter them" at bounding box center [388, 209] width 210 height 10
click at [291, 212] on input "I don't know the accounting codes. Ask Accounts Payable to enter them" at bounding box center [287, 209] width 6 height 6
radio input "true"
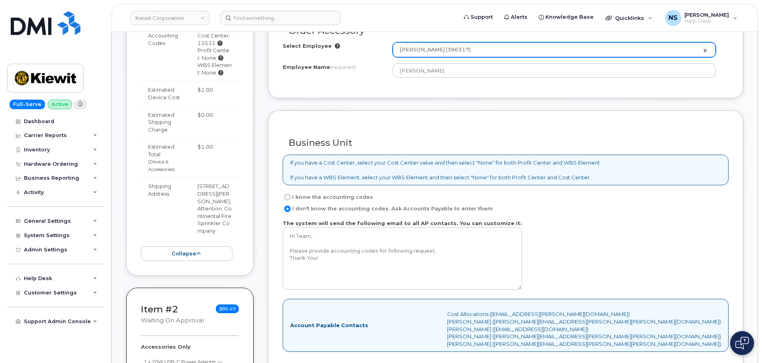
click at [423, 221] on label "The system will send the following email to all AP contacts. You can customize …" at bounding box center [402, 254] width 239 height 70
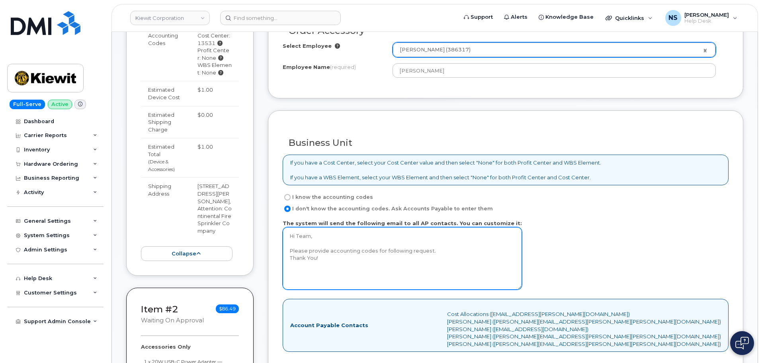
click at [423, 227] on textarea "Hi Team, Please provide accounting codes for following request. Thank You!" at bounding box center [402, 258] width 239 height 63
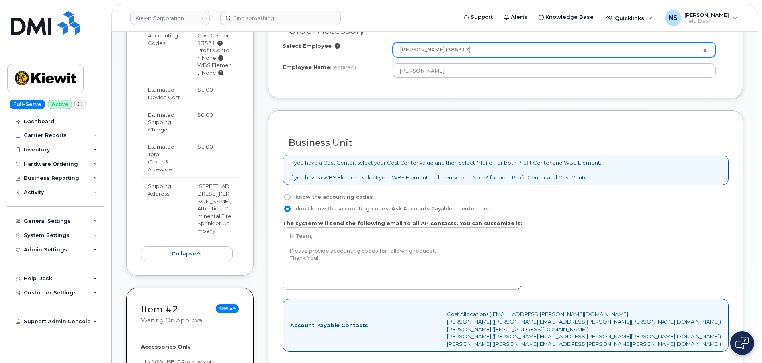
click at [349, 196] on label "I know the accounting codes" at bounding box center [328, 197] width 90 height 10
click at [291, 196] on input "I know the accounting codes" at bounding box center [287, 197] width 6 height 6
radio input "true"
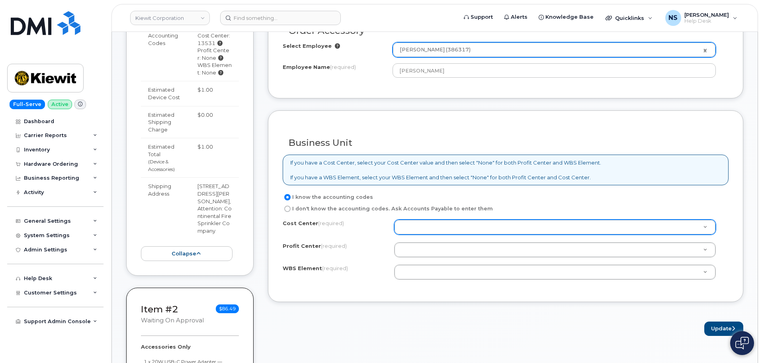
drag, startPoint x: 420, startPoint y: 220, endPoint x: 423, endPoint y: 227, distance: 7.2
click at [422, 223] on div at bounding box center [555, 226] width 322 height 15
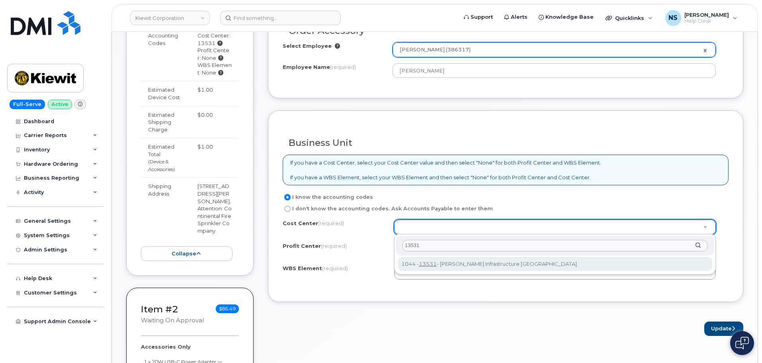
type input "13531"
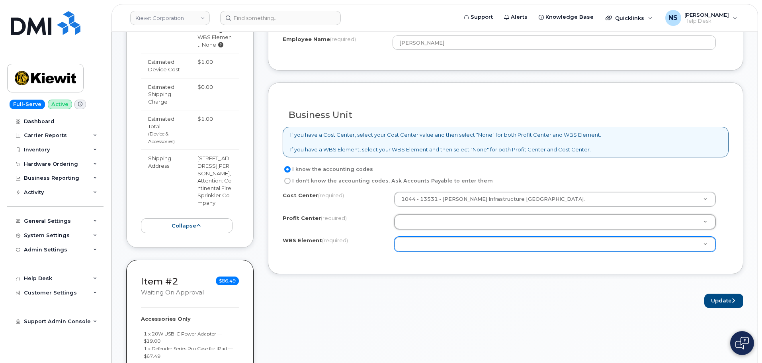
scroll to position [319, 0]
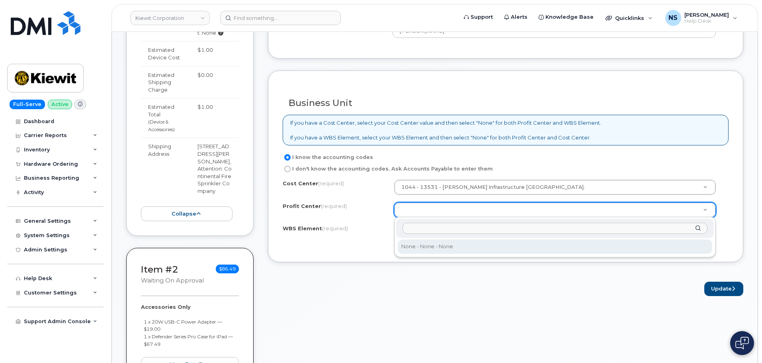
type input "n"
select select "None"
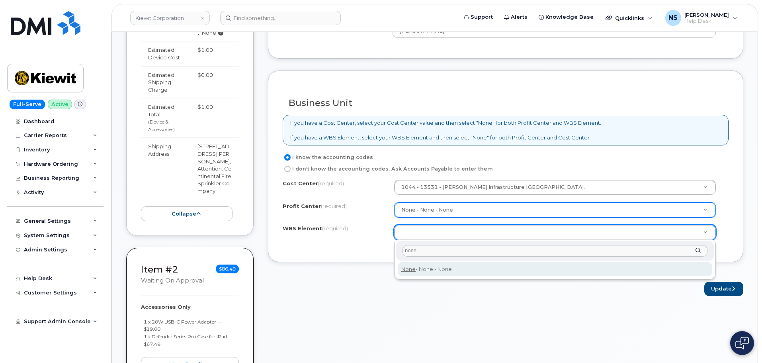
type input "none"
type input "None"
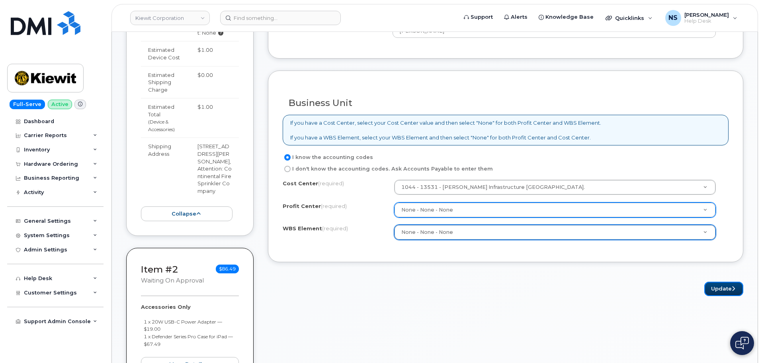
drag, startPoint x: 711, startPoint y: 283, endPoint x: 666, endPoint y: 322, distance: 60.4
click at [712, 284] on button "Update" at bounding box center [724, 289] width 39 height 15
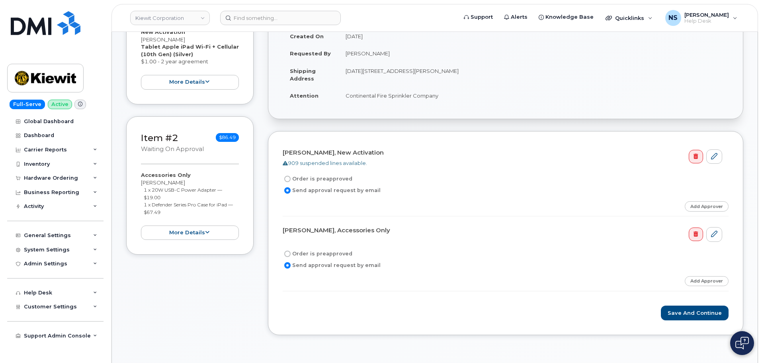
scroll to position [199, 0]
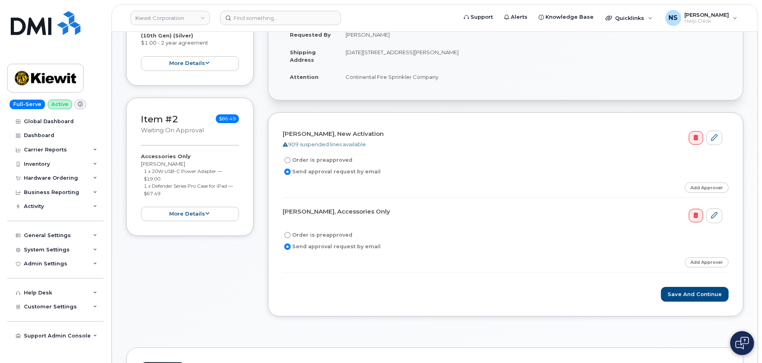
click at [307, 153] on form "Troy Blair, New Activation 909 suspended lines available. Order is preapproved …" at bounding box center [506, 214] width 446 height 174
click at [310, 160] on label "Order is preapproved" at bounding box center [318, 160] width 70 height 10
click at [291, 160] on input "Order is preapproved" at bounding box center [287, 160] width 6 height 6
radio input "true"
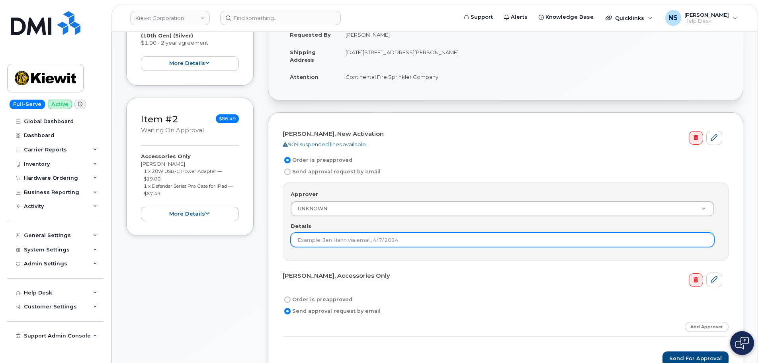
click at [340, 244] on input "Details" at bounding box center [503, 240] width 424 height 14
paste input "SEAN.SAUNDERS@CONTINENTAL-FIRE.COM"
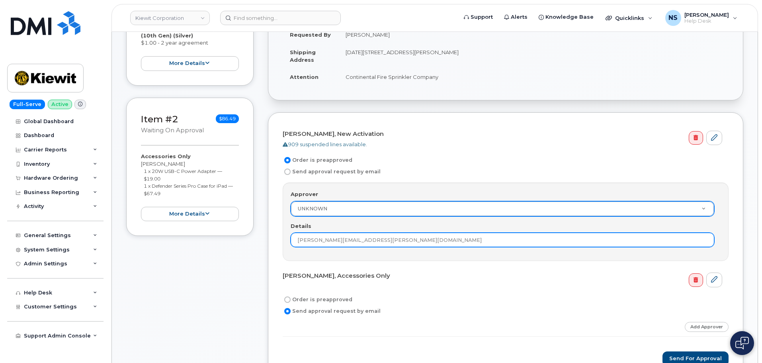
type input "SEAN.SAUNDERS@CONTINENTAL-FIRE.COM"
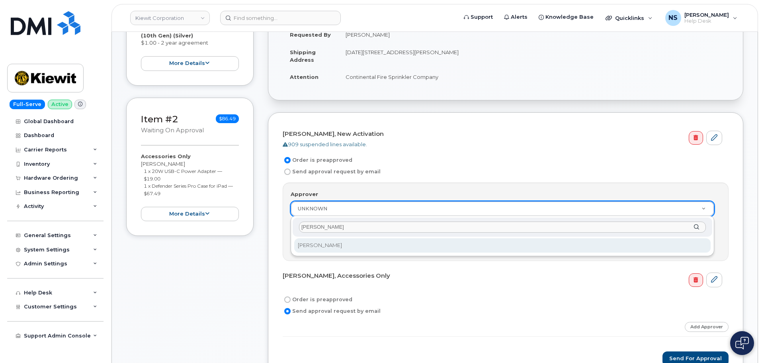
type input "SEAN"
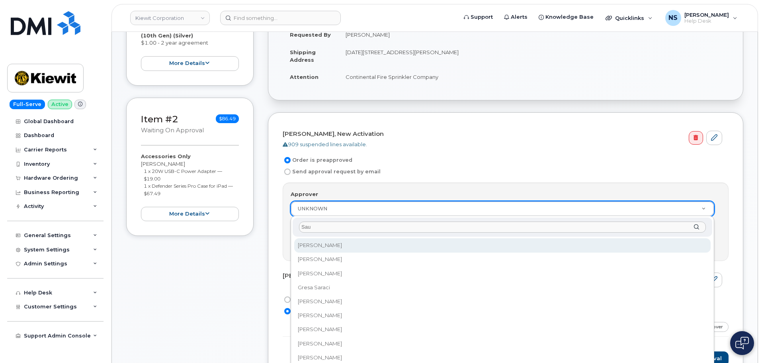
type input "Saun"
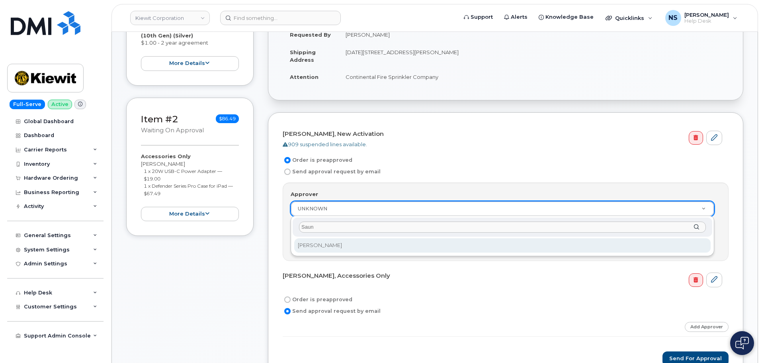
type input "Saun"
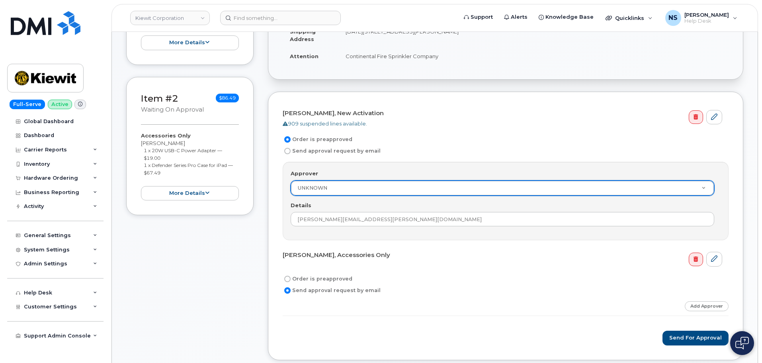
scroll to position [239, 0]
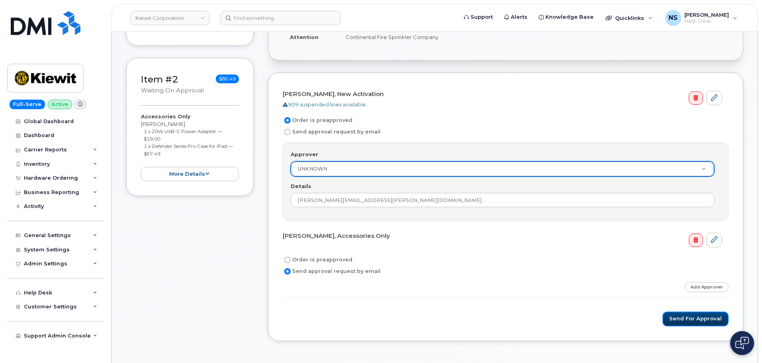
drag, startPoint x: 680, startPoint y: 319, endPoint x: 663, endPoint y: 313, distance: 18.0
click at [680, 319] on button "Send for Approval" at bounding box center [696, 318] width 66 height 15
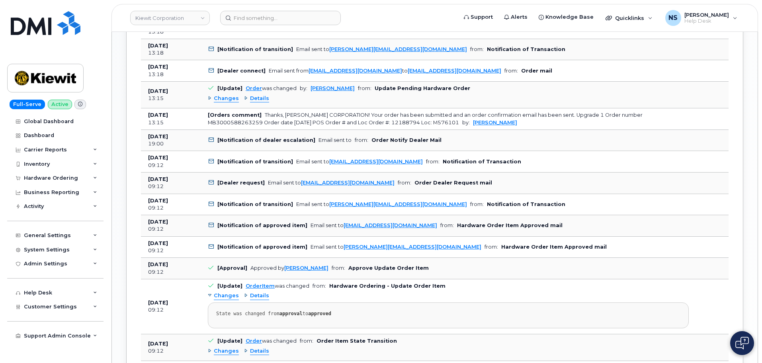
scroll to position [1061, 0]
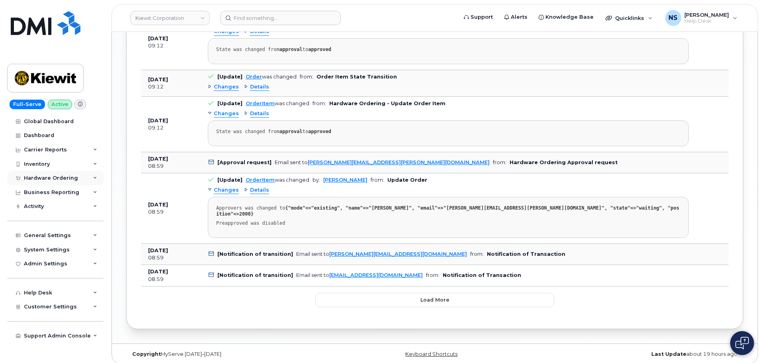
click at [65, 174] on div "Hardware Ordering" at bounding box center [55, 178] width 96 height 14
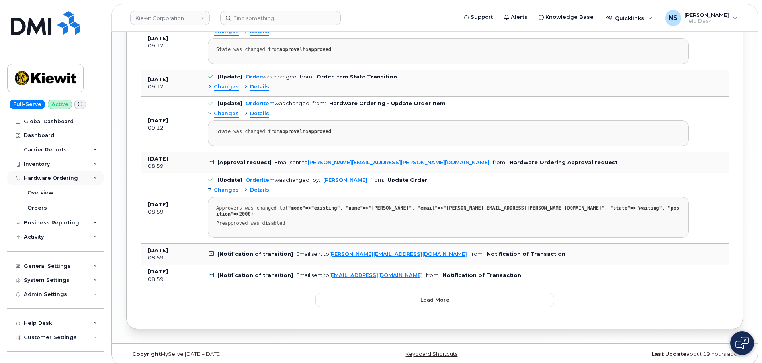
click at [63, 178] on div "Hardware Ordering" at bounding box center [51, 178] width 54 height 6
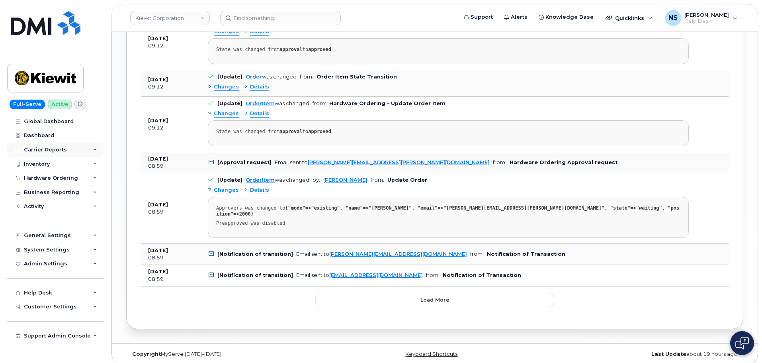
click at [70, 156] on div "Carrier Reports" at bounding box center [55, 150] width 96 height 14
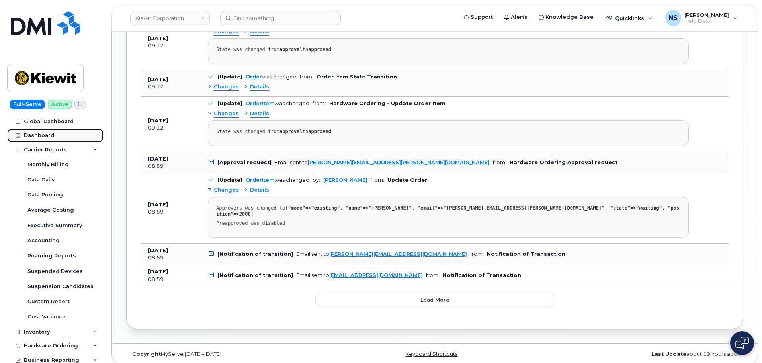
click at [76, 141] on link "Dashboard" at bounding box center [55, 135] width 96 height 14
click at [77, 147] on div "Carrier Reports" at bounding box center [55, 150] width 96 height 14
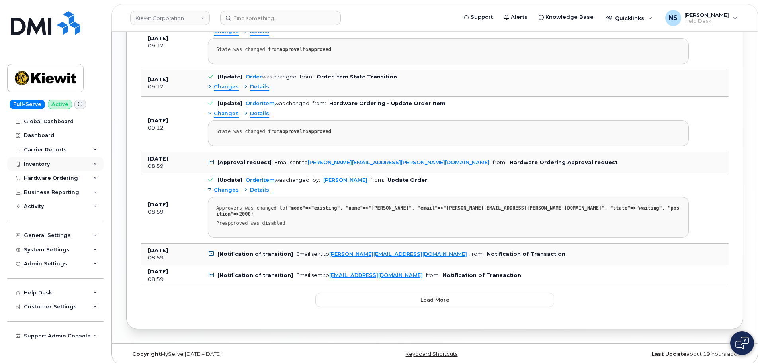
click at [59, 168] on div "Inventory" at bounding box center [55, 164] width 96 height 14
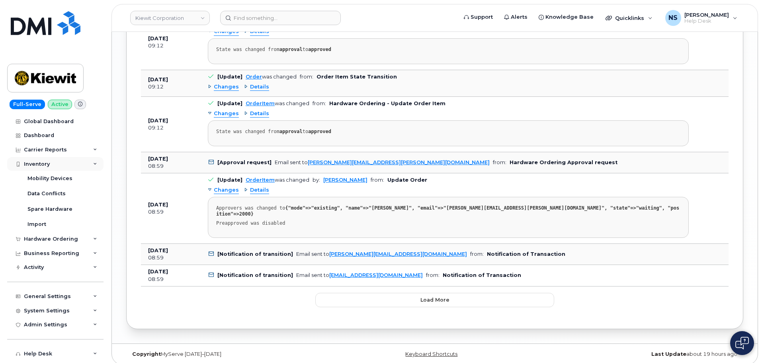
click at [44, 164] on div "Inventory" at bounding box center [37, 164] width 26 height 6
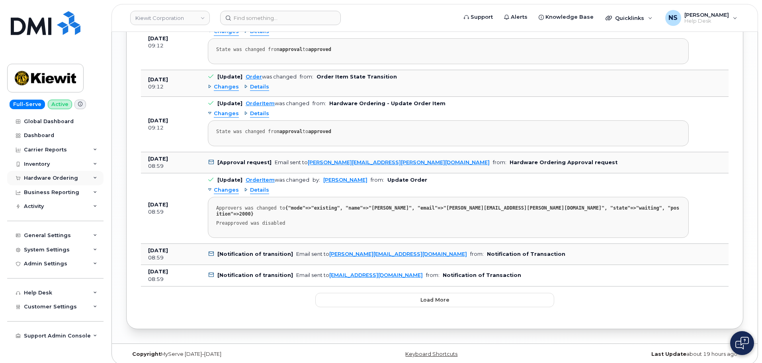
click at [47, 180] on div "Hardware Ordering" at bounding box center [51, 178] width 54 height 6
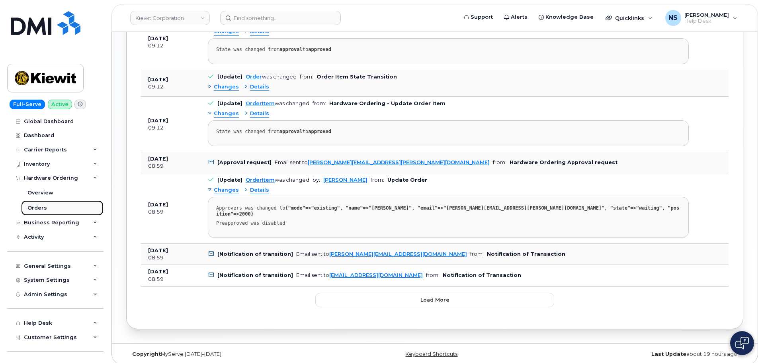
click at [45, 207] on div "Orders" at bounding box center [37, 207] width 20 height 7
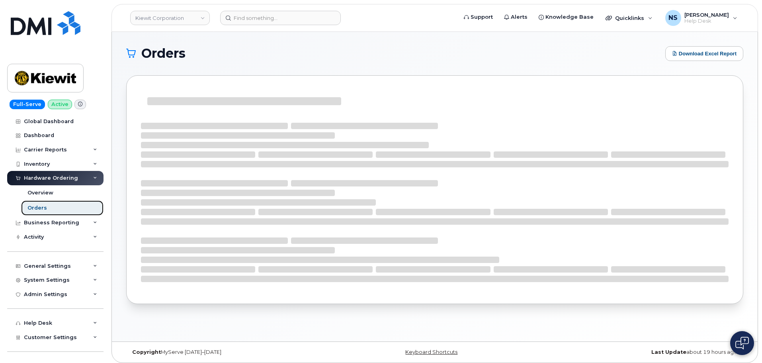
click at [44, 206] on div "Orders" at bounding box center [37, 207] width 20 height 7
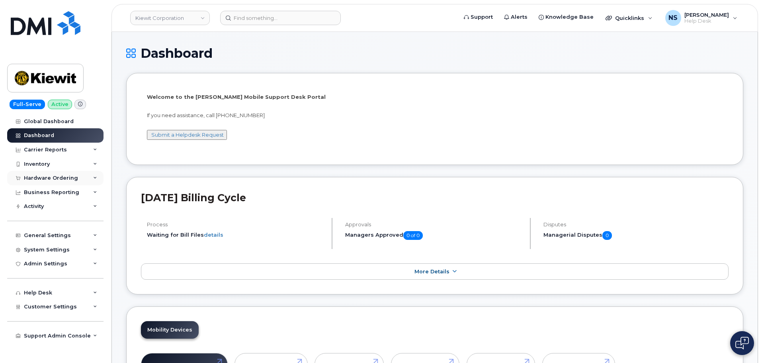
click at [40, 182] on div "Hardware Ordering" at bounding box center [55, 178] width 96 height 14
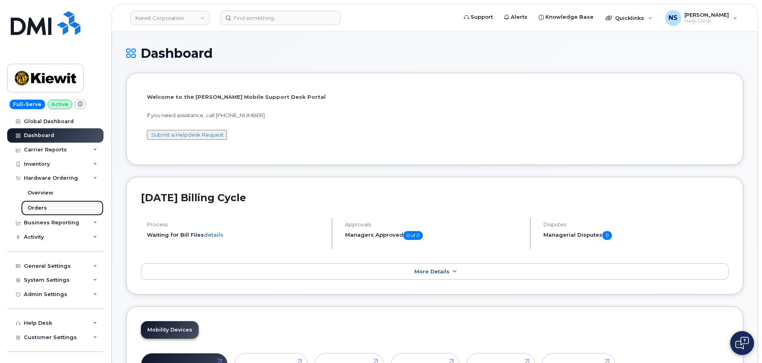
click at [41, 200] on link "Orders" at bounding box center [62, 207] width 82 height 15
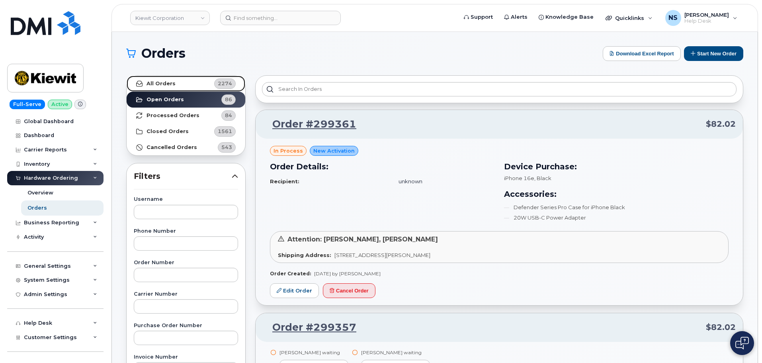
click at [211, 83] on link "All Orders 2274" at bounding box center [186, 84] width 119 height 16
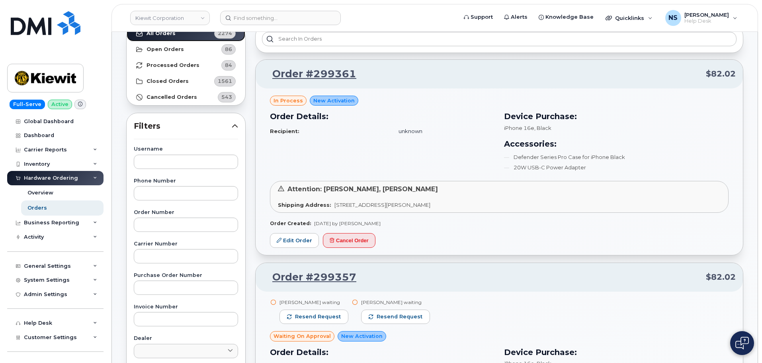
scroll to position [119, 0]
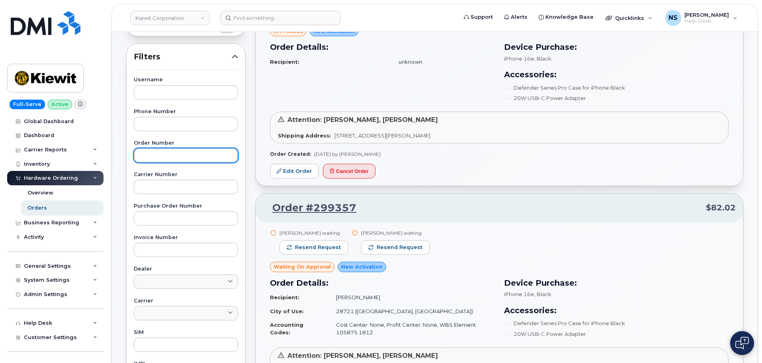
click at [170, 158] on input "text" at bounding box center [186, 155] width 104 height 14
paste input "298391"
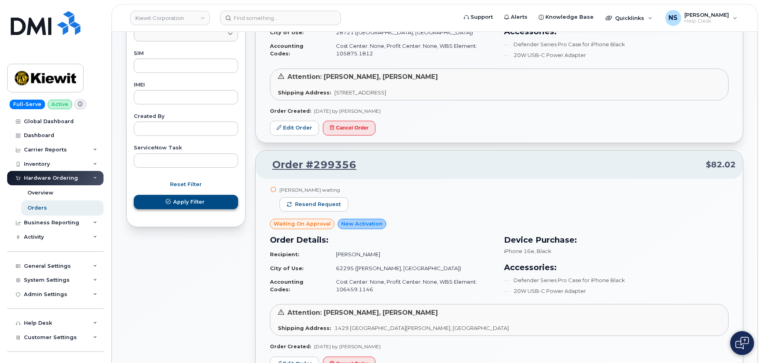
type input "298391"
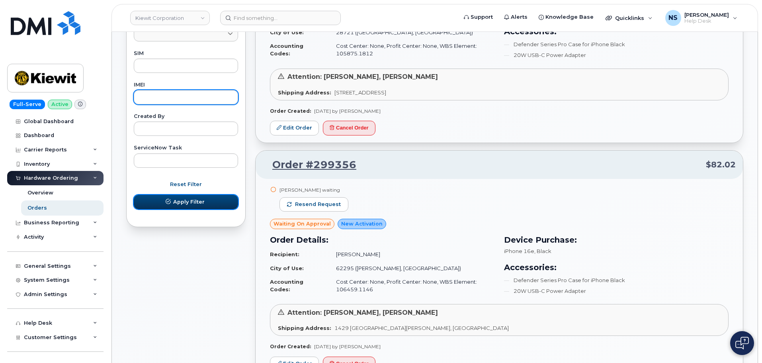
drag, startPoint x: 180, startPoint y: 204, endPoint x: 180, endPoint y: 199, distance: 5.2
click at [180, 204] on span "Apply Filter" at bounding box center [188, 202] width 31 height 8
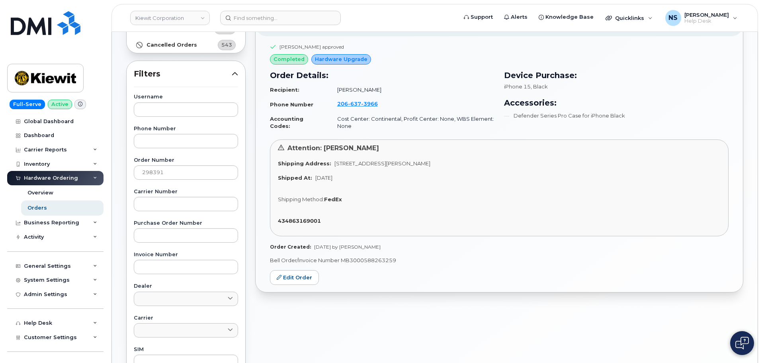
scroll to position [103, 0]
click at [306, 277] on link "Edit Order" at bounding box center [294, 276] width 49 height 15
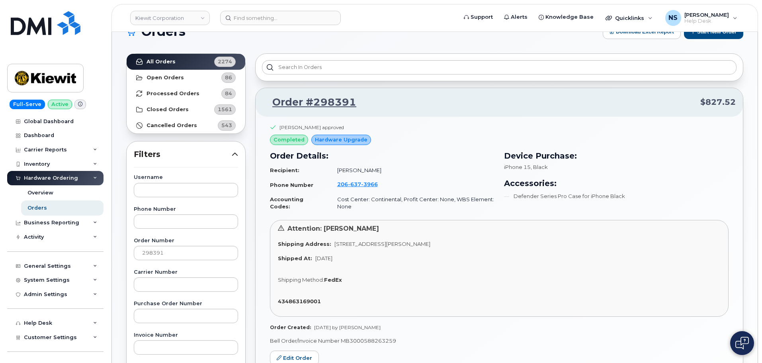
scroll to position [40, 0]
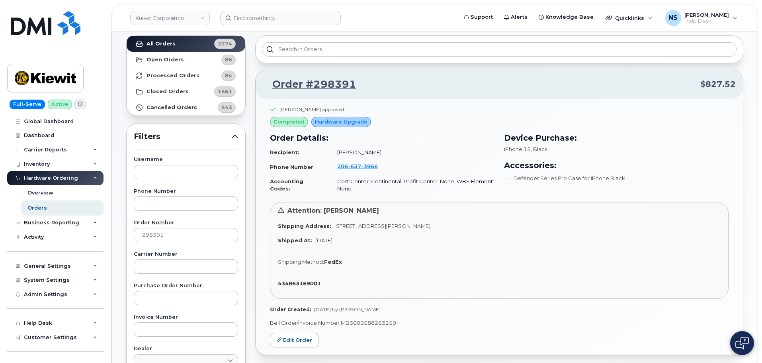
click at [370, 180] on td "Cost Center: Continental, Profit Center: None, WBS Element: None" at bounding box center [412, 184] width 164 height 21
copy td "Continental"
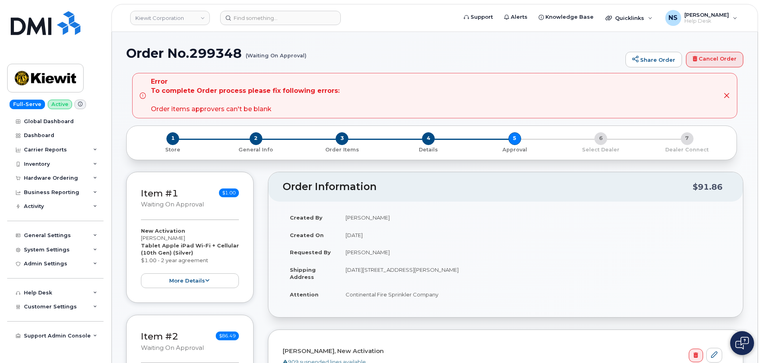
click at [216, 110] on div "Error To complete Order process please fix following errors: Order items approv…" at bounding box center [245, 95] width 189 height 36
drag, startPoint x: 159, startPoint y: 111, endPoint x: 244, endPoint y: 110, distance: 85.2
click at [242, 109] on div "Error To complete Order process please fix following errors: Order items approv…" at bounding box center [245, 95] width 189 height 36
click at [342, 139] on span "3" at bounding box center [342, 138] width 13 height 13
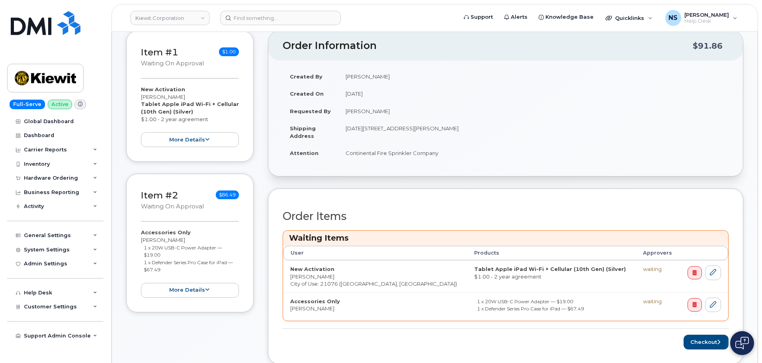
scroll to position [159, 0]
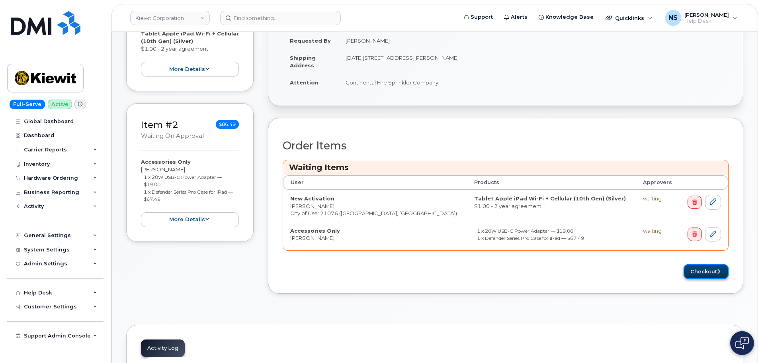
click at [700, 273] on button "Checkout" at bounding box center [706, 271] width 45 height 15
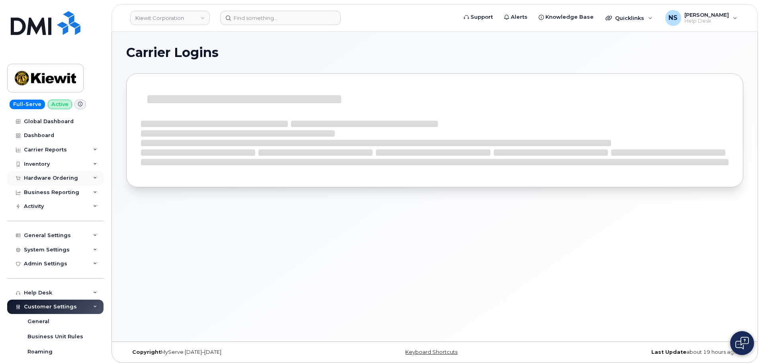
click at [43, 180] on div "Hardware Ordering" at bounding box center [51, 178] width 54 height 6
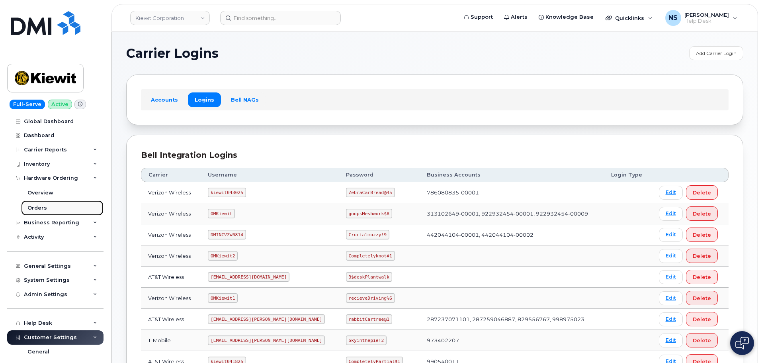
click at [41, 206] on div "Orders" at bounding box center [37, 207] width 20 height 7
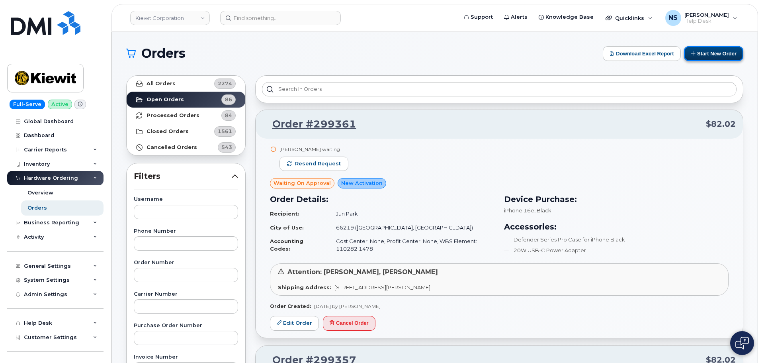
click at [705, 54] on button "Start New Order" at bounding box center [713, 53] width 59 height 15
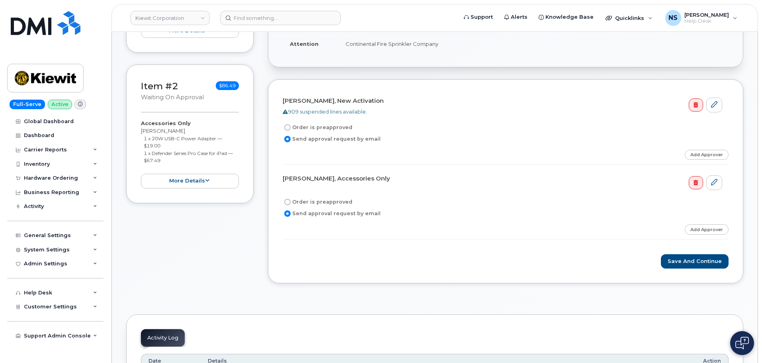
scroll to position [199, 0]
click at [683, 263] on button "Save and Continue" at bounding box center [695, 260] width 68 height 15
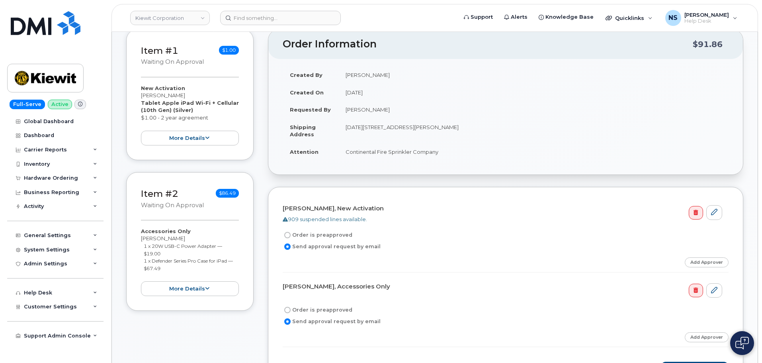
scroll to position [80, 0]
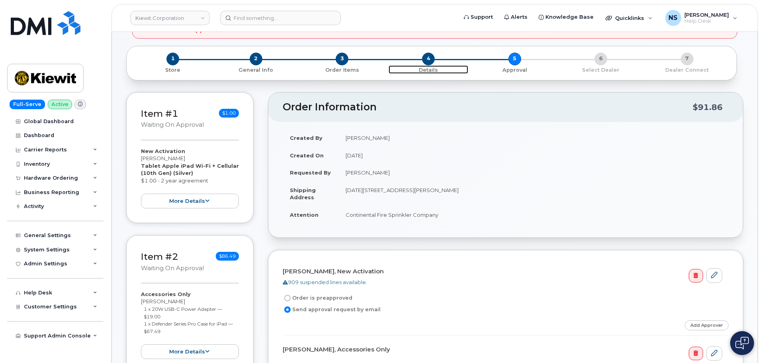
click at [429, 60] on span "4" at bounding box center [428, 59] width 13 height 13
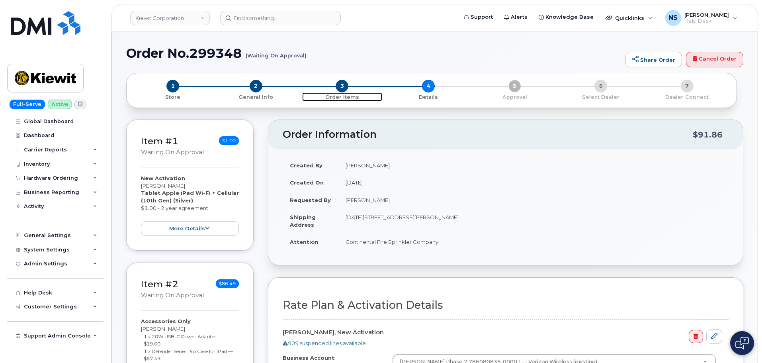
click at [344, 85] on span "3" at bounding box center [342, 86] width 13 height 13
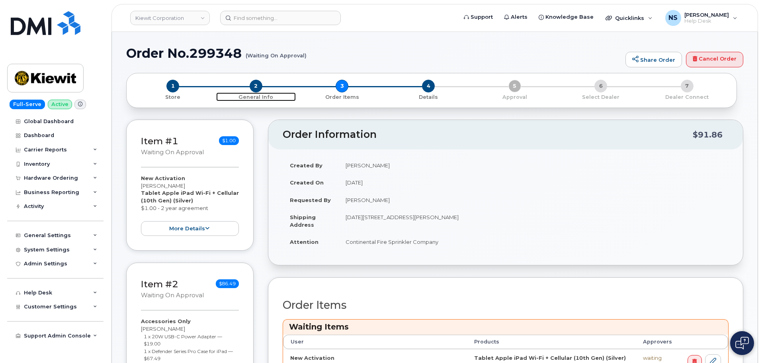
click at [259, 88] on span "2" at bounding box center [256, 86] width 13 height 13
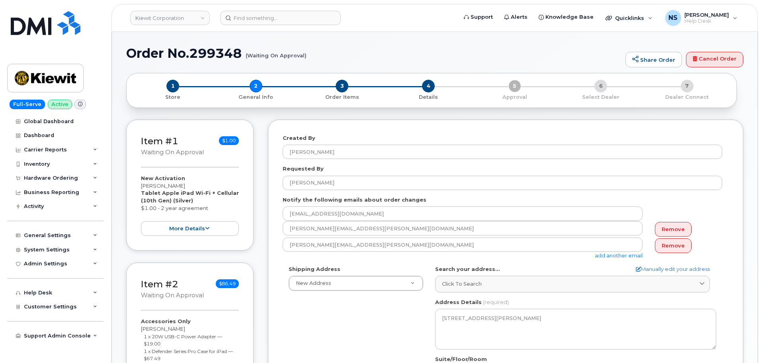
select select
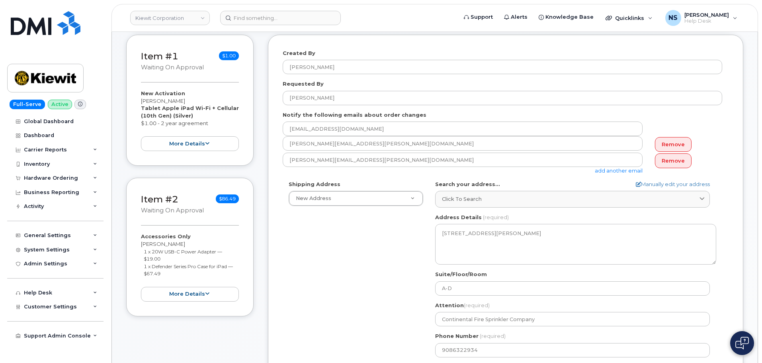
scroll to position [159, 0]
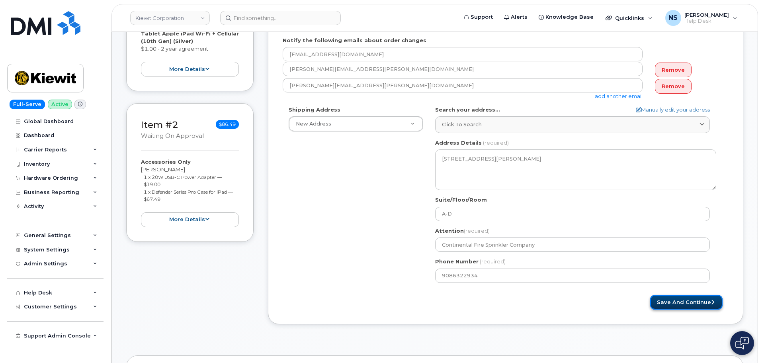
click at [674, 305] on button "Save and Continue" at bounding box center [686, 302] width 72 height 15
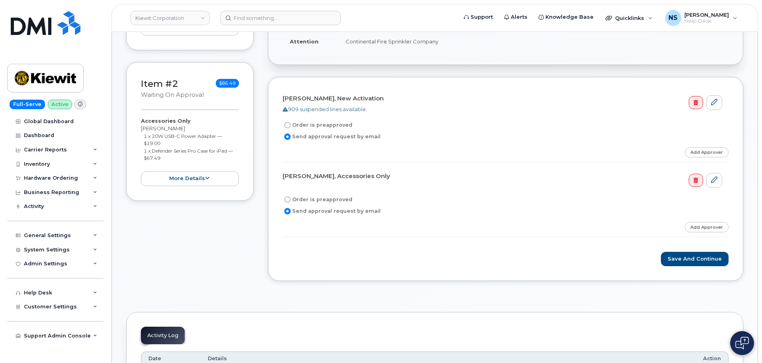
scroll to position [239, 0]
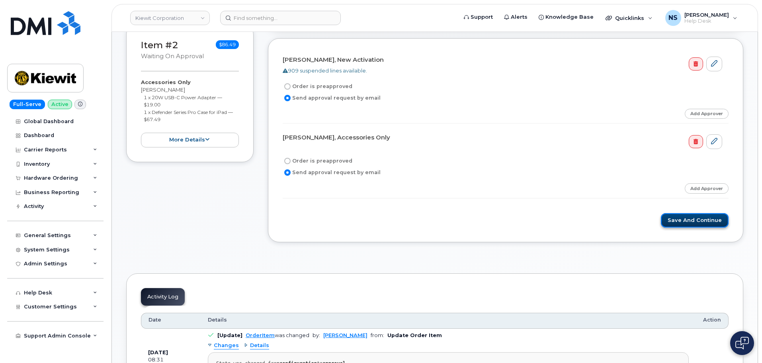
click at [700, 224] on button "Save and Continue" at bounding box center [695, 220] width 68 height 15
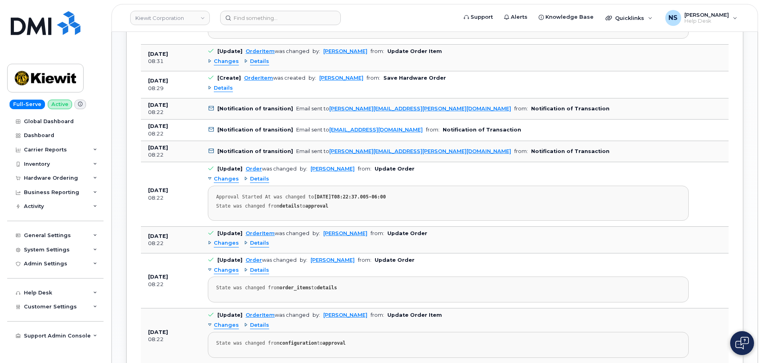
scroll to position [637, 0]
